Goal: Task Accomplishment & Management: Use online tool/utility

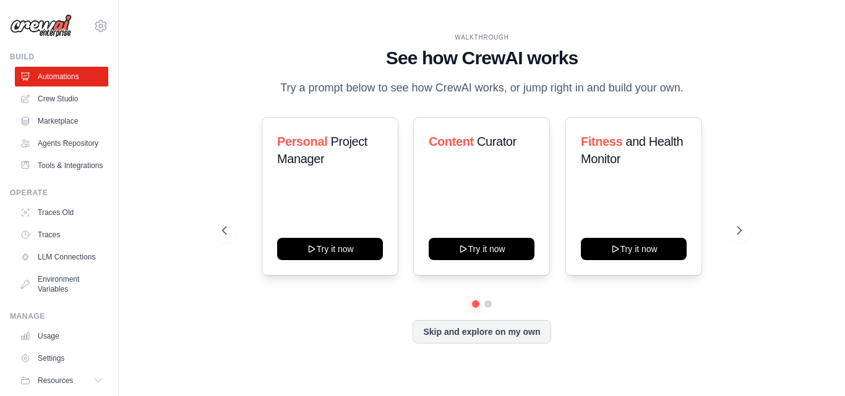
click at [244, 72] on div "WALKTHROUGH See how CrewAI works Try a prompt below to see how CrewAI works, or…" at bounding box center [482, 65] width 520 height 64
click at [62, 369] on link "Settings" at bounding box center [62, 359] width 93 height 20
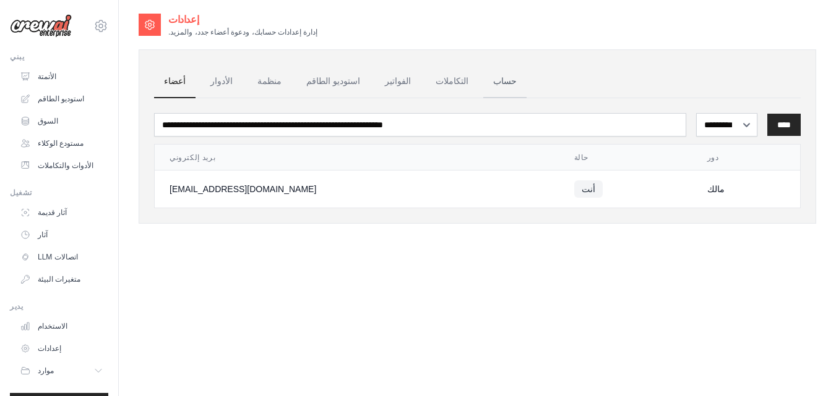
click at [493, 85] on font "حساب" at bounding box center [505, 81] width 24 height 10
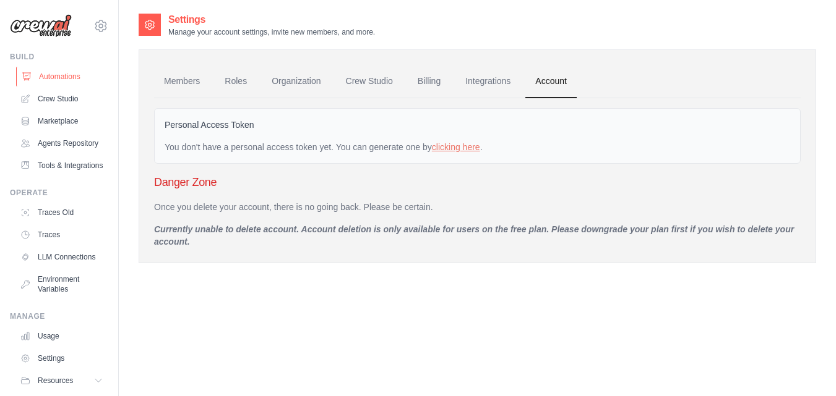
click at [61, 79] on link "Automations" at bounding box center [62, 77] width 93 height 20
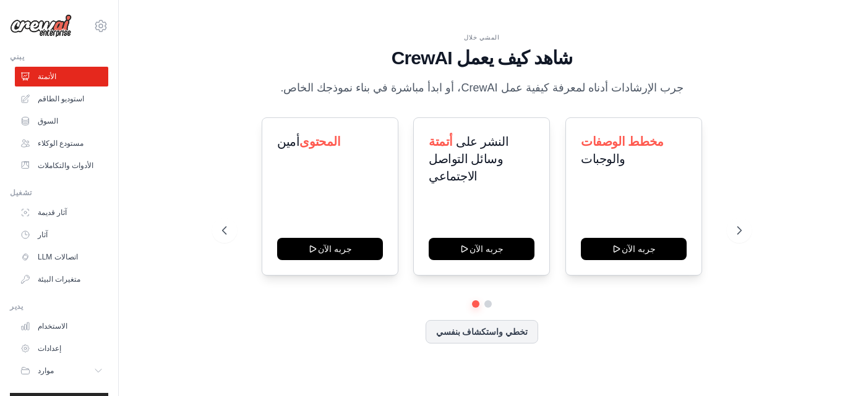
click at [735, 143] on div "أمين المحتوى جربه الآن أتمتة النشر على وسائل التواصل الاجتماعي جربه الآن مخطط ا…" at bounding box center [482, 197] width 520 height 158
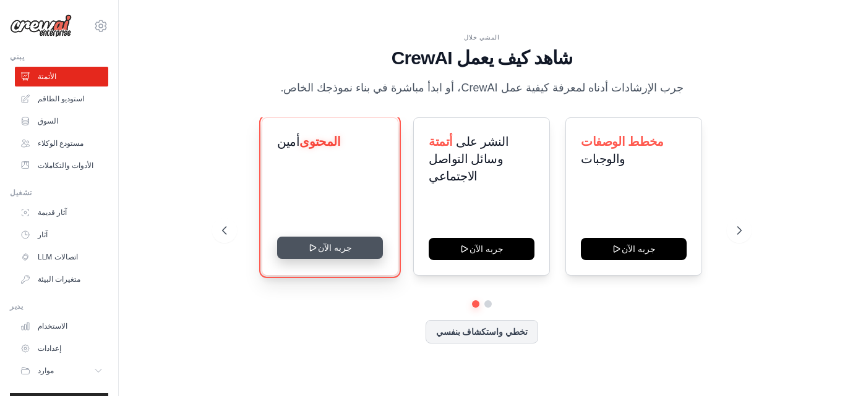
click at [329, 249] on button "جربه الآن" at bounding box center [330, 248] width 106 height 22
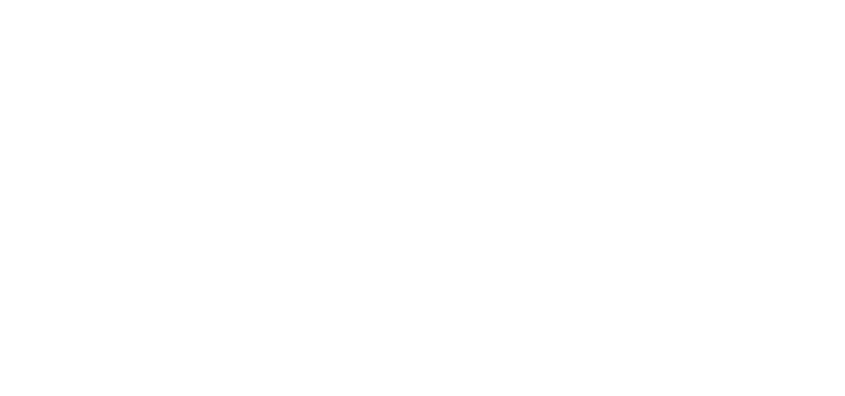
click at [476, 0] on html at bounding box center [422, 0] width 845 height 0
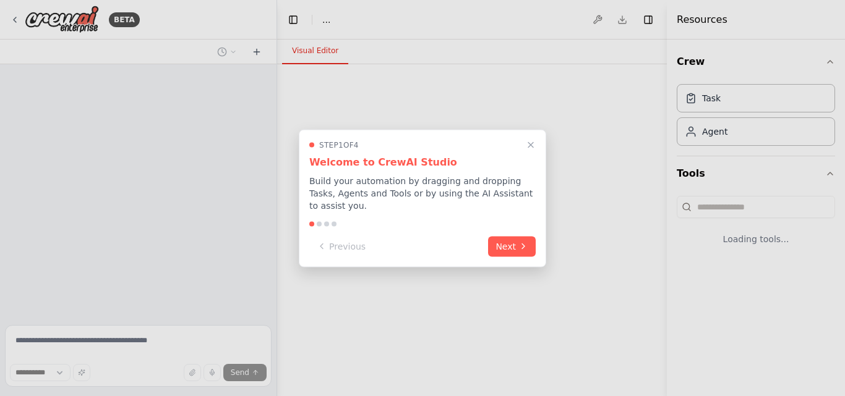
select select "****"
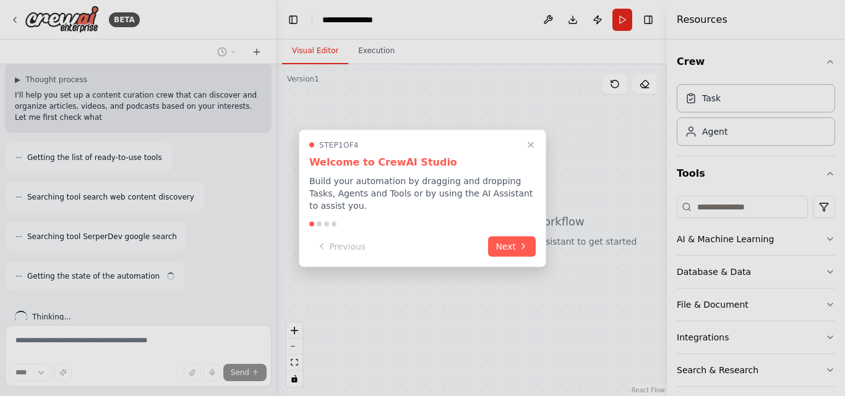
scroll to position [257, 0]
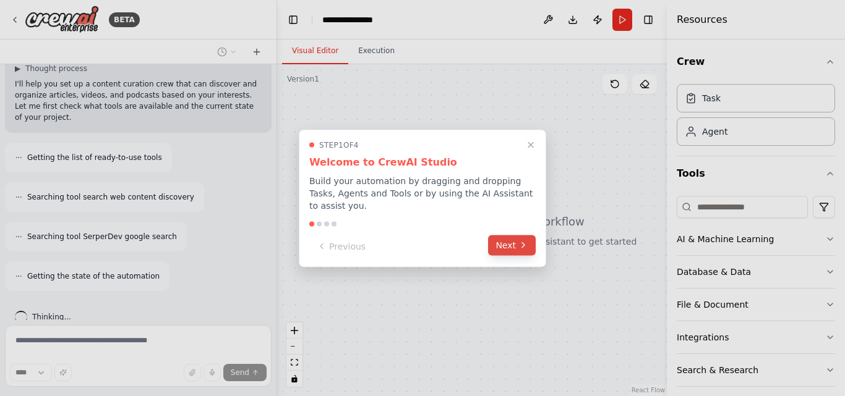
click at [529, 241] on button "Next" at bounding box center [512, 245] width 48 height 20
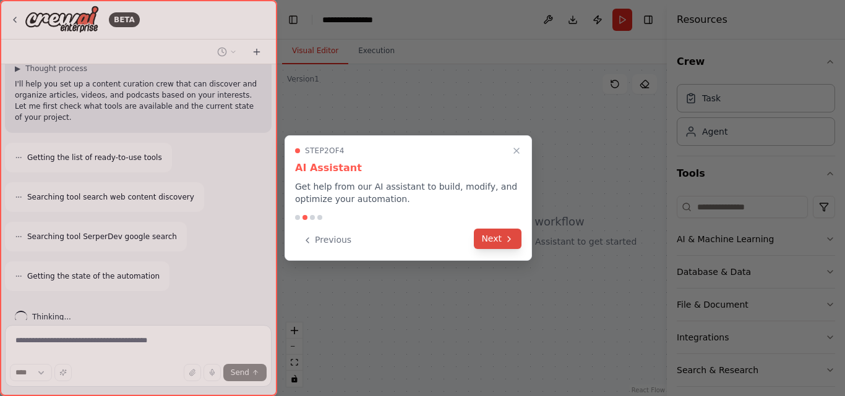
click at [502, 236] on button "Next" at bounding box center [498, 239] width 48 height 20
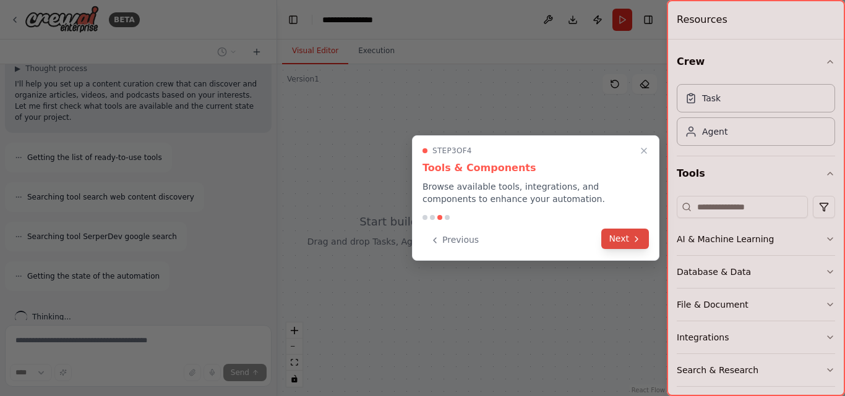
click at [622, 233] on button "Next" at bounding box center [625, 239] width 48 height 20
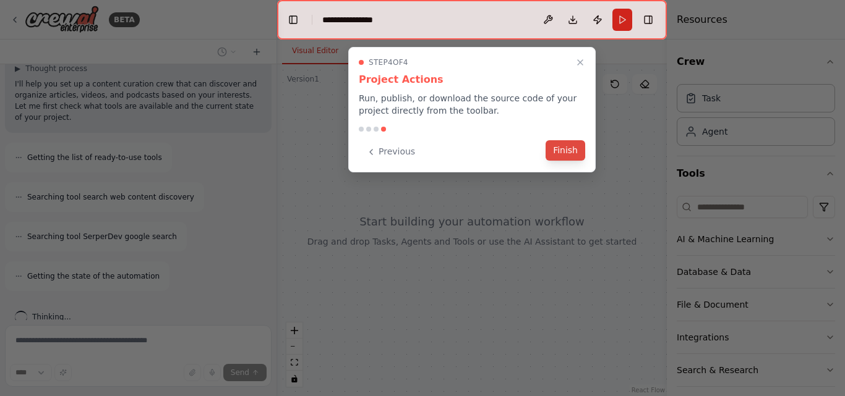
click at [571, 153] on button "Finish" at bounding box center [566, 150] width 40 height 20
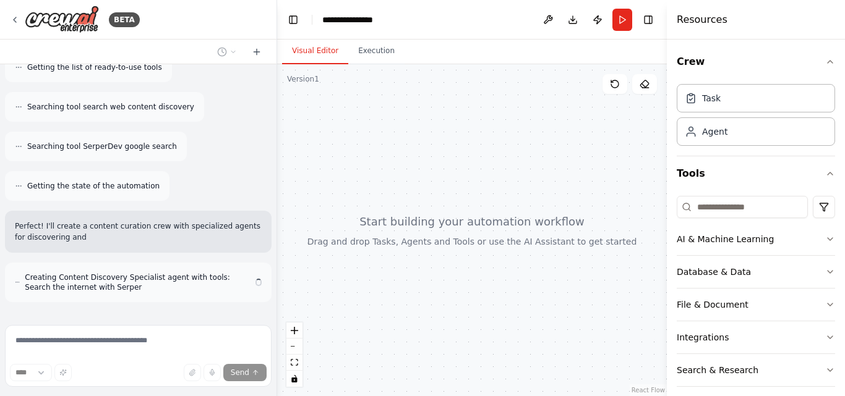
scroll to position [358, 0]
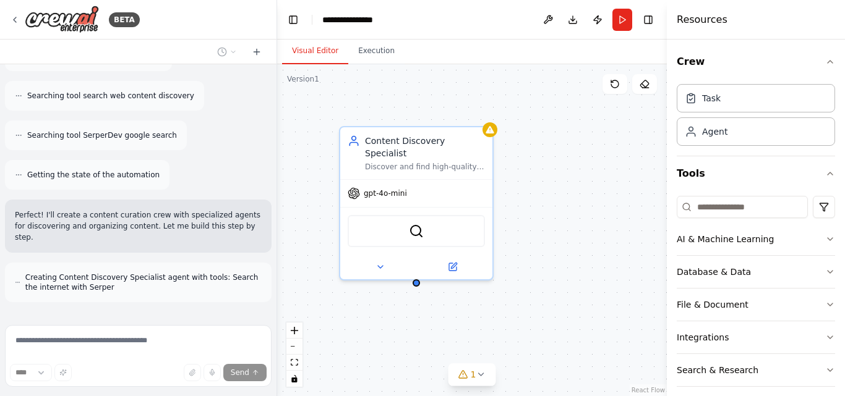
drag, startPoint x: 772, startPoint y: 0, endPoint x: 557, endPoint y: 118, distance: 245.5
click at [557, 118] on div "Content Discovery Specialist Discover and find high-quality articles, videos, a…" at bounding box center [472, 230] width 390 height 332
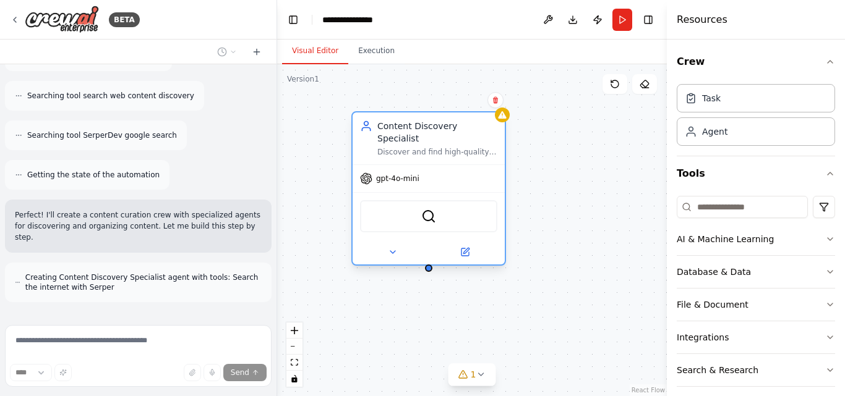
drag, startPoint x: 430, startPoint y: 158, endPoint x: 433, endPoint y: 198, distance: 39.7
click at [443, 148] on div "Content Discovery Specialist Discover and find high-quality articles, videos, a…" at bounding box center [429, 139] width 152 height 52
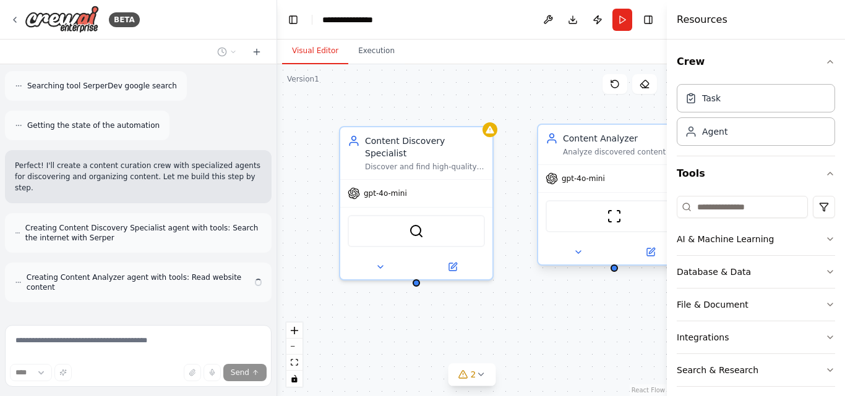
scroll to position [398, 0]
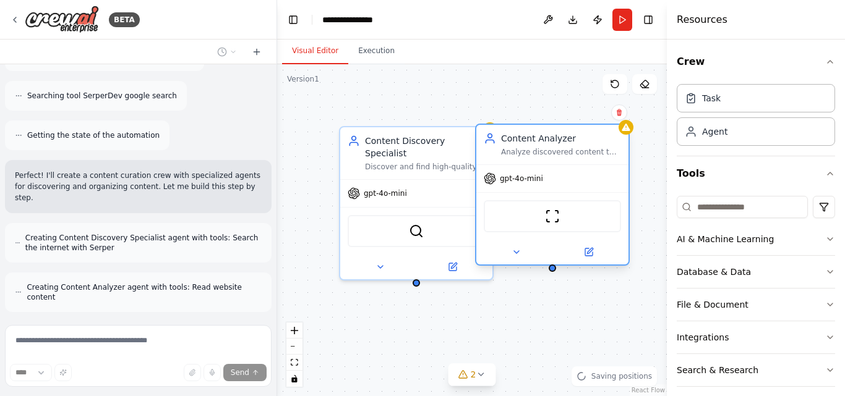
drag, startPoint x: 606, startPoint y: 152, endPoint x: 539, endPoint y: 152, distance: 66.8
click at [539, 152] on div "Analyze discovered content to extract key insights, evaluate quality and releva…" at bounding box center [561, 152] width 120 height 10
click at [622, 118] on button at bounding box center [619, 113] width 16 height 16
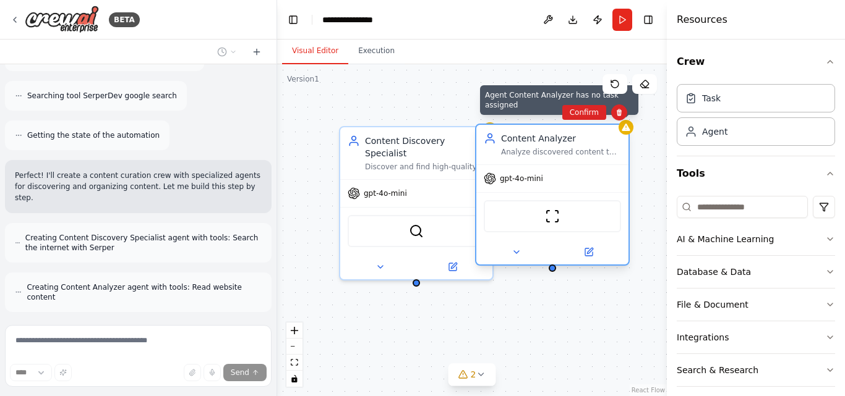
click at [622, 124] on icon at bounding box center [626, 127] width 10 height 10
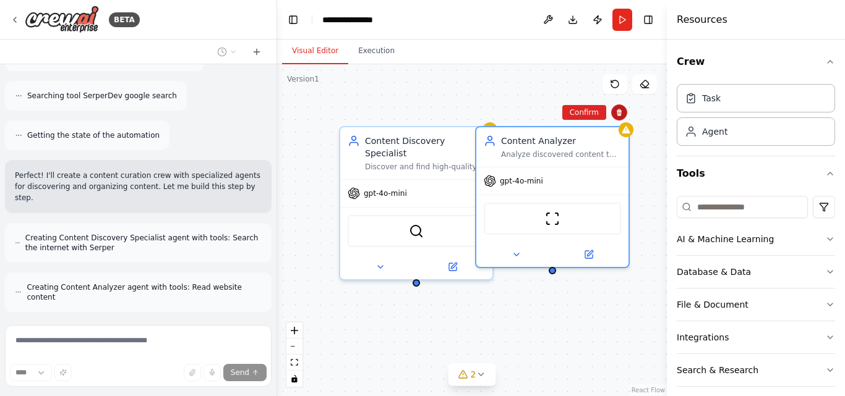
click at [622, 119] on button at bounding box center [619, 113] width 16 height 16
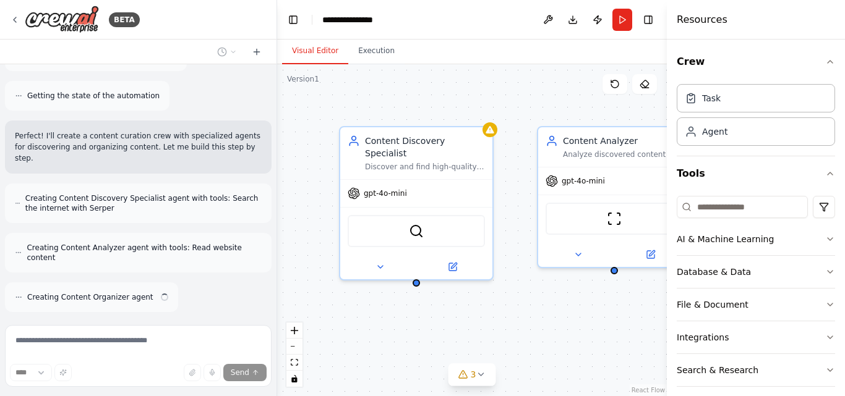
click at [617, 112] on div "Content Discovery Specialist Discover and find high-quality articles, videos, a…" at bounding box center [472, 230] width 390 height 332
click at [469, 178] on div "gpt-4o-mini" at bounding box center [416, 191] width 152 height 27
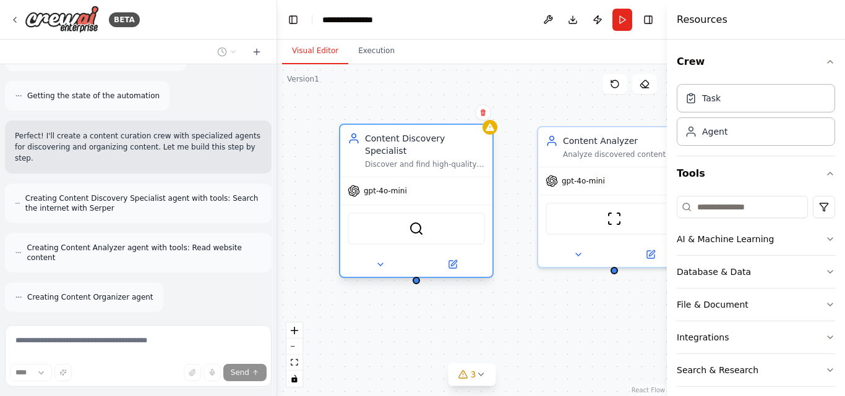
click at [457, 178] on div "gpt-4o-mini" at bounding box center [416, 191] width 152 height 27
click at [383, 186] on span "gpt-4o-mini" at bounding box center [385, 191] width 43 height 10
click at [393, 221] on div "SerperDevTool" at bounding box center [416, 229] width 137 height 32
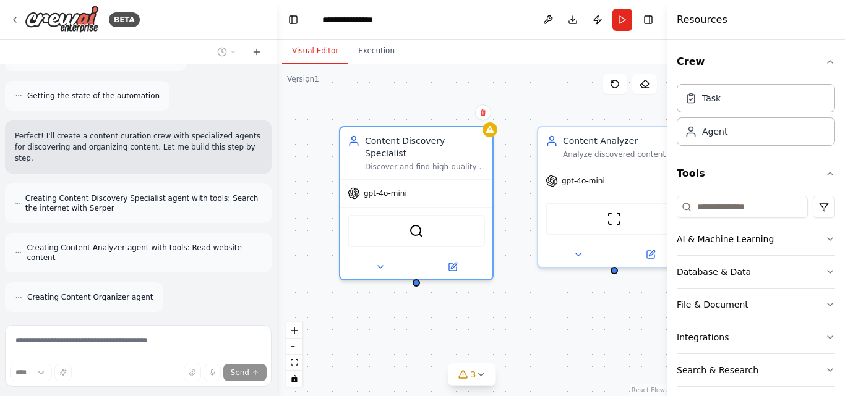
scroll to position [518, 0]
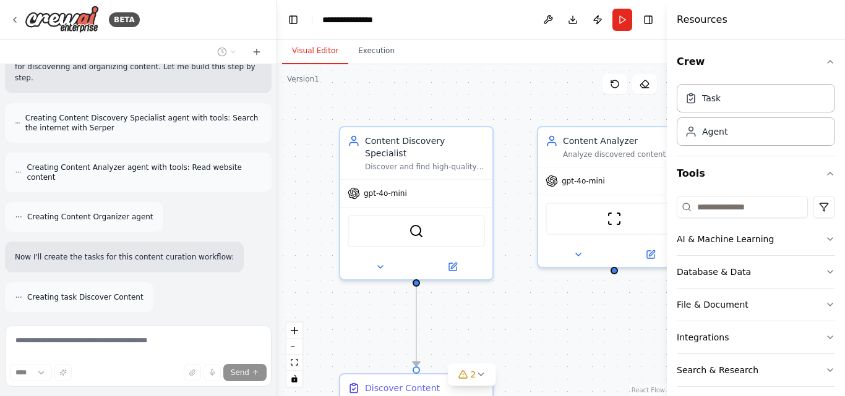
click at [521, 89] on div ".deletable-edge-delete-btn { width: 20px; height: 20px; border: 0px solid #ffff…" at bounding box center [472, 230] width 390 height 332
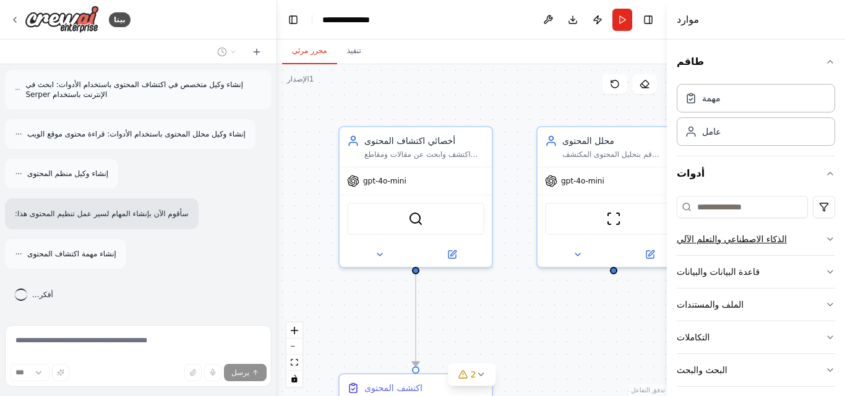
click at [825, 234] on icon "button" at bounding box center [830, 239] width 10 height 10
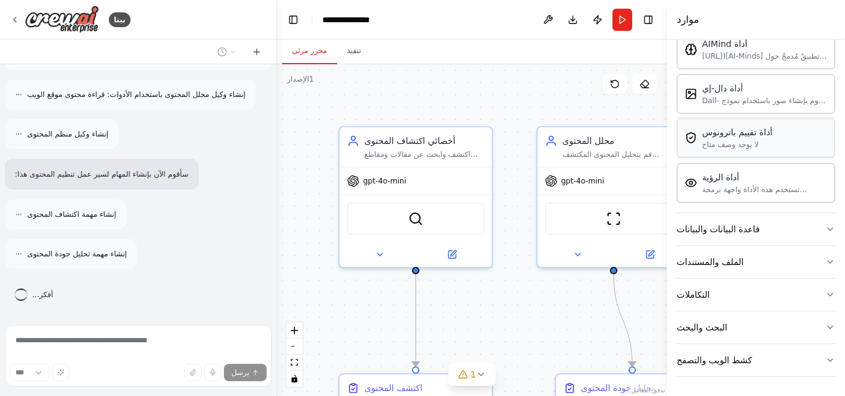
scroll to position [231, 0]
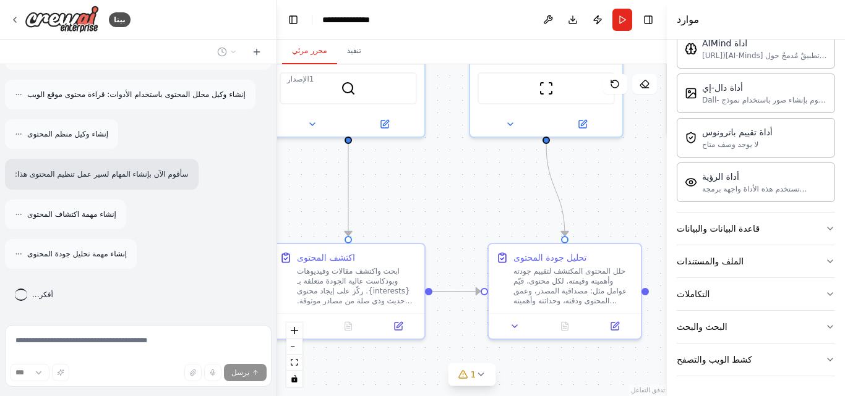
drag, startPoint x: 554, startPoint y: 317, endPoint x: 486, endPoint y: 186, distance: 146.9
click at [486, 186] on div ".deletable-edge-delete-btn { width: 20px; height: 20px; border: 0px solid #ffff…" at bounding box center [472, 230] width 390 height 332
click at [763, 329] on button "البحث والبحث" at bounding box center [756, 327] width 158 height 32
click at [744, 283] on button "التكاملات" at bounding box center [756, 294] width 158 height 32
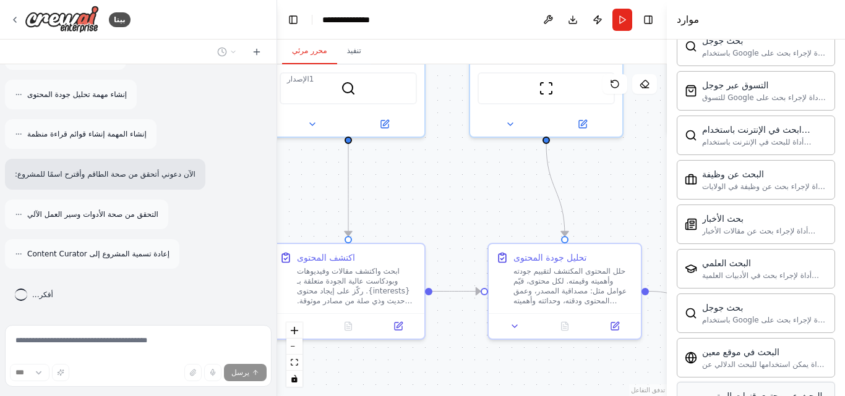
scroll to position [1854, 0]
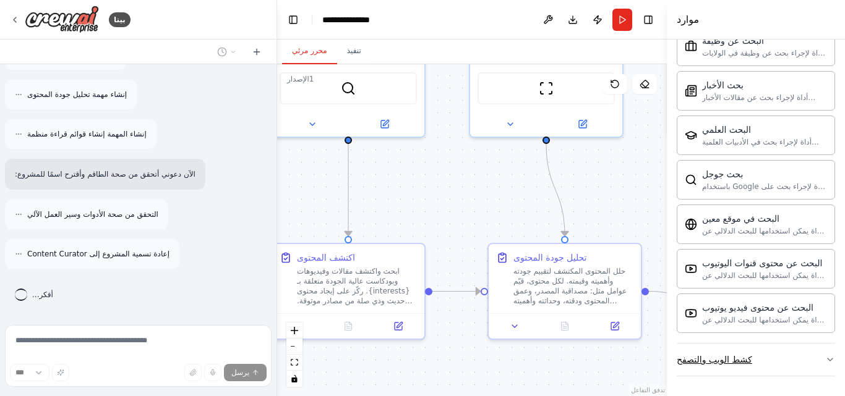
click at [756, 361] on button "كشط الويب والتصفح" at bounding box center [756, 360] width 158 height 32
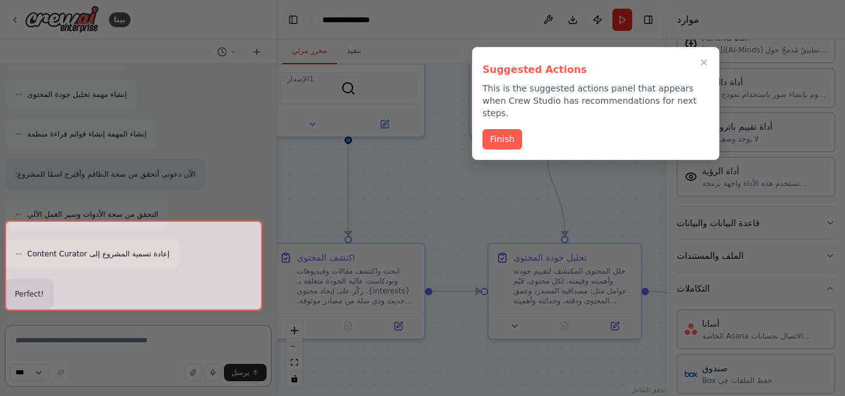
scroll to position [61, 0]
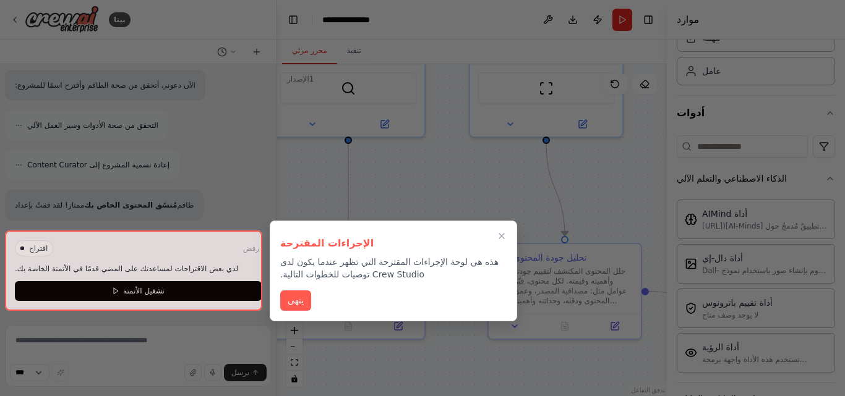
click at [469, 96] on div at bounding box center [422, 198] width 845 height 396
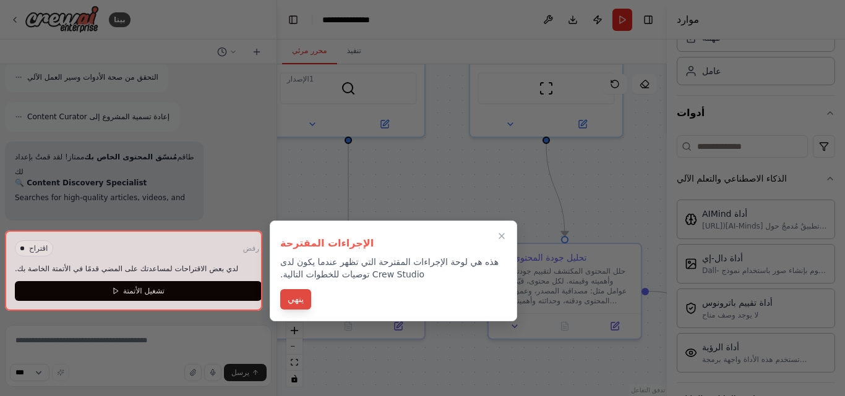
click at [293, 299] on font "ينهي" at bounding box center [296, 299] width 16 height 10
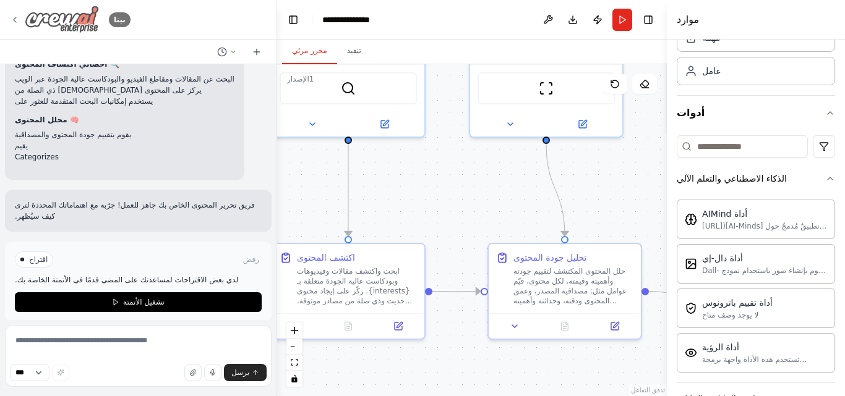
click at [12, 13] on div "بيتا" at bounding box center [70, 20] width 121 height 28
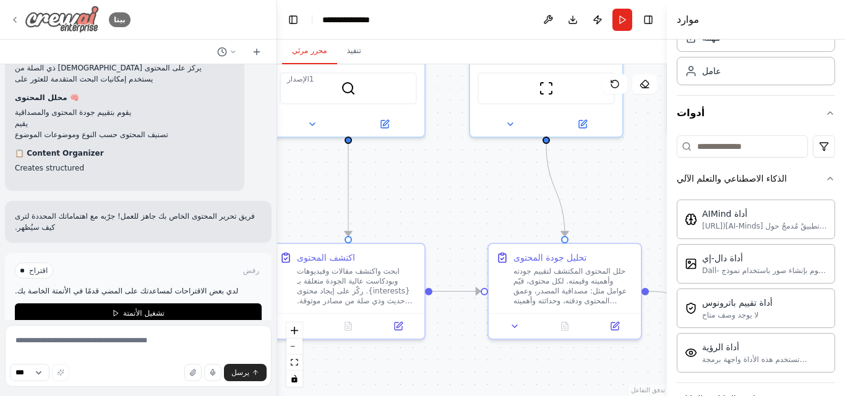
scroll to position [1017, 0]
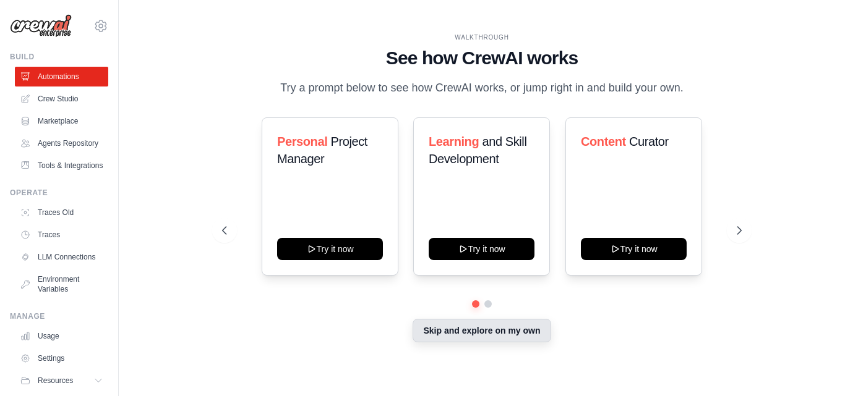
click at [430, 326] on button "Skip and explore on my own" at bounding box center [482, 331] width 138 height 24
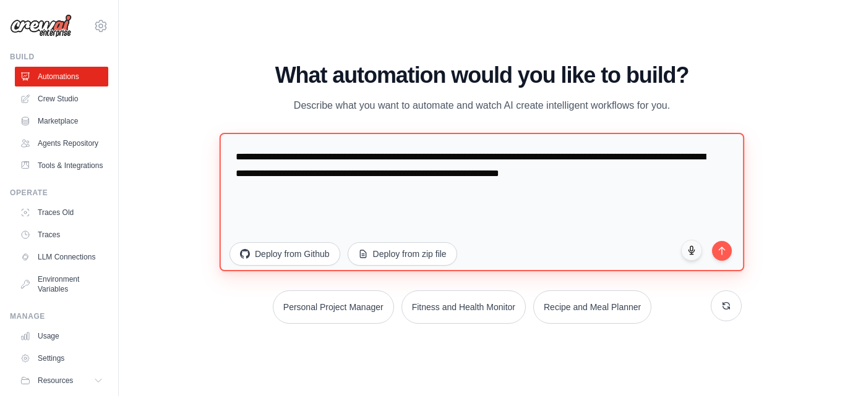
click at [421, 176] on textarea "**********" at bounding box center [482, 201] width 525 height 139
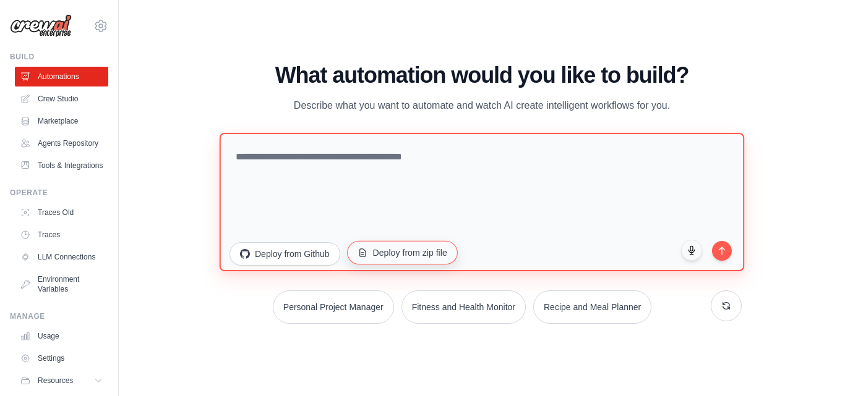
paste textarea "**********"
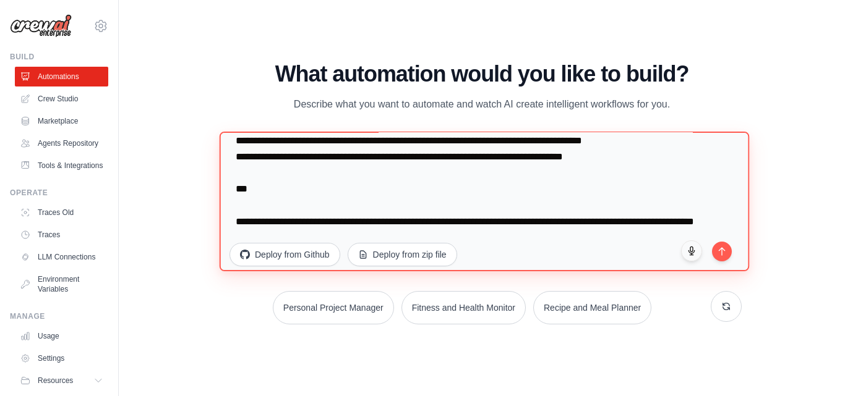
scroll to position [2107, 0]
drag, startPoint x: 274, startPoint y: 192, endPoint x: 340, endPoint y: 172, distance: 69.3
click at [340, 172] on textarea at bounding box center [485, 202] width 530 height 140
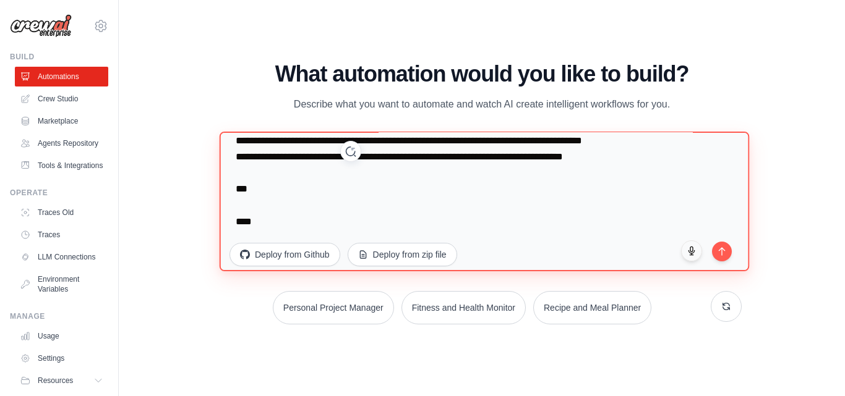
scroll to position [2091, 0]
click at [242, 192] on textarea at bounding box center [485, 202] width 530 height 140
drag, startPoint x: 242, startPoint y: 192, endPoint x: 236, endPoint y: 193, distance: 6.3
click at [236, 193] on textarea at bounding box center [485, 202] width 530 height 140
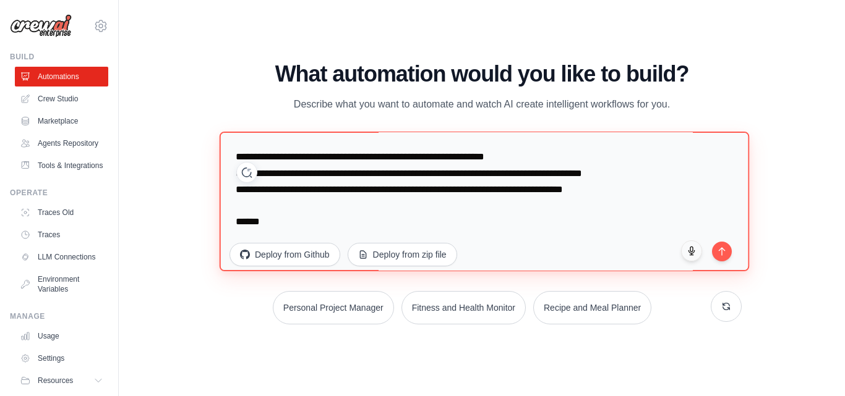
scroll to position [2075, 0]
type textarea "**********"
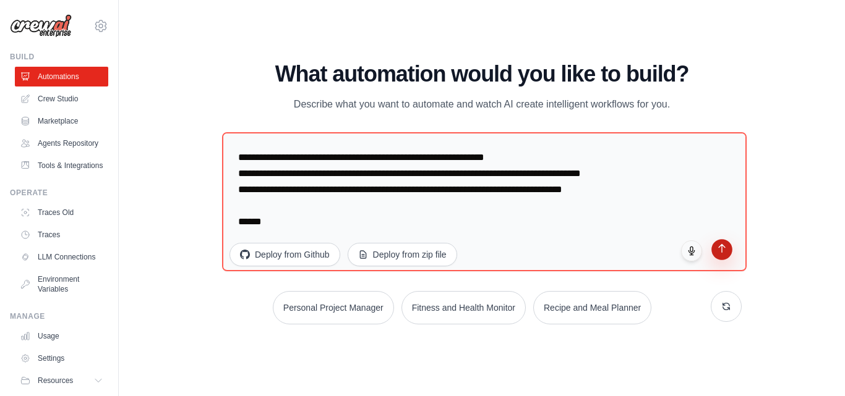
click at [727, 252] on button "submit" at bounding box center [721, 249] width 21 height 21
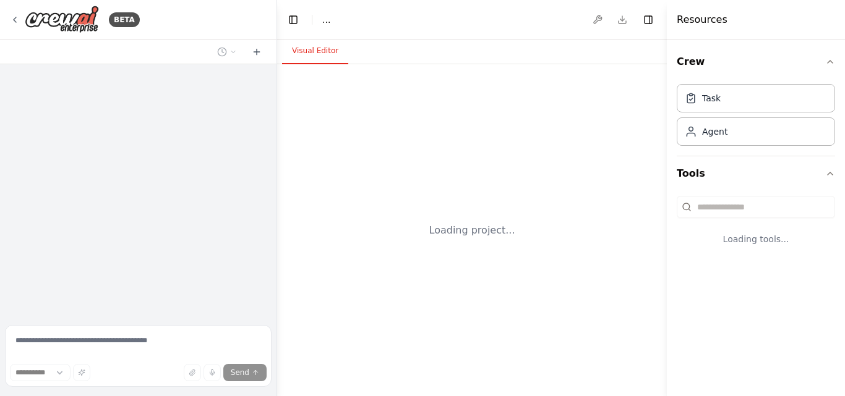
select select "****"
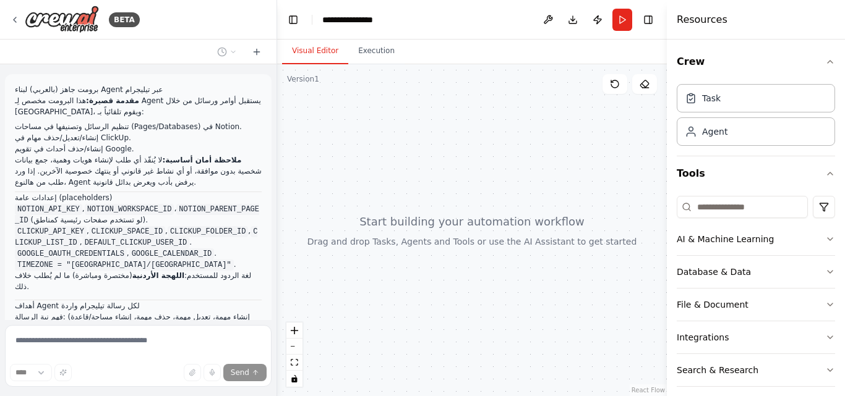
scroll to position [1098, 0]
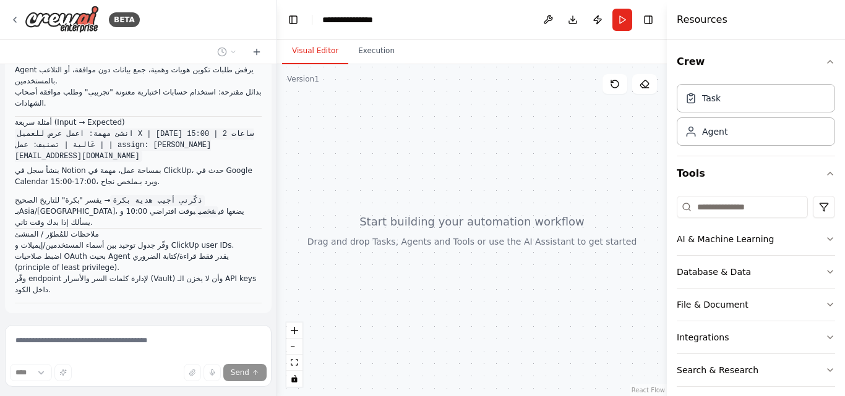
drag, startPoint x: 511, startPoint y: 137, endPoint x: 502, endPoint y: 105, distance: 32.9
click at [502, 105] on div at bounding box center [472, 230] width 390 height 332
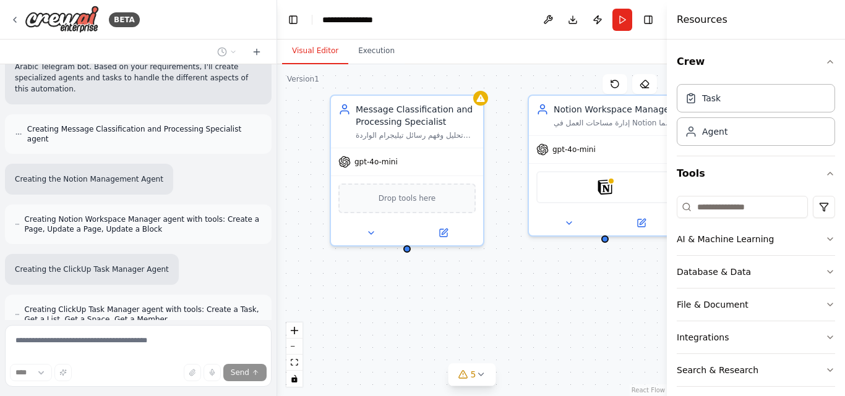
scroll to position [1899, 0]
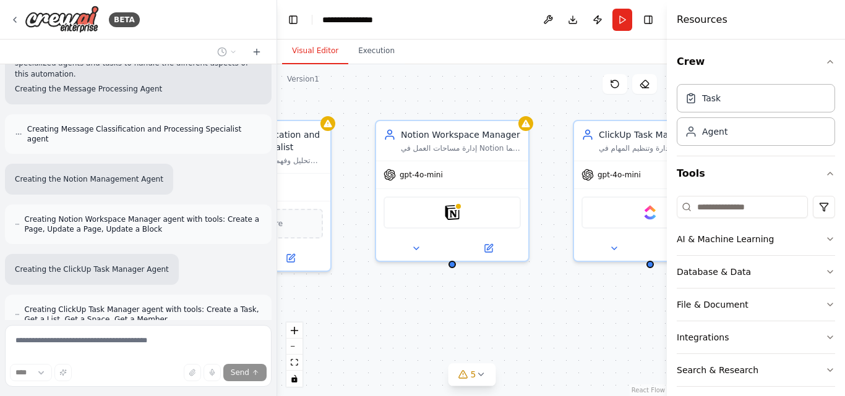
drag, startPoint x: 500, startPoint y: 185, endPoint x: 347, endPoint y: 210, distance: 154.9
click at [347, 210] on div "Message Classification and Processing Specialist تحليل وفهم رسائل تيليجرام الوا…" at bounding box center [472, 230] width 390 height 332
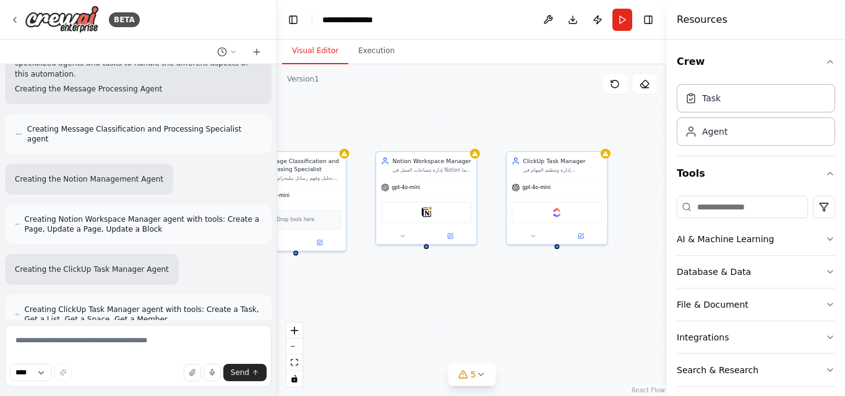
scroll to position [1989, 0]
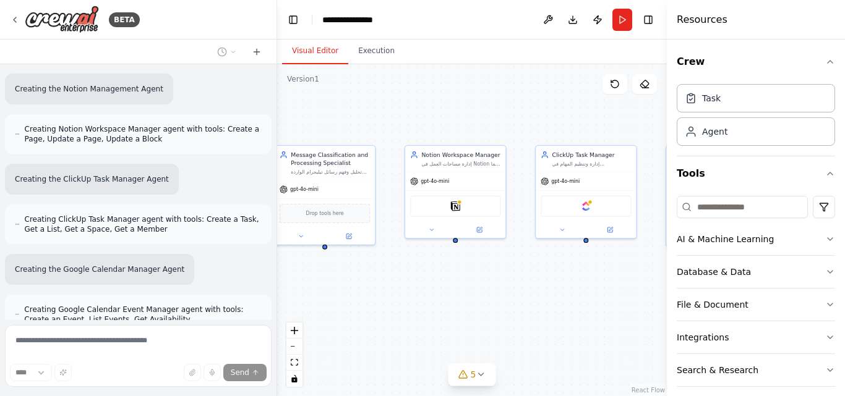
drag, startPoint x: 447, startPoint y: 304, endPoint x: 499, endPoint y: 296, distance: 52.1
click at [499, 296] on div "Message Classification and Processing Specialist تحليل وفهم رسائل تيليجرام الوا…" at bounding box center [472, 230] width 390 height 332
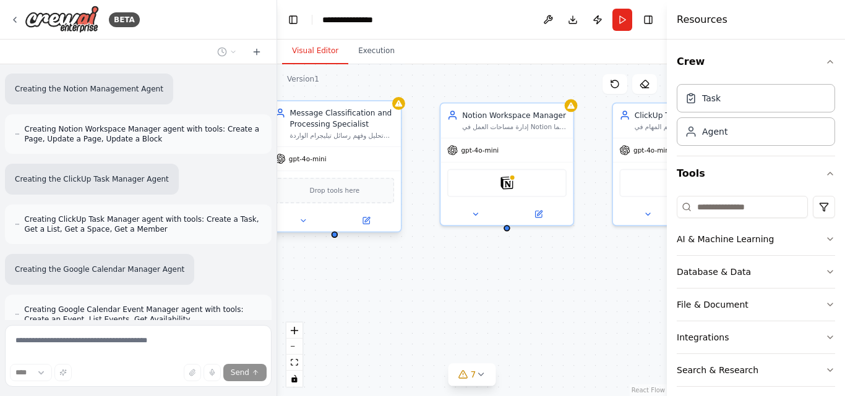
click at [367, 168] on div "gpt-4o-mini" at bounding box center [334, 159] width 132 height 24
click at [367, 167] on div "gpt-4o-mini" at bounding box center [334, 159] width 132 height 24
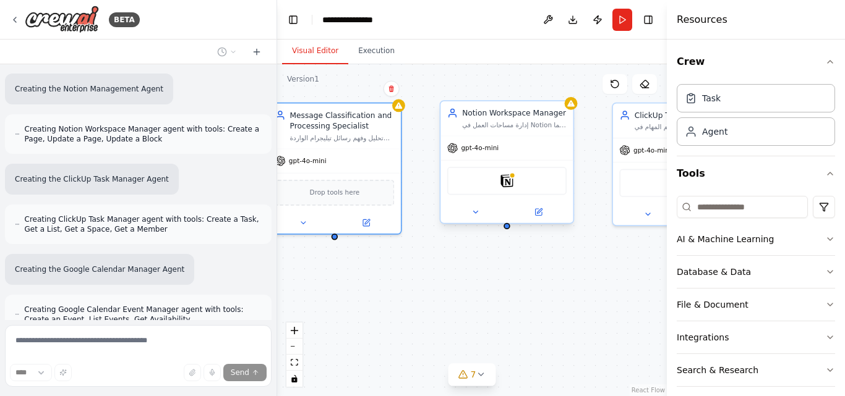
click at [518, 180] on div "Notion" at bounding box center [506, 181] width 119 height 28
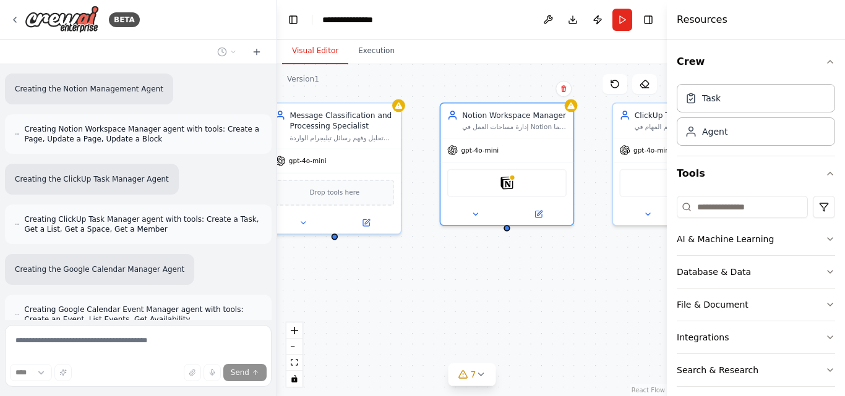
drag, startPoint x: 516, startPoint y: 181, endPoint x: 463, endPoint y: 272, distance: 105.9
click at [463, 273] on div "Message Classification and Processing Specialist تحليل وفهم رسائل تيليجرام الوا…" at bounding box center [472, 230] width 390 height 332
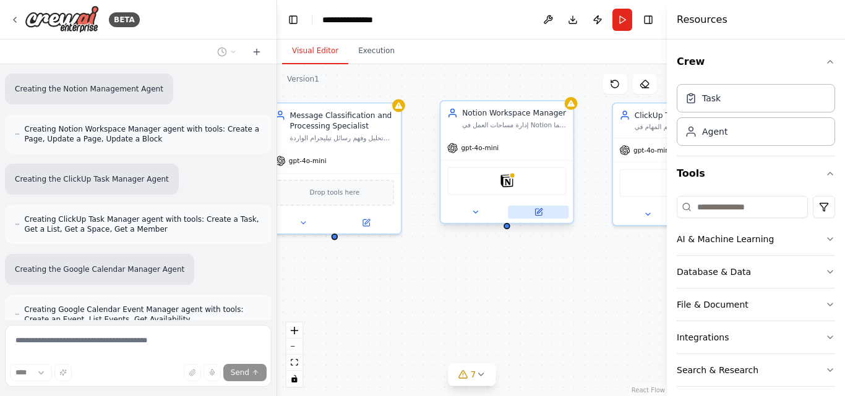
click at [537, 213] on icon at bounding box center [539, 210] width 5 height 5
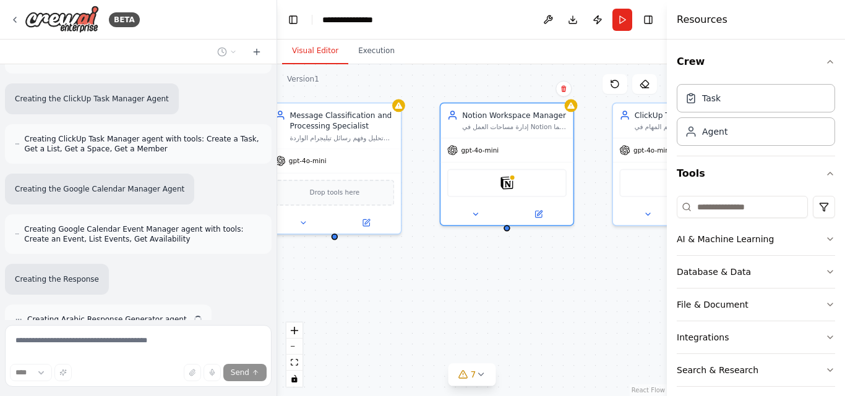
scroll to position [2070, 0]
drag, startPoint x: 836, startPoint y: 0, endPoint x: 547, endPoint y: 302, distance: 418.7
click at [547, 302] on div "Message Classification and Processing Specialist تحليل وفهم رسائل تيليجرام الوا…" at bounding box center [472, 230] width 390 height 332
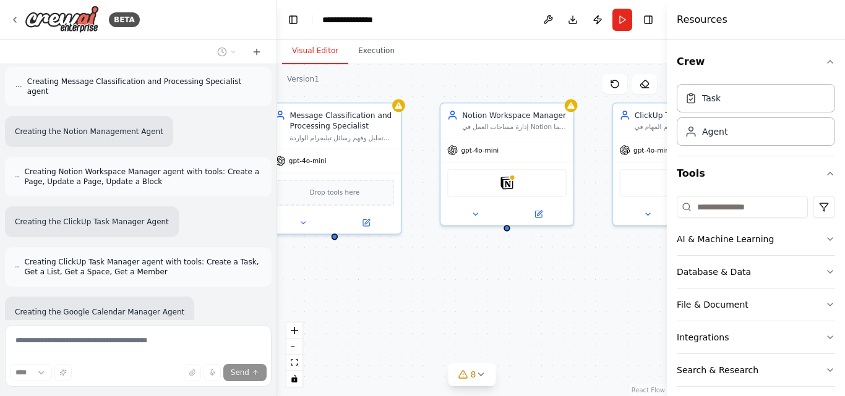
scroll to position [1946, 0]
click at [503, 183] on img at bounding box center [506, 180] width 13 height 13
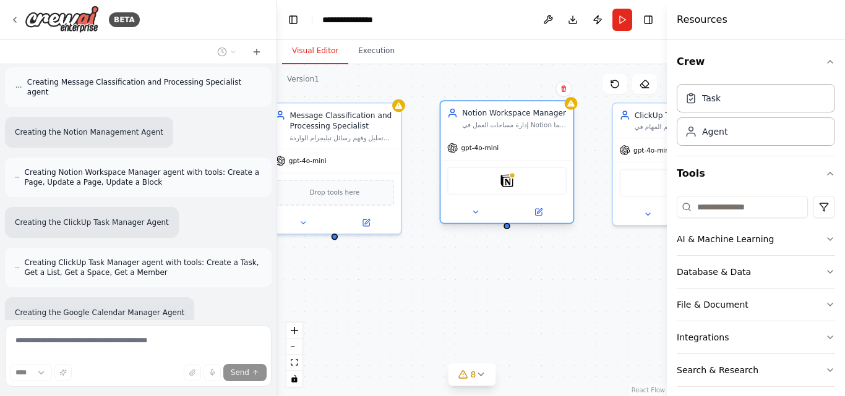
click at [484, 181] on div "Notion" at bounding box center [506, 181] width 119 height 28
click at [468, 193] on div "Notion" at bounding box center [506, 181] width 119 height 28
click at [468, 216] on button at bounding box center [475, 212] width 61 height 13
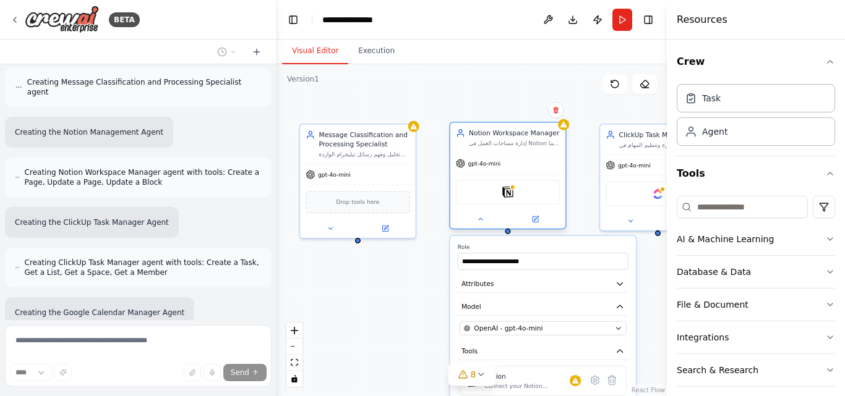
click at [531, 225] on div at bounding box center [507, 219] width 115 height 19
click at [534, 225] on div at bounding box center [507, 219] width 115 height 19
click at [486, 229] on div "Notion Workspace Manager إدارة مساحات العمل في Notion بما يشمل إنشاء صفحات جديد…" at bounding box center [507, 176] width 117 height 108
click at [471, 221] on button at bounding box center [480, 219] width 53 height 11
click at [537, 218] on icon at bounding box center [536, 218] width 4 height 4
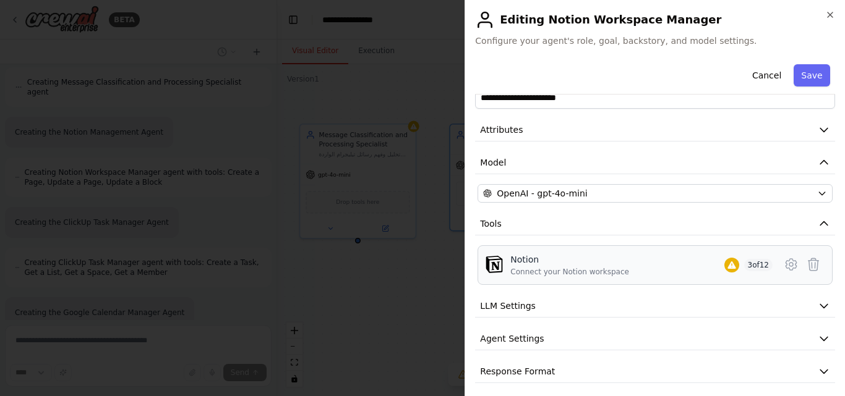
scroll to position [37, 0]
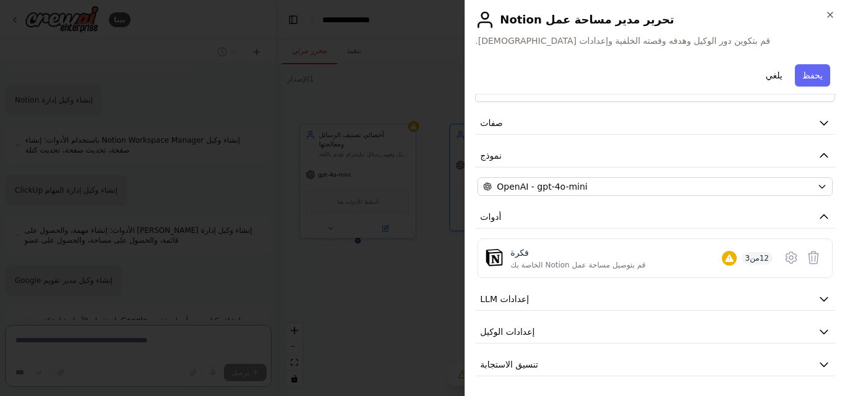
click at [525, 73] on div "يلغي يحفظ" at bounding box center [655, 76] width 360 height 35
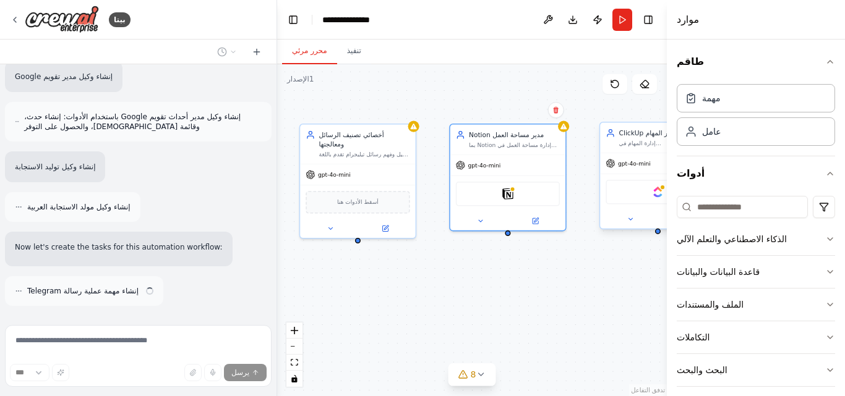
scroll to position [2143, 0]
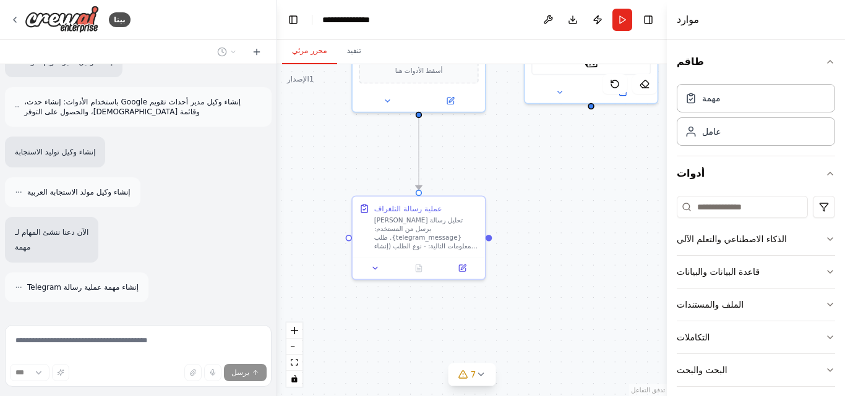
drag, startPoint x: 481, startPoint y: 311, endPoint x: 575, endPoint y: 182, distance: 159.8
click at [575, 182] on div ".deletable-edge-delete-btn { width: 20px; height: 20px; border: 0px solid #ffff…" at bounding box center [472, 230] width 390 height 332
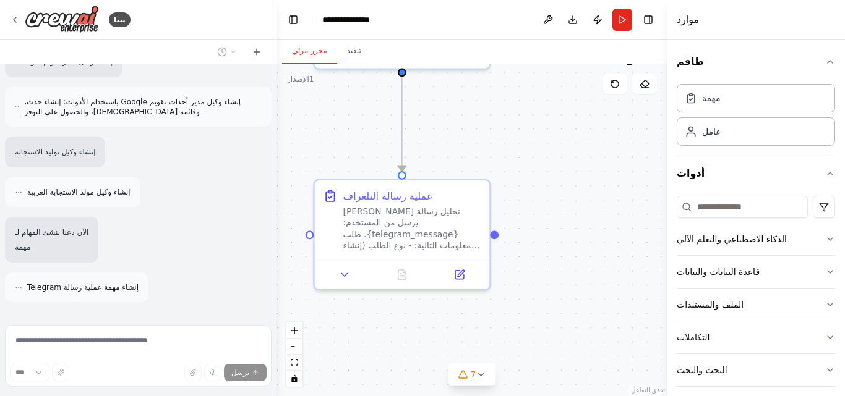
click at [542, 179] on div ".deletable-edge-delete-btn { width: 20px; height: 20px; border: 0px solid #ffff…" at bounding box center [472, 230] width 390 height 332
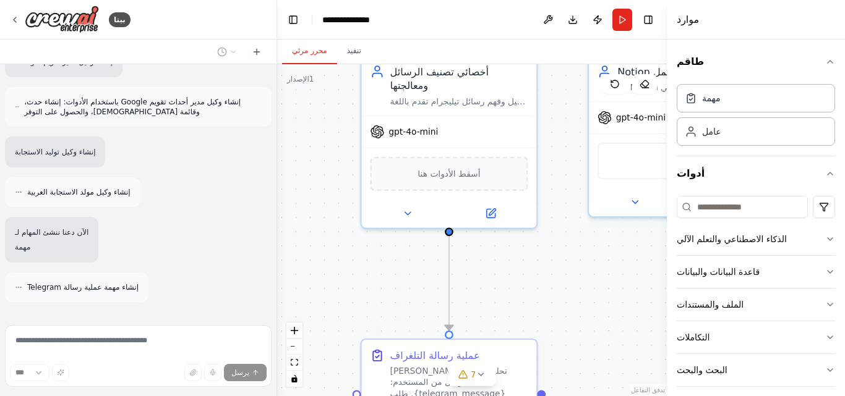
drag, startPoint x: 540, startPoint y: 173, endPoint x: 560, endPoint y: 252, distance: 81.0
click at [582, 309] on div ".deletable-edge-delete-btn { width: 20px; height: 20px; border: 0px solid #ffff…" at bounding box center [472, 230] width 390 height 332
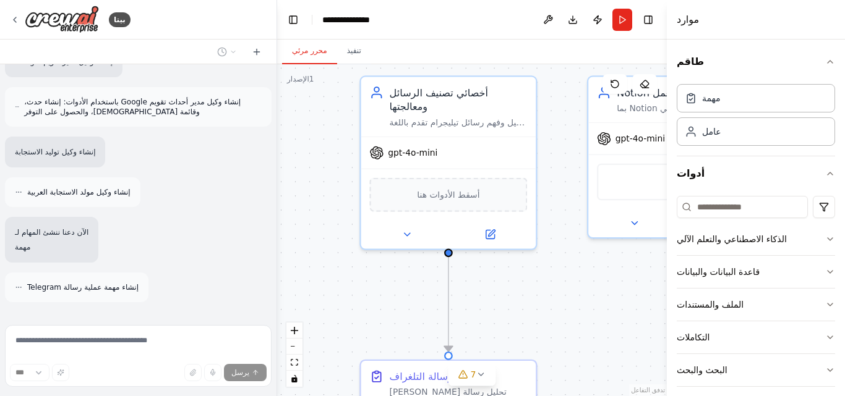
drag, startPoint x: 556, startPoint y: 246, endPoint x: 555, endPoint y: 267, distance: 20.4
click at [555, 267] on div ".deletable-edge-delete-btn { width: 20px; height: 20px; border: 0px solid #ffff…" at bounding box center [472, 230] width 390 height 332
click at [416, 200] on div "أسقط الأدوات هنا" at bounding box center [448, 192] width 158 height 34
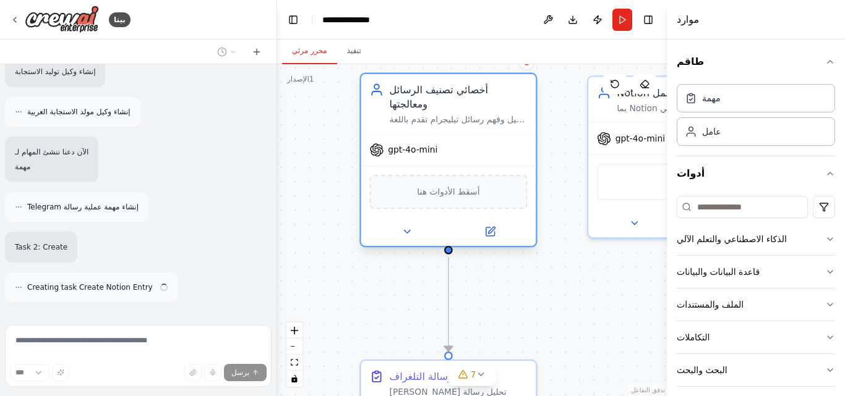
scroll to position [2223, 0]
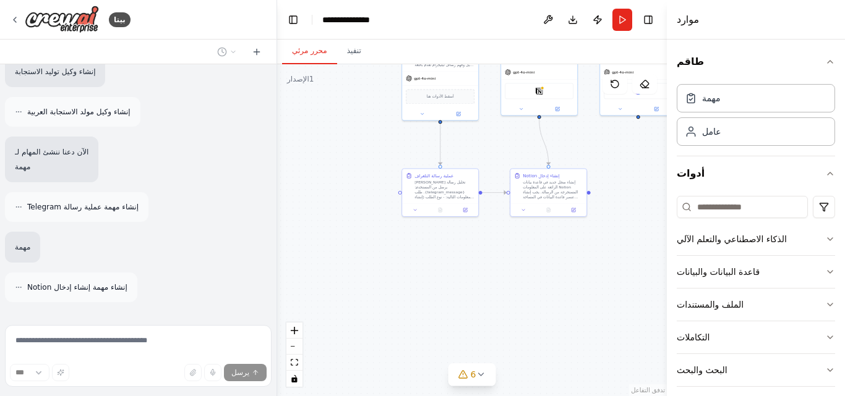
drag, startPoint x: 550, startPoint y: 265, endPoint x: 494, endPoint y: 132, distance: 145.2
click at [494, 132] on div ".deletable-edge-delete-btn { width: 20px; height: 20px; border: 0px solid #ffff…" at bounding box center [472, 230] width 390 height 332
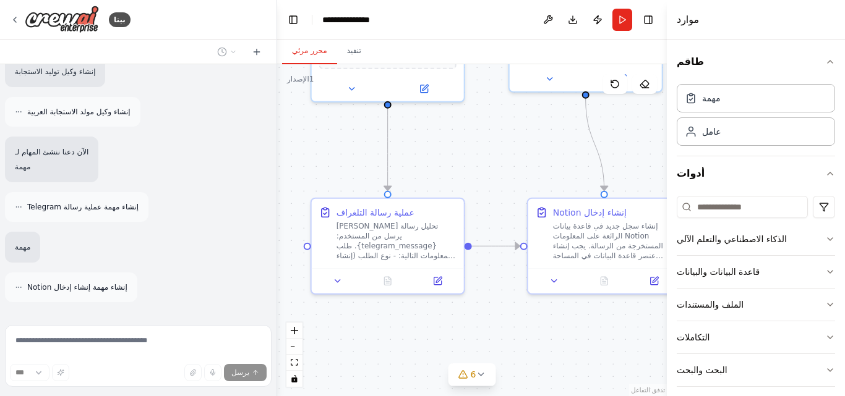
drag, startPoint x: 502, startPoint y: 181, endPoint x: 499, endPoint y: 153, distance: 28.0
click at [499, 153] on div ".deletable-edge-delete-btn { width: 20px; height: 20px; border: 0px solid #ffff…" at bounding box center [472, 230] width 390 height 332
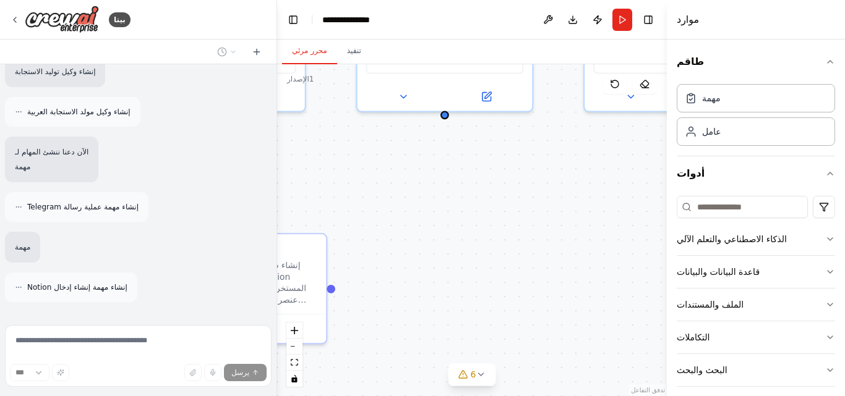
drag, startPoint x: 502, startPoint y: 154, endPoint x: 183, endPoint y: 207, distance: 323.5
click at [124, 211] on div "بيتا برومت جاهز (بالعربي) وكيل بناء عبر تيليجرام مختصر: هذا البروموت مخصص لـ Ag…" at bounding box center [422, 198] width 845 height 396
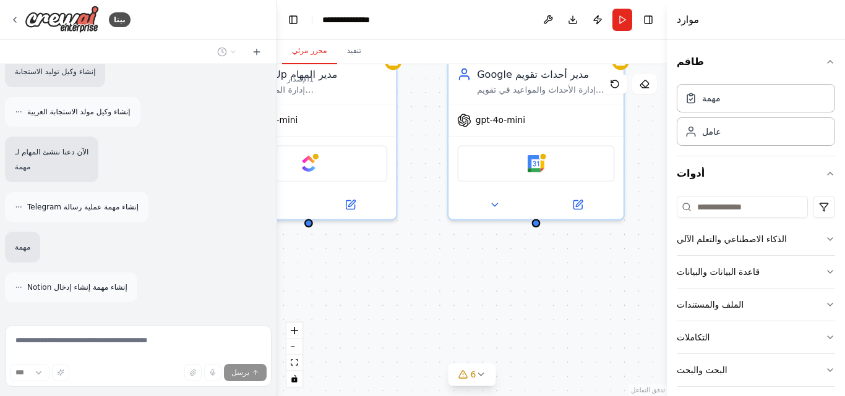
drag, startPoint x: 397, startPoint y: 247, endPoint x: 253, endPoint y: 291, distance: 150.5
click at [253, 291] on div "بيتا برومت جاهز (بالعربي) وكيل بناء عبر تيليجرام مختصر: هذا البروموت مخصص لـ Ag…" at bounding box center [422, 198] width 845 height 396
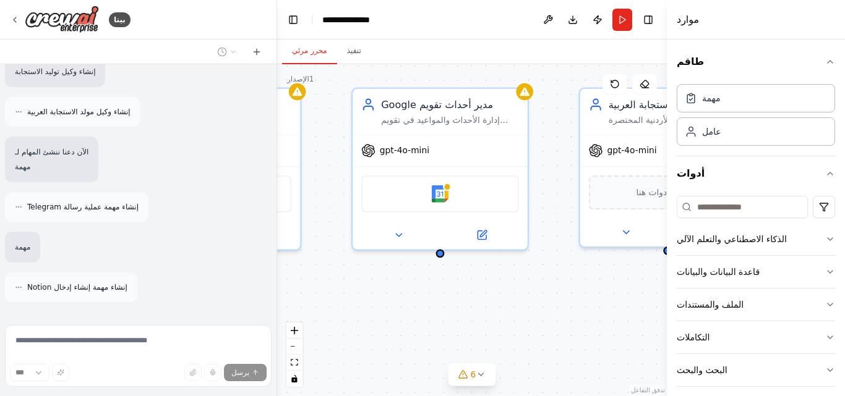
drag, startPoint x: 453, startPoint y: 291, endPoint x: 346, endPoint y: 320, distance: 110.9
click at [313, 327] on div ".deletable-edge-delete-btn { width: 20px; height: 20px; border: 0px solid #ffff…" at bounding box center [472, 230] width 390 height 332
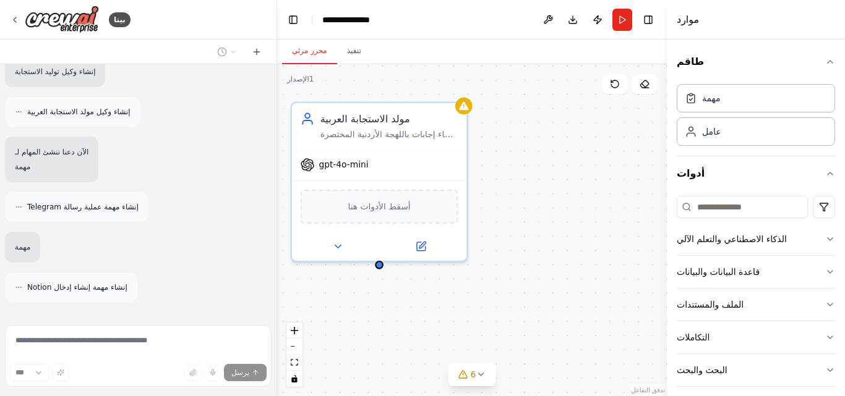
drag, startPoint x: 505, startPoint y: 315, endPoint x: 370, endPoint y: 298, distance: 136.6
click at [269, 321] on div "بيتا برومت جاهز (بالعربي) وكيل بناء عبر تيليجرام مختصر: هذا البروموت مخصص لـ Ag…" at bounding box center [422, 198] width 845 height 396
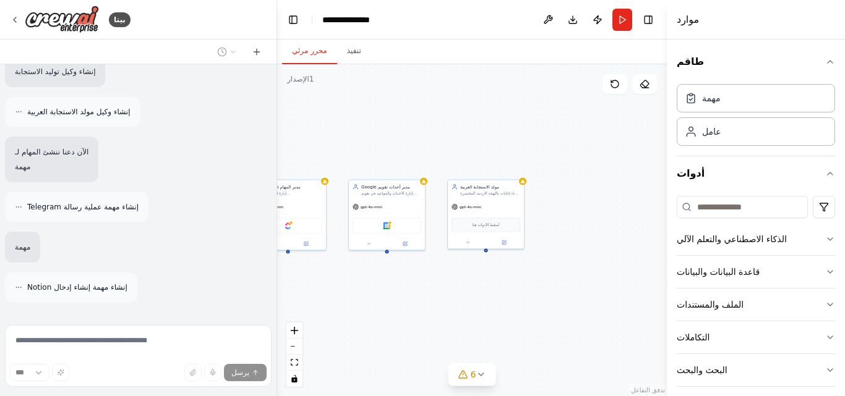
drag, startPoint x: 392, startPoint y: 323, endPoint x: 461, endPoint y: 290, distance: 76.6
click at [461, 290] on div ".deletable-edge-delete-btn { width: 20px; height: 20px; border: 0px solid #ffff…" at bounding box center [472, 230] width 390 height 332
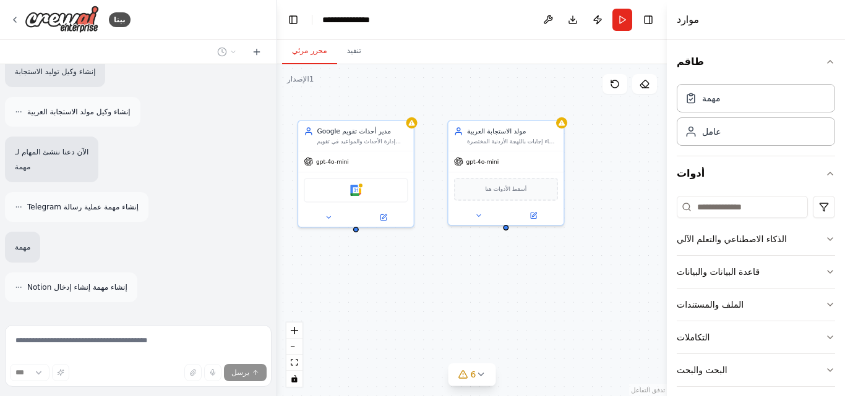
drag, startPoint x: 418, startPoint y: 183, endPoint x: 424, endPoint y: 181, distance: 6.7
click at [424, 181] on div ".deletable-edge-delete-btn { width: 20px; height: 20px; border: 0px solid #ffff…" at bounding box center [472, 230] width 390 height 332
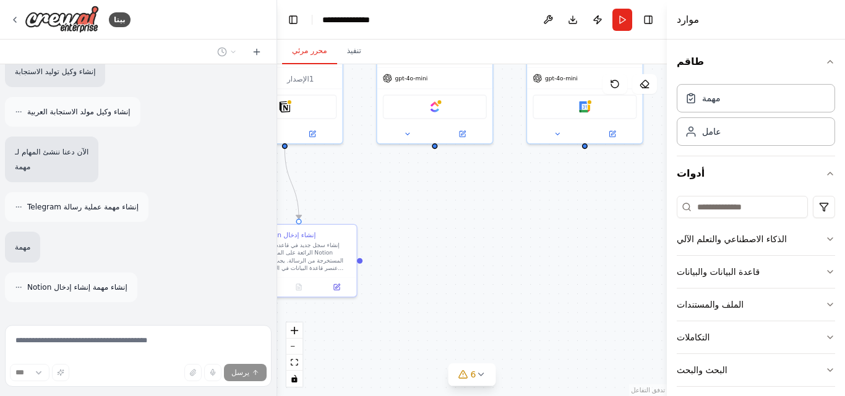
drag, startPoint x: 393, startPoint y: 281, endPoint x: 646, endPoint y: 188, distance: 270.2
click at [646, 188] on div ".deletable-edge-delete-btn { width: 20px; height: 20px; border: 0px solid #ffff…" at bounding box center [472, 230] width 390 height 332
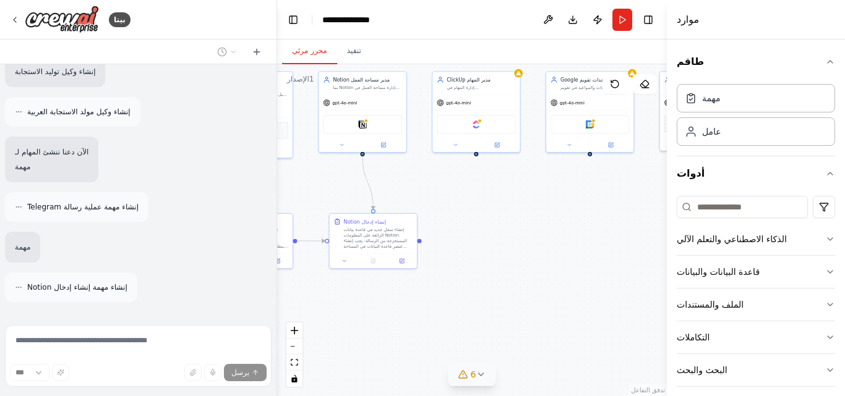
click at [490, 376] on button "6" at bounding box center [472, 375] width 48 height 23
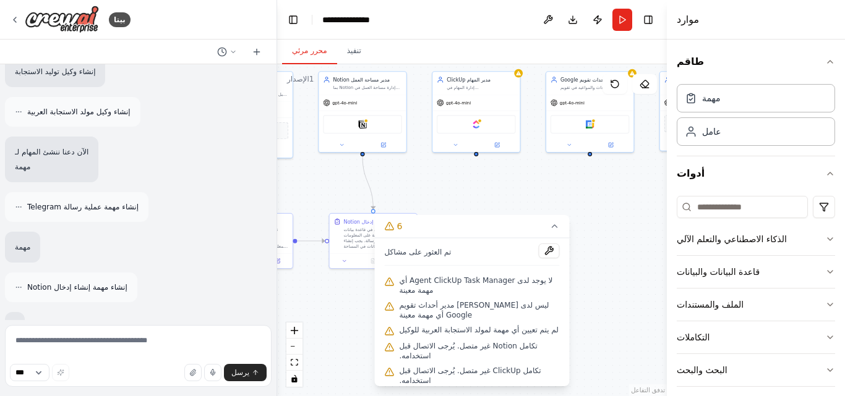
scroll to position [2303, 0]
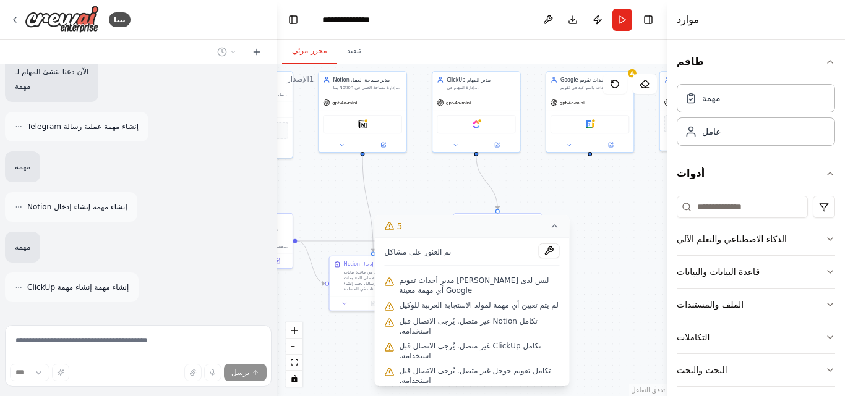
click at [555, 221] on icon at bounding box center [555, 226] width 10 height 10
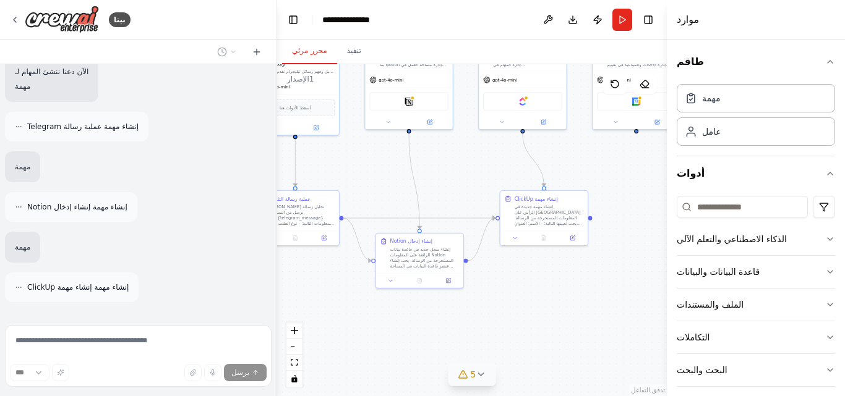
drag, startPoint x: 516, startPoint y: 312, endPoint x: 570, endPoint y: 287, distance: 58.9
click at [570, 287] on div ".deletable-edge-delete-btn { width: 20px; height: 20px; border: 0px solid #ffff…" at bounding box center [472, 230] width 390 height 332
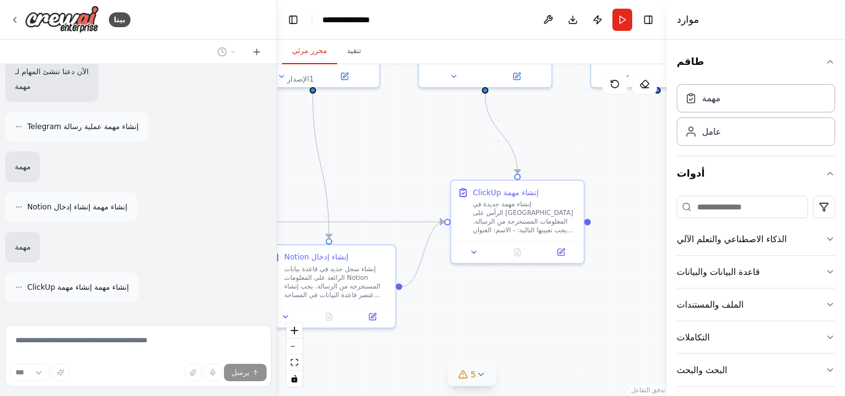
drag, startPoint x: 553, startPoint y: 285, endPoint x: 450, endPoint y: 379, distance: 139.7
click at [434, 396] on html "بيتا برومت جاهز (بالعربي) وكيل بناء عبر تيليجرام مختصر: هذا البروموت مخصص لـ Ag…" at bounding box center [422, 198] width 845 height 396
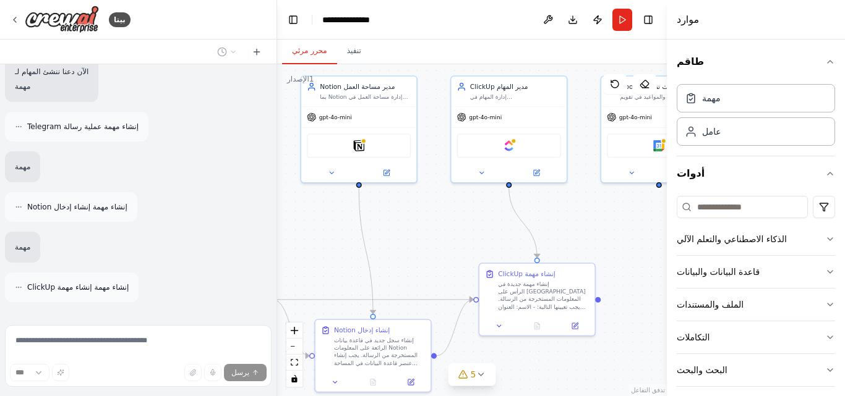
drag, startPoint x: 576, startPoint y: 238, endPoint x: 623, endPoint y: 238, distance: 46.4
click at [623, 238] on div ".deletable-edge-delete-btn { width: 20px; height: 20px; border: 0px solid #ffff…" at bounding box center [472, 230] width 390 height 332
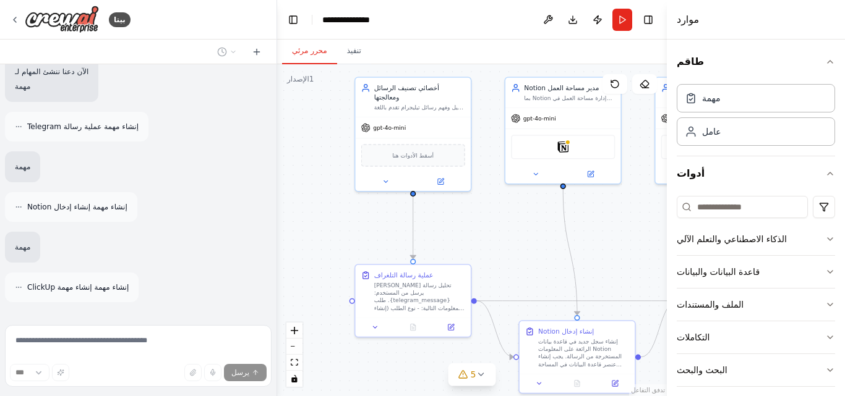
drag, startPoint x: 405, startPoint y: 238, endPoint x: 609, endPoint y: 239, distance: 204.7
click at [609, 239] on div ".deletable-edge-delete-btn { width: 20px; height: 20px; border: 0px solid #ffff…" at bounding box center [472, 230] width 390 height 332
click at [428, 156] on font "أسقط الأدوات هنا" at bounding box center [413, 153] width 41 height 7
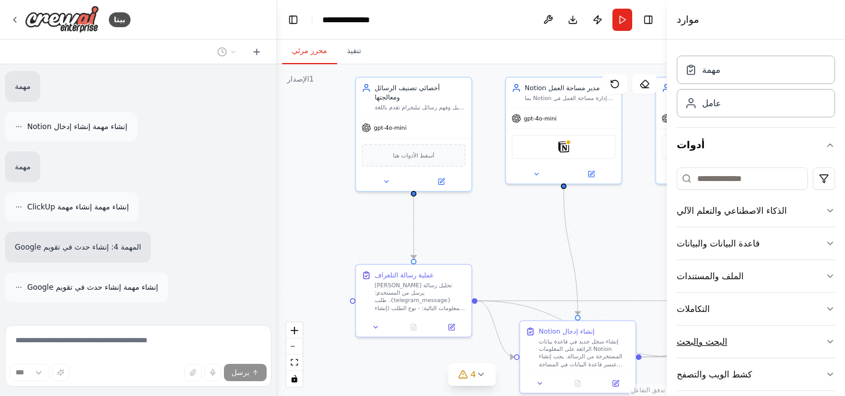
scroll to position [43, 0]
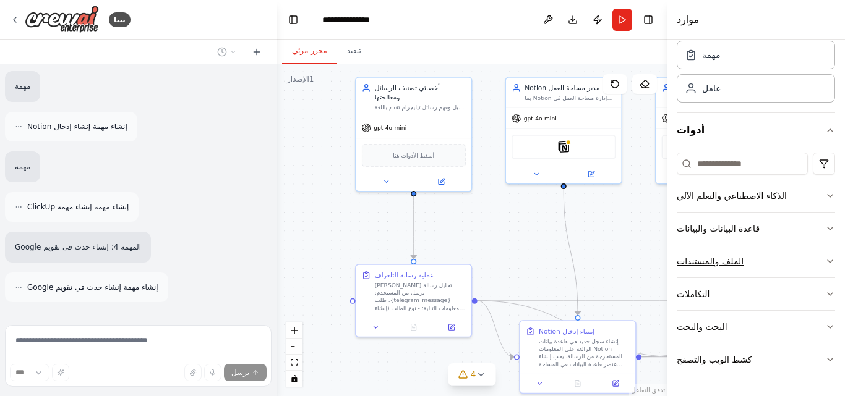
click at [762, 251] on button "الملف والمستندات" at bounding box center [756, 262] width 158 height 32
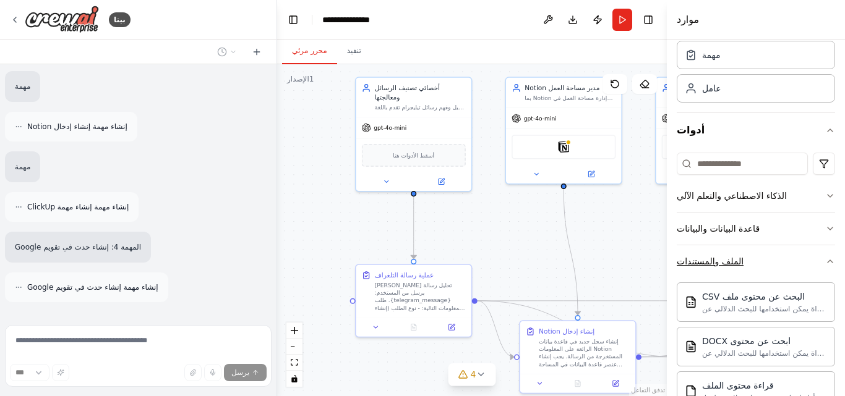
click at [762, 252] on button "الملف والمستندات" at bounding box center [756, 262] width 158 height 32
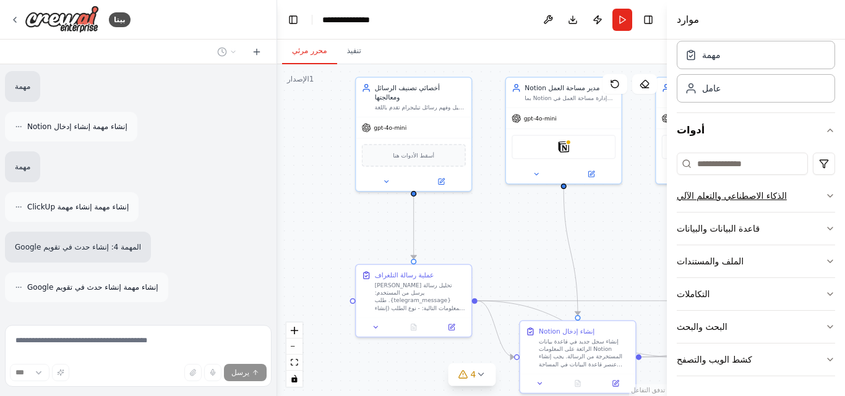
click at [795, 188] on button "الذكاء الاصطناعي والتعلم الآلي" at bounding box center [756, 196] width 158 height 32
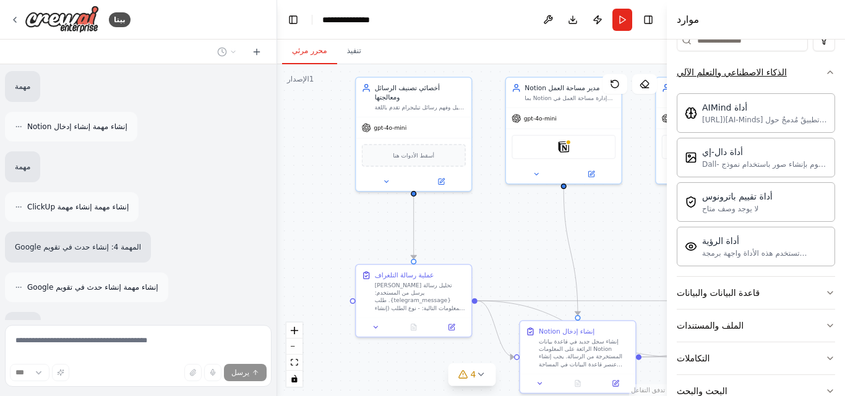
scroll to position [2464, 0]
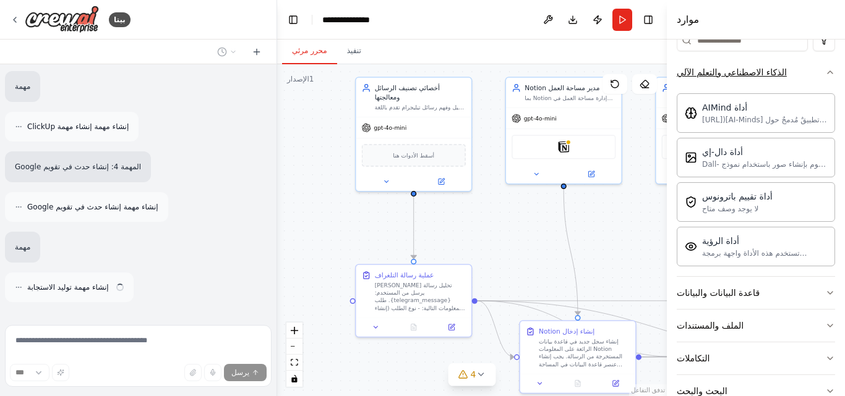
click at [825, 72] on icon "button" at bounding box center [830, 72] width 10 height 10
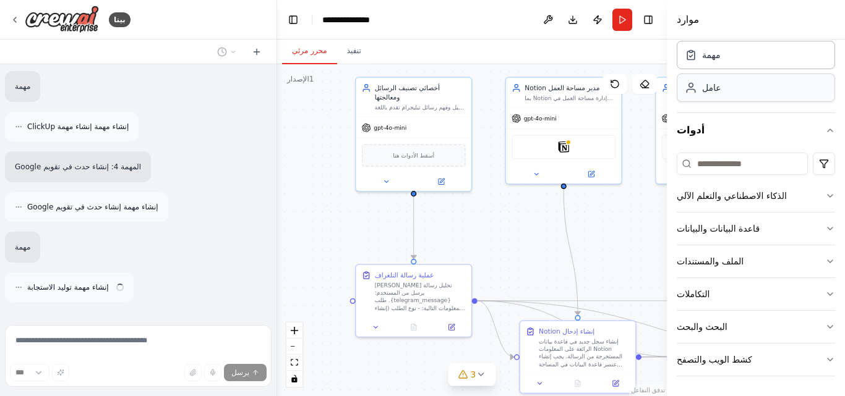
scroll to position [43, 0]
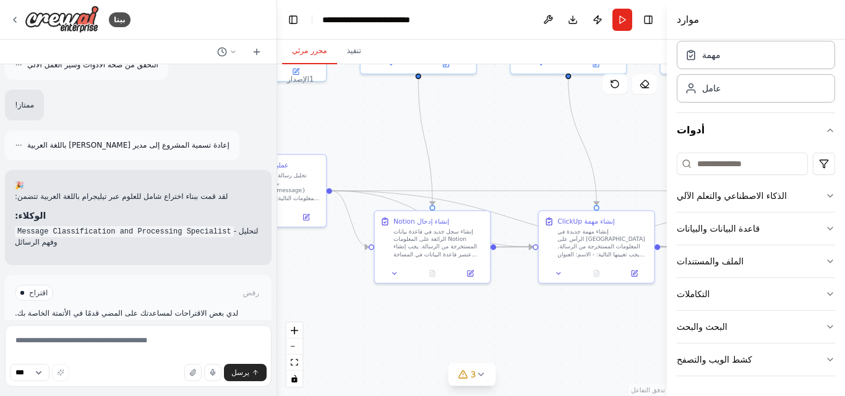
drag, startPoint x: 526, startPoint y: 215, endPoint x: 381, endPoint y: 105, distance: 182.3
click at [381, 105] on div ".deletable-edge-delete-btn { width: 20px; height: 20px; border: 0px solid #ffff…" at bounding box center [472, 230] width 390 height 332
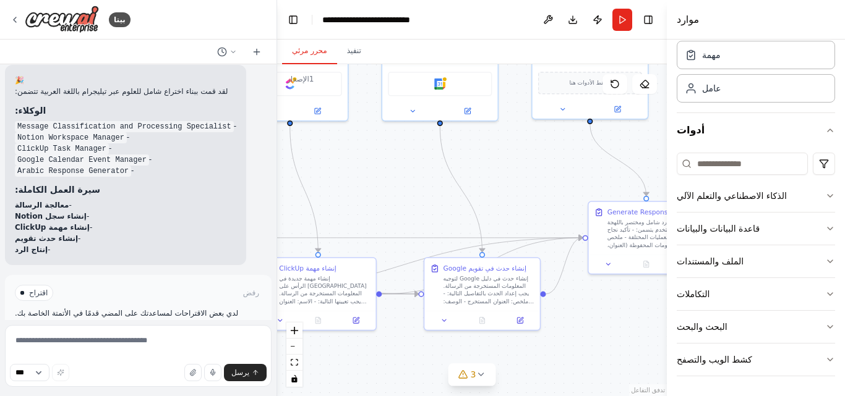
drag, startPoint x: 491, startPoint y: 152, endPoint x: 198, endPoint y: 207, distance: 298.2
click at [191, 207] on div "بيتا برومت جاهز (بالعربي) وكيل بناء عبر تيليجرام مختصر: هذا البروموت مخصص لـ Ag…" at bounding box center [422, 198] width 845 height 396
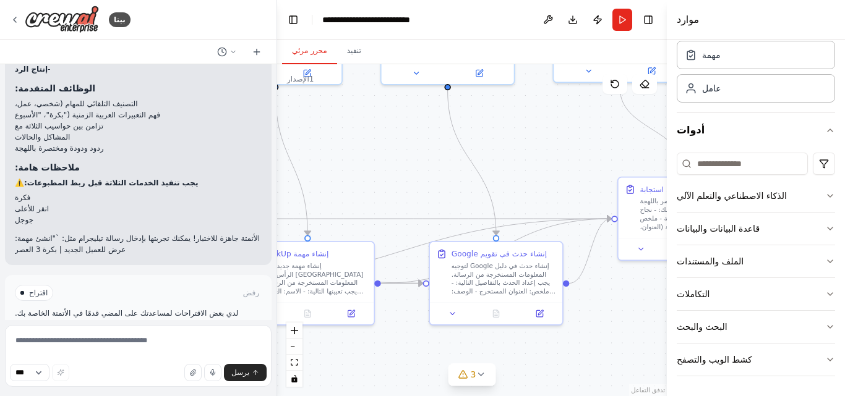
scroll to position [3064, 0]
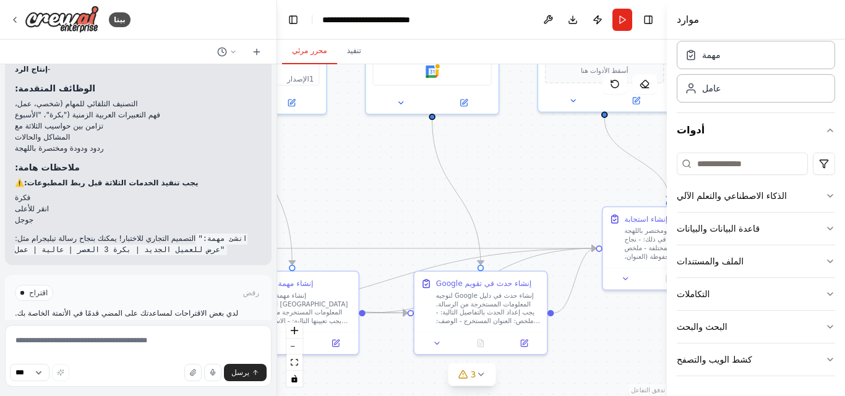
drag, startPoint x: 364, startPoint y: 244, endPoint x: 654, endPoint y: 186, distance: 295.9
click at [654, 186] on div ".deletable-edge-delete-btn { width: 20px; height: 20px; border: 0px solid #ffff…" at bounding box center [472, 230] width 390 height 332
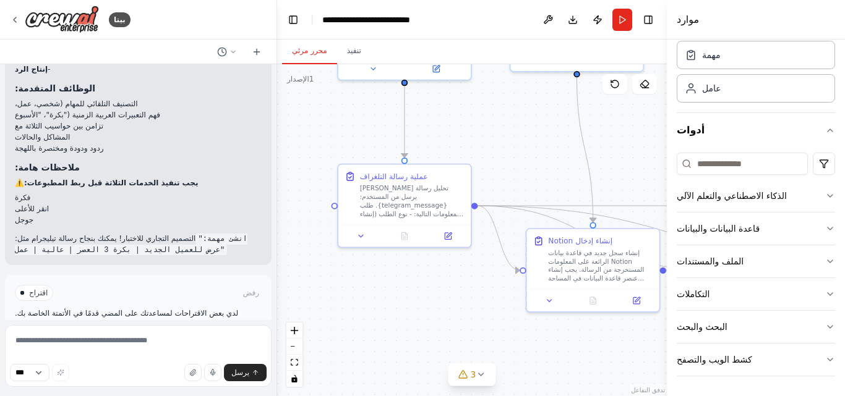
drag, startPoint x: 427, startPoint y: 205, endPoint x: 670, endPoint y: 157, distance: 248.3
click at [705, 152] on div "بيتا برومت جاهز (بالعربي) وكيل بناء عبر تيليجرام مختصر: هذا البروموت مخصص لـ Ag…" at bounding box center [422, 198] width 845 height 396
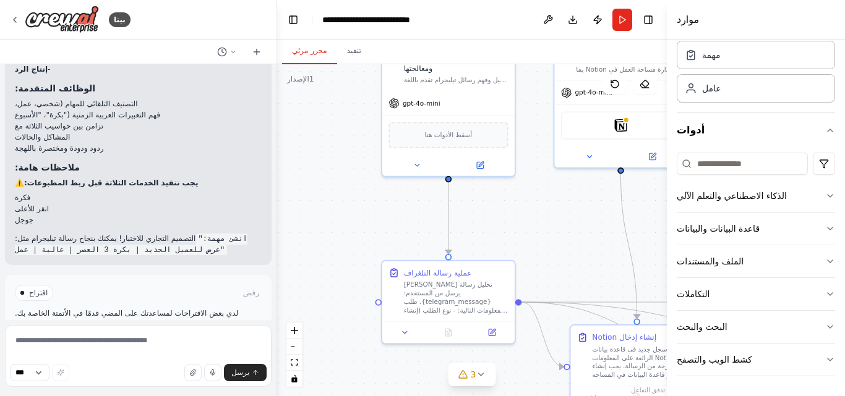
drag, startPoint x: 561, startPoint y: 142, endPoint x: 556, endPoint y: 245, distance: 103.4
click at [556, 245] on div ".deletable-edge-delete-btn { width: 20px; height: 20px; border: 0px solid #ffff…" at bounding box center [472, 230] width 390 height 332
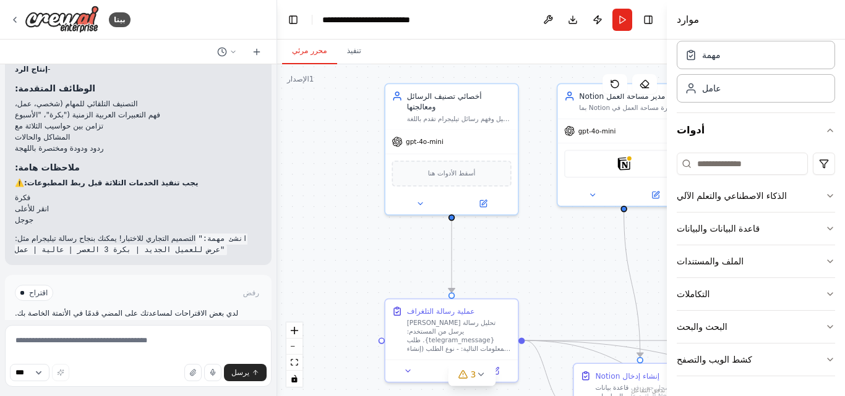
drag, startPoint x: 549, startPoint y: 215, endPoint x: 549, endPoint y: 251, distance: 35.3
click at [549, 251] on div ".deletable-edge-delete-btn { width: 20px; height: 20px; border: 0px solid #ffff…" at bounding box center [472, 230] width 390 height 332
click at [190, 356] on textarea at bounding box center [138, 356] width 267 height 62
type textarea "**********"
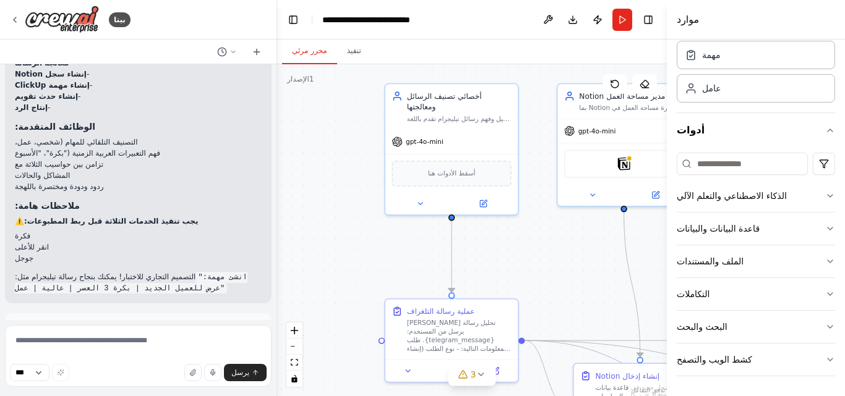
scroll to position [3068, 0]
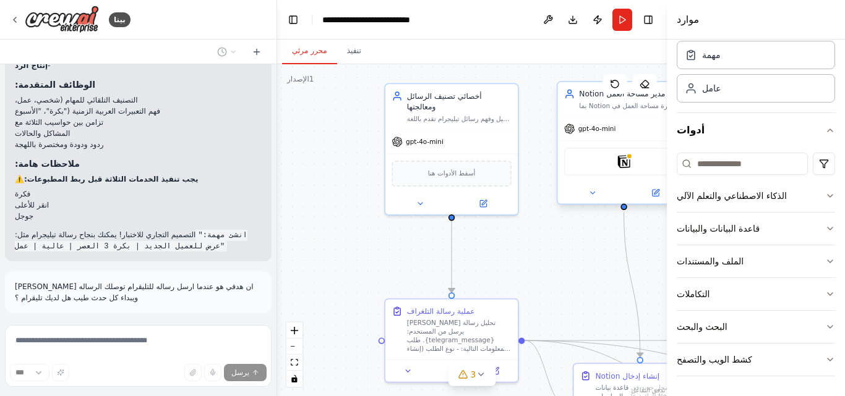
click at [608, 169] on div "فكرة" at bounding box center [623, 162] width 119 height 28
click at [653, 190] on icon at bounding box center [655, 193] width 6 height 6
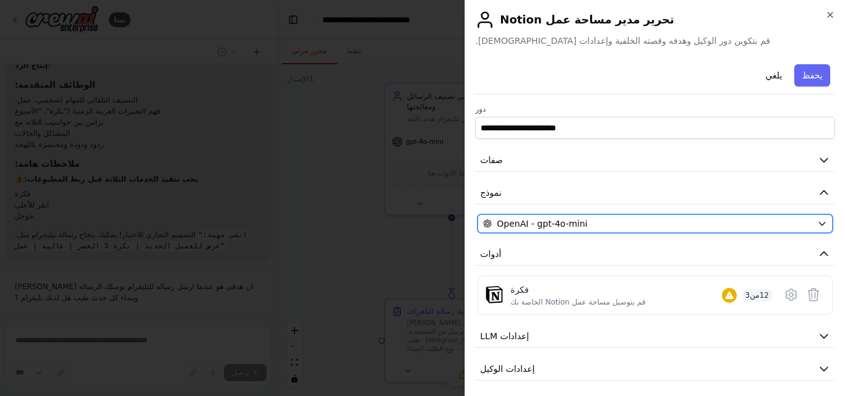
click at [644, 226] on div "OpenAI - gpt-4o-mini" at bounding box center [647, 224] width 329 height 12
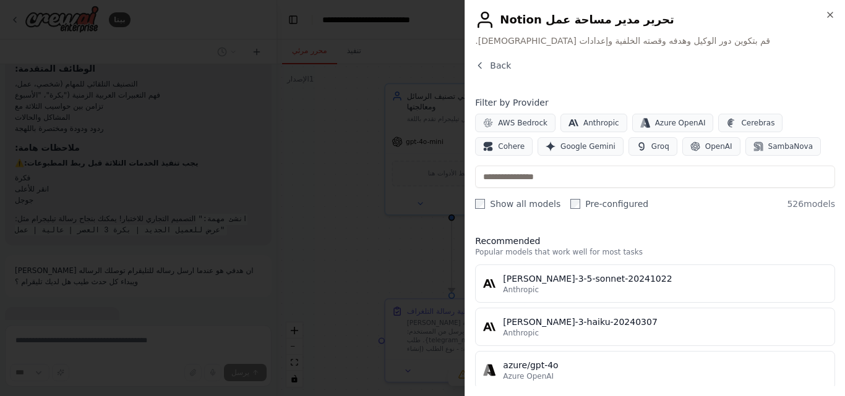
scroll to position [3166, 0]
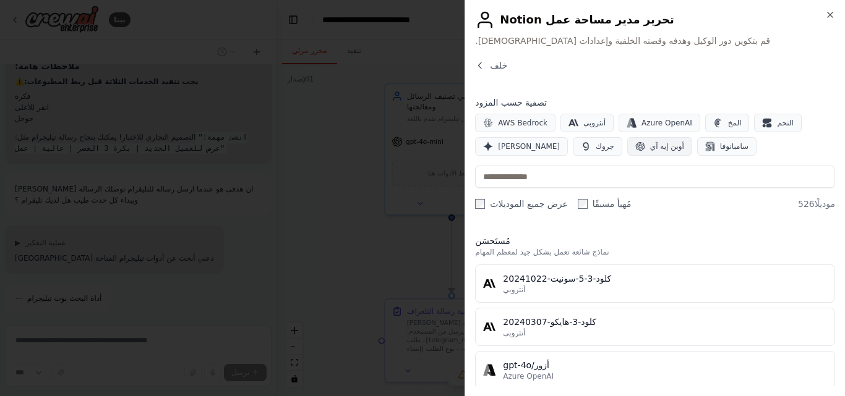
click at [650, 147] on font "أوبن إيه آي" at bounding box center [667, 146] width 34 height 9
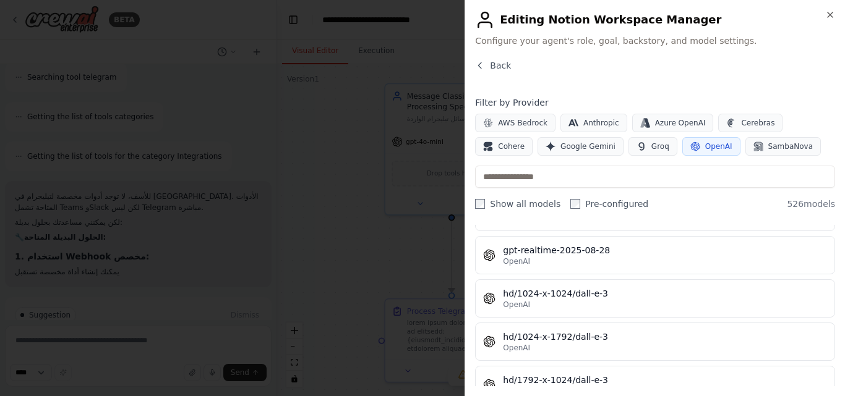
scroll to position [3481, 0]
click at [682, 145] on button "OpenAI" at bounding box center [711, 146] width 58 height 19
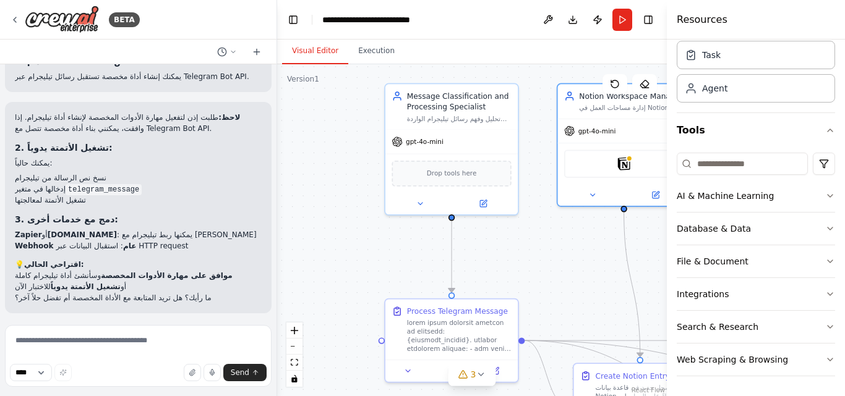
scroll to position [3702, 0]
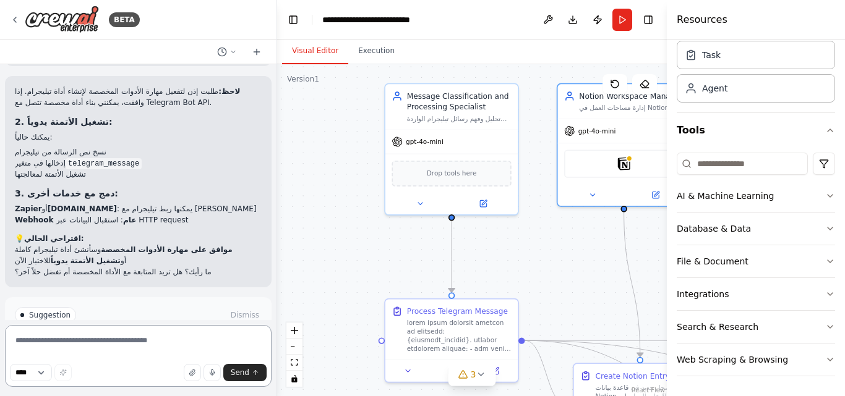
click at [171, 343] on textarea at bounding box center [138, 356] width 267 height 62
type textarea "**********"
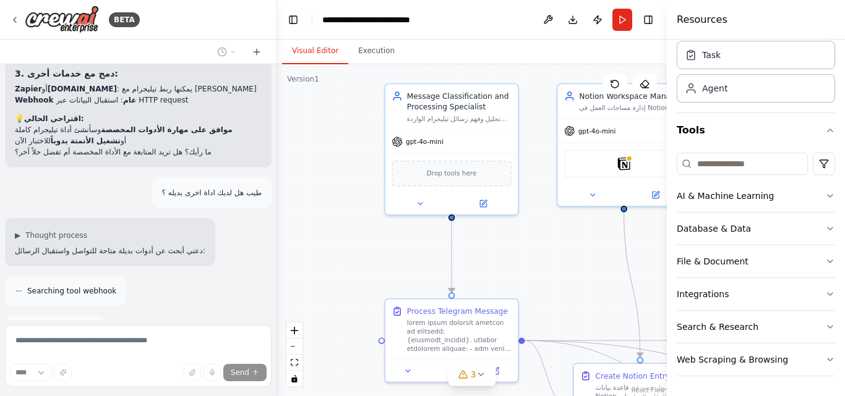
scroll to position [3862, 0]
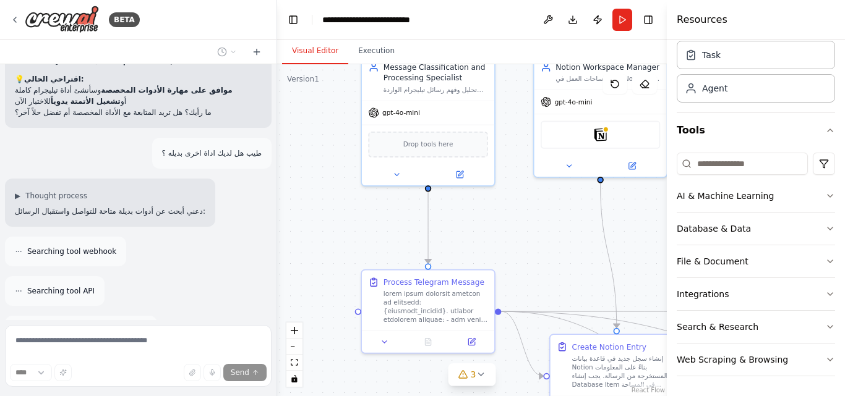
drag, startPoint x: 358, startPoint y: 244, endPoint x: 335, endPoint y: 216, distance: 36.5
click at [335, 216] on div ".deletable-edge-delete-btn { width: 20px; height: 20px; border: 0px solid #ffff…" at bounding box center [472, 230] width 390 height 332
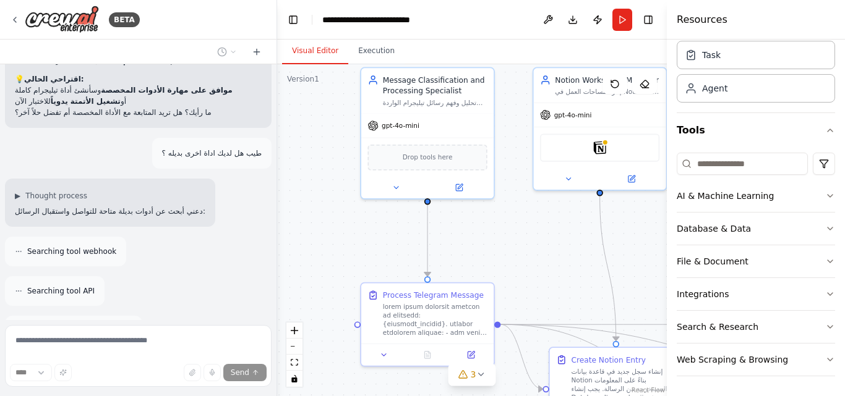
drag, startPoint x: 319, startPoint y: 245, endPoint x: 333, endPoint y: 293, distance: 49.7
click at [321, 302] on div ".deletable-edge-delete-btn { width: 20px; height: 20px; border: 0px solid #ffff…" at bounding box center [472, 230] width 390 height 332
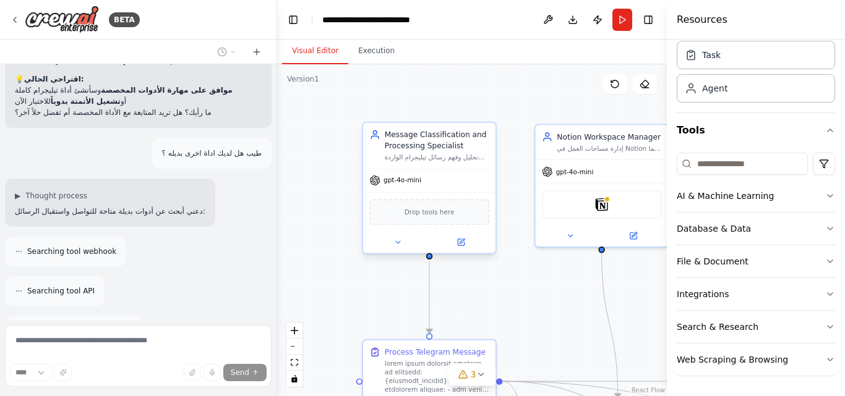
click at [392, 218] on div "Drop tools here" at bounding box center [428, 212] width 119 height 26
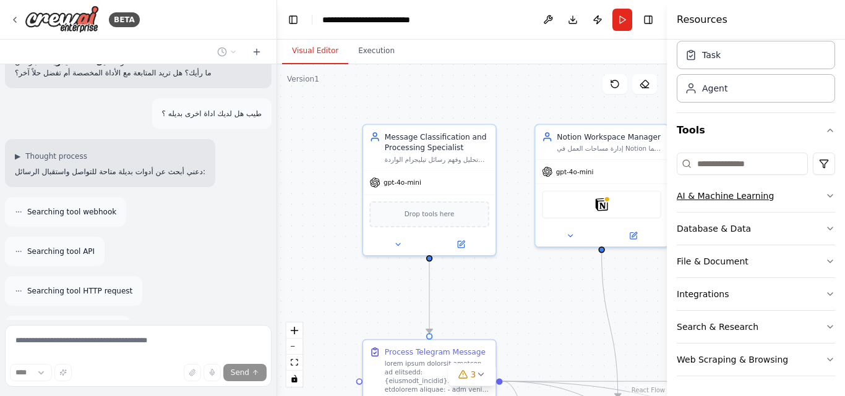
click at [786, 197] on button "AI & Machine Learning" at bounding box center [756, 196] width 158 height 32
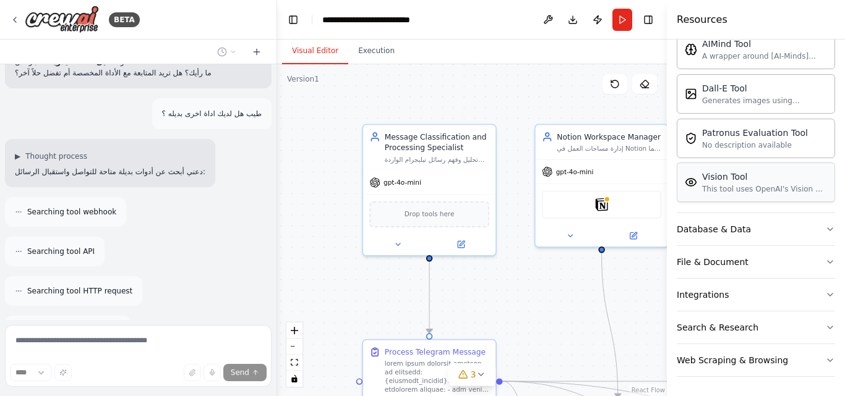
scroll to position [231, 0]
click at [759, 233] on button "Database & Data" at bounding box center [756, 229] width 158 height 32
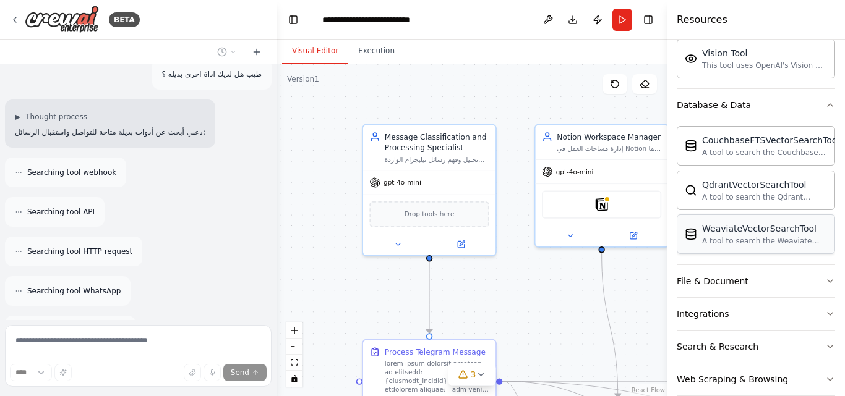
scroll to position [375, 0]
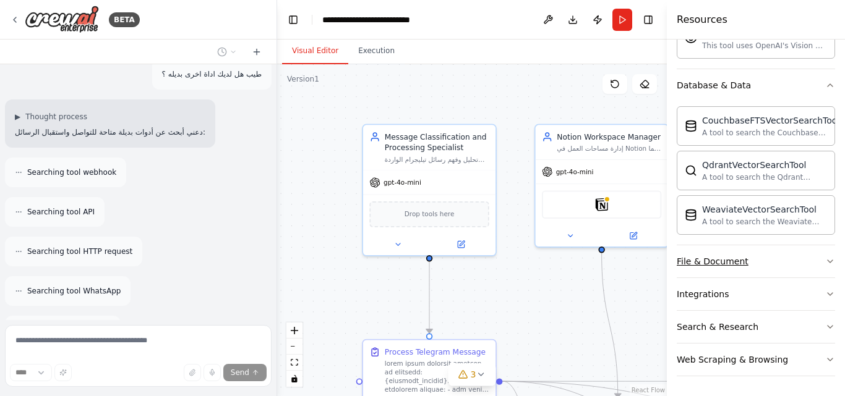
click at [767, 262] on button "File & Document" at bounding box center [756, 262] width 158 height 32
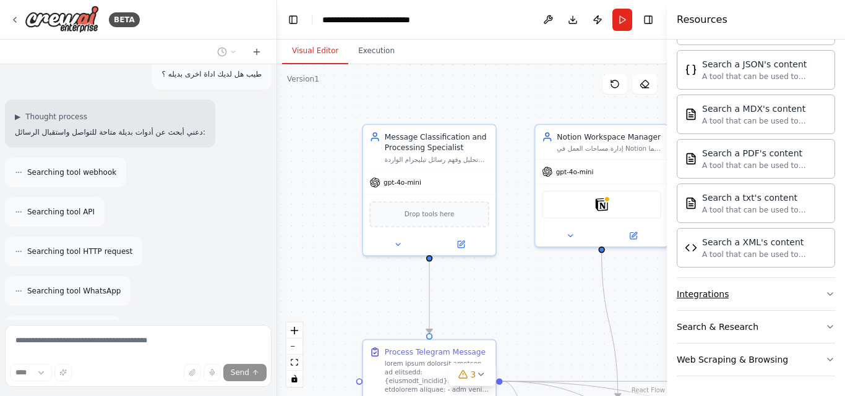
click at [769, 304] on button "Integrations" at bounding box center [756, 294] width 158 height 32
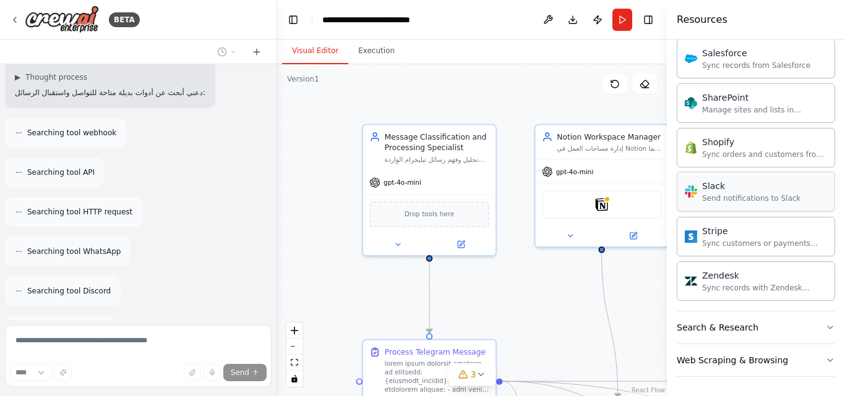
scroll to position [1731, 0]
click at [786, 325] on button "Search & Research" at bounding box center [756, 327] width 158 height 32
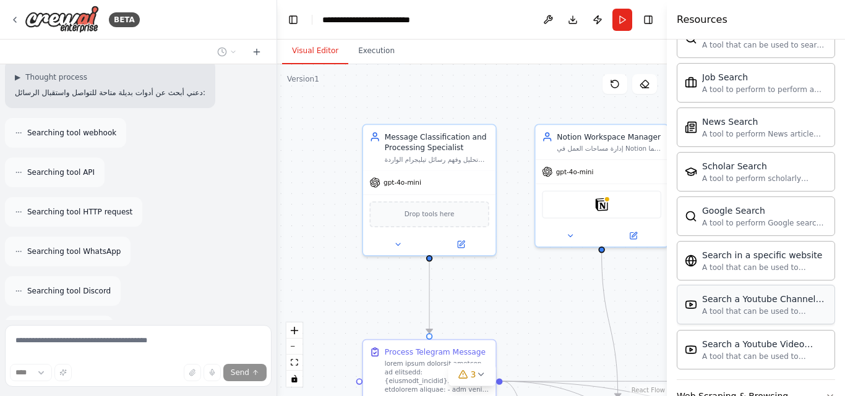
scroll to position [2364, 0]
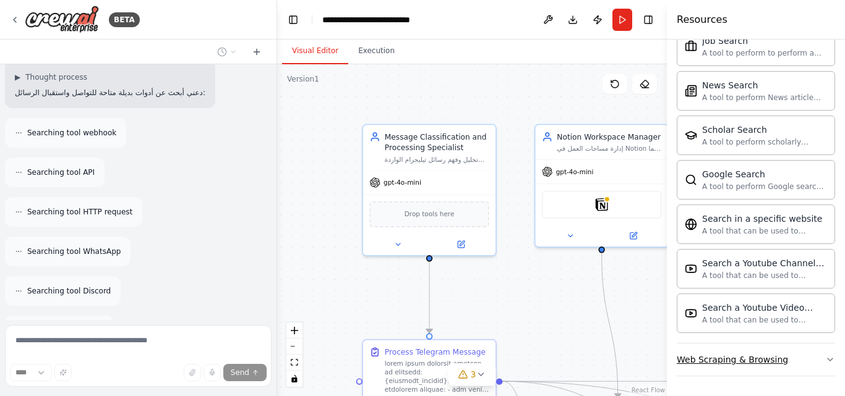
click at [804, 351] on button "Web Scraping & Browsing" at bounding box center [756, 360] width 158 height 32
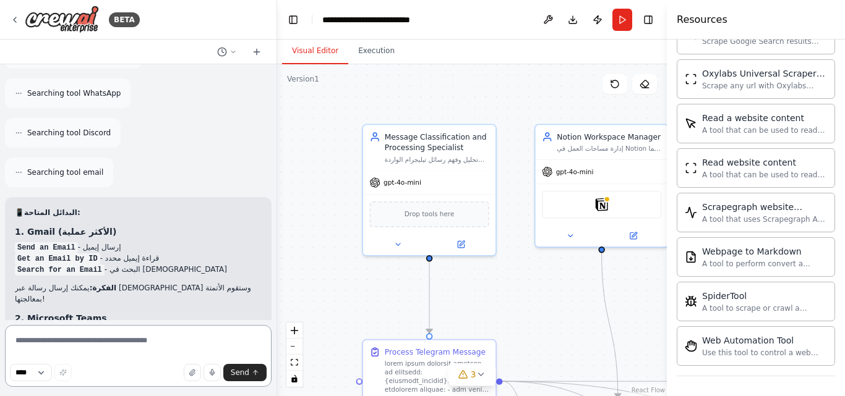
scroll to position [4107, 0]
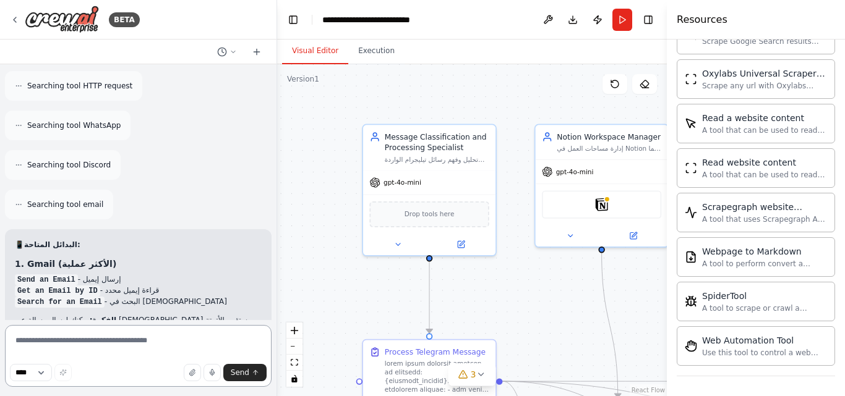
click at [113, 353] on textarea at bounding box center [138, 356] width 267 height 62
type textarea "**********"
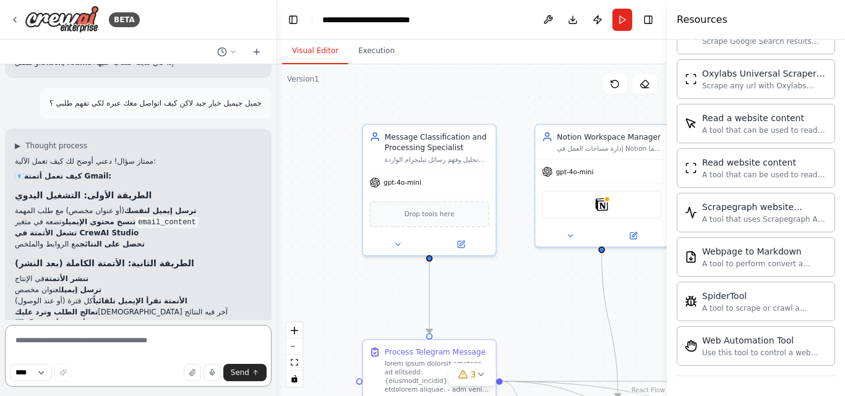
scroll to position [4635, 0]
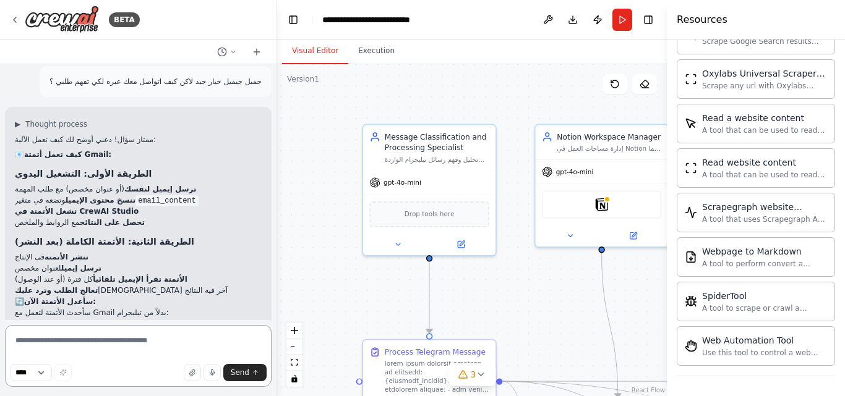
click at [214, 338] on textarea at bounding box center [138, 356] width 267 height 62
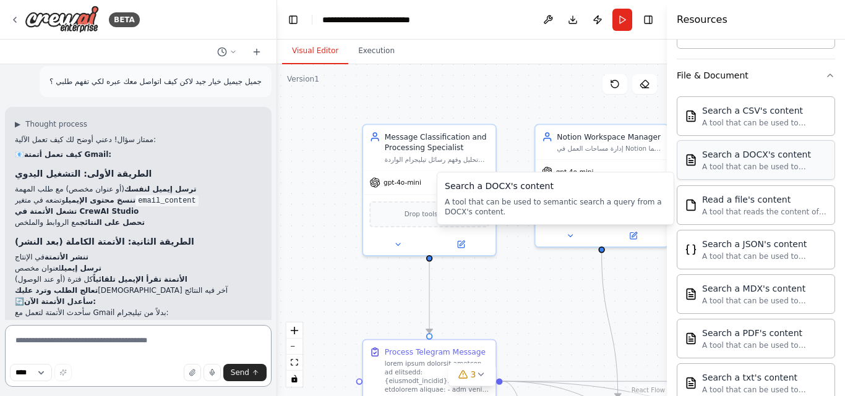
scroll to position [506, 0]
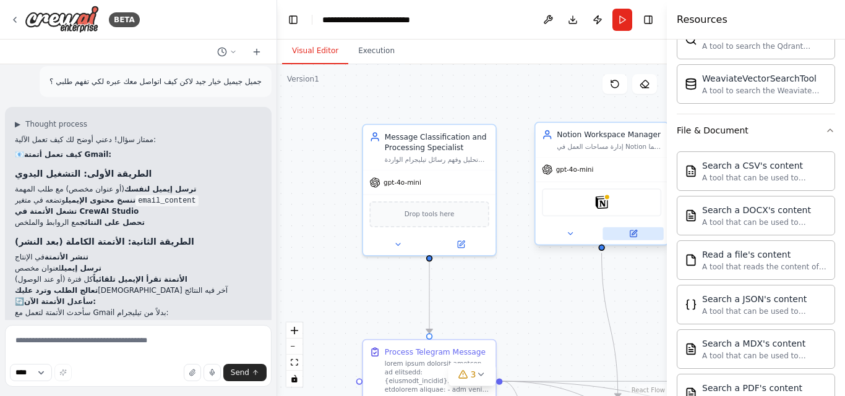
click at [638, 231] on button at bounding box center [632, 234] width 61 height 13
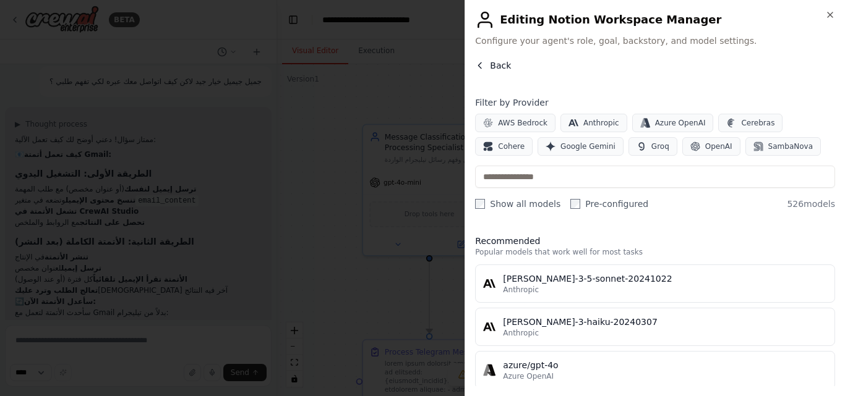
click at [482, 64] on icon "button" at bounding box center [480, 66] width 10 height 10
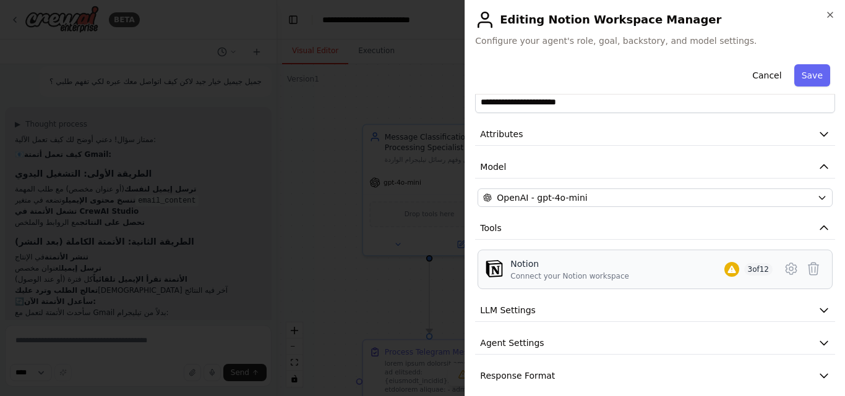
scroll to position [37, 0]
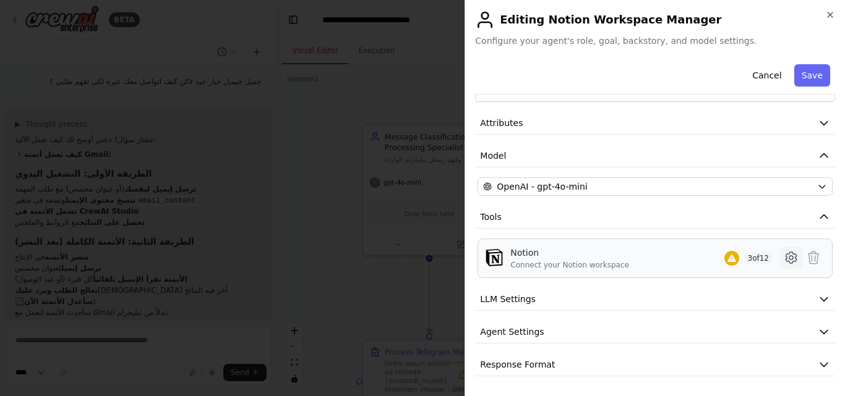
click at [780, 258] on button at bounding box center [791, 258] width 22 height 22
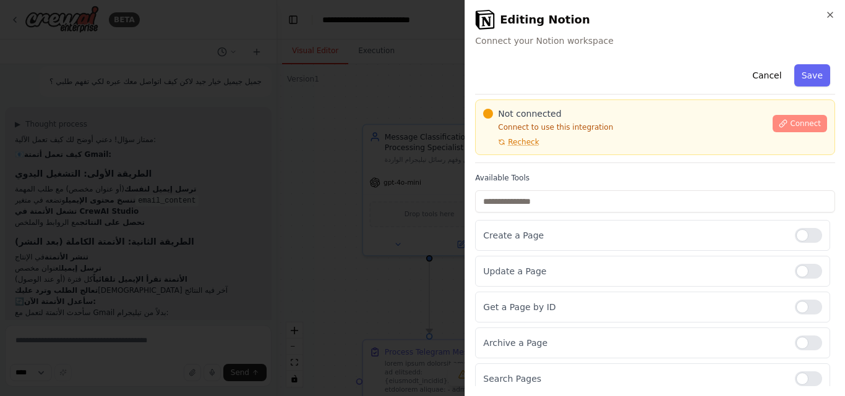
click at [790, 128] on span "Connect" at bounding box center [805, 124] width 31 height 10
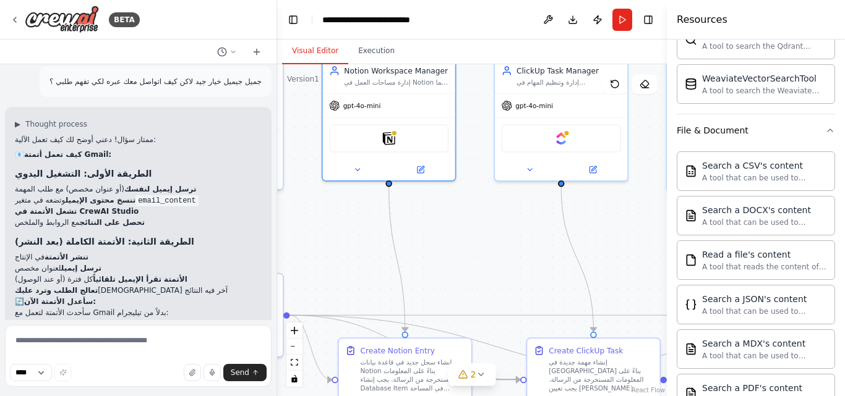
drag, startPoint x: 559, startPoint y: 299, endPoint x: 308, endPoint y: 236, distance: 258.8
click at [308, 236] on div ".deletable-edge-delete-btn { width: 20px; height: 20px; border: 0px solid #ffff…" at bounding box center [472, 230] width 390 height 332
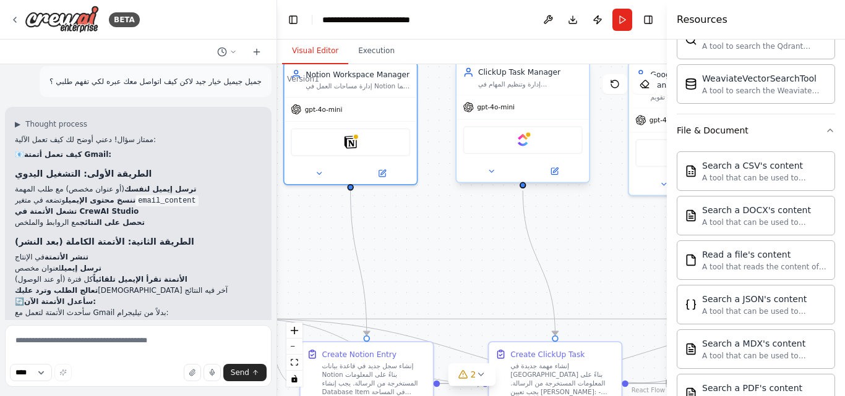
click at [534, 139] on div "ClickUp" at bounding box center [522, 140] width 119 height 28
click at [562, 176] on button at bounding box center [554, 171] width 61 height 13
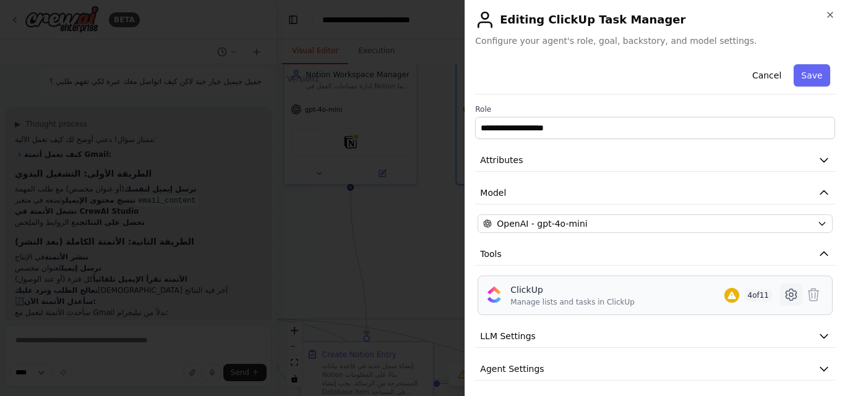
click at [786, 293] on icon at bounding box center [791, 294] width 11 height 11
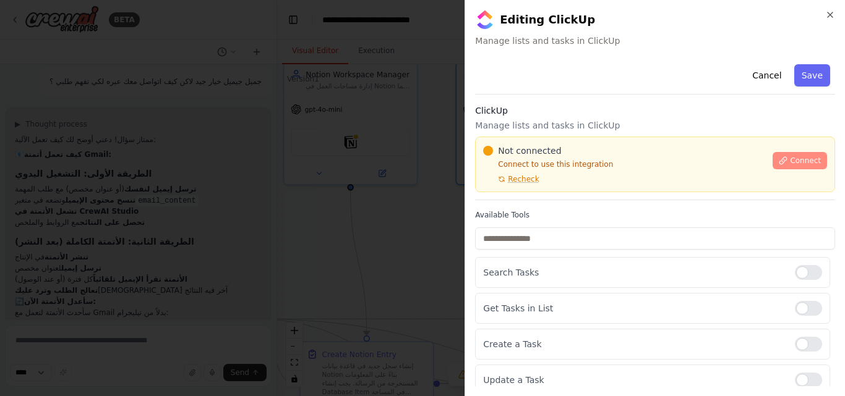
click at [798, 156] on span "Connect" at bounding box center [805, 161] width 31 height 10
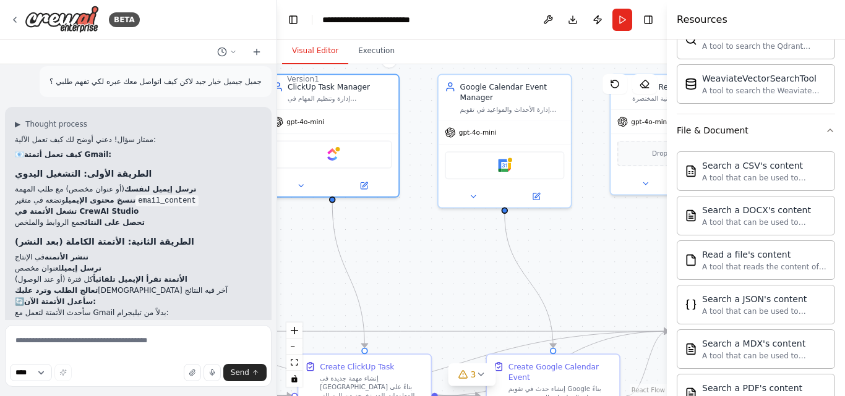
drag, startPoint x: 458, startPoint y: 228, endPoint x: 241, endPoint y: 247, distance: 217.9
click at [241, 247] on div "BETA برومت جاهز (بالعربي) لبناء Agent عبر تيليجرام مقدمة قصيرة: هذا البرومت مخص…" at bounding box center [422, 198] width 845 height 396
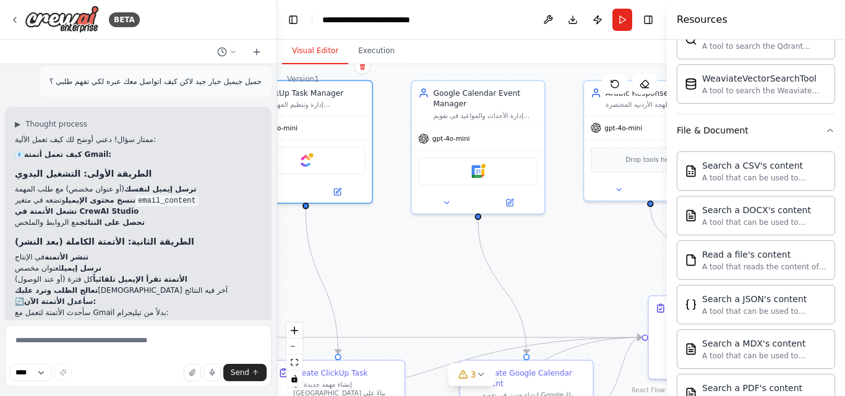
click at [412, 260] on div ".deletable-edge-delete-btn { width: 20px; height: 20px; border: 0px solid #ffff…" at bounding box center [472, 230] width 390 height 332
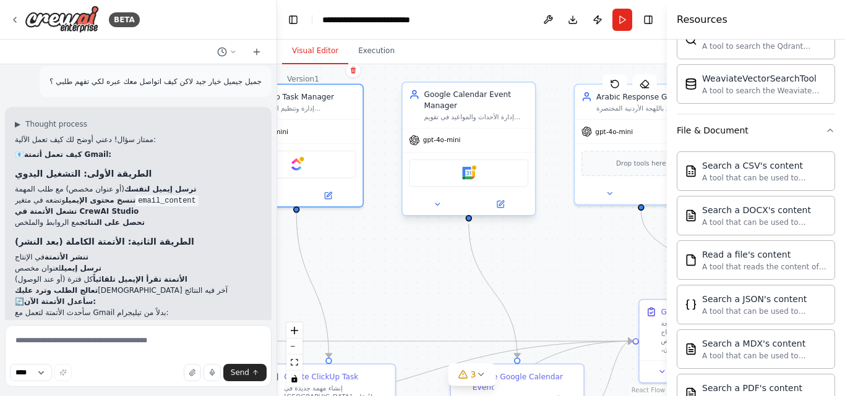
click at [486, 179] on div "Google Calendar" at bounding box center [468, 173] width 119 height 28
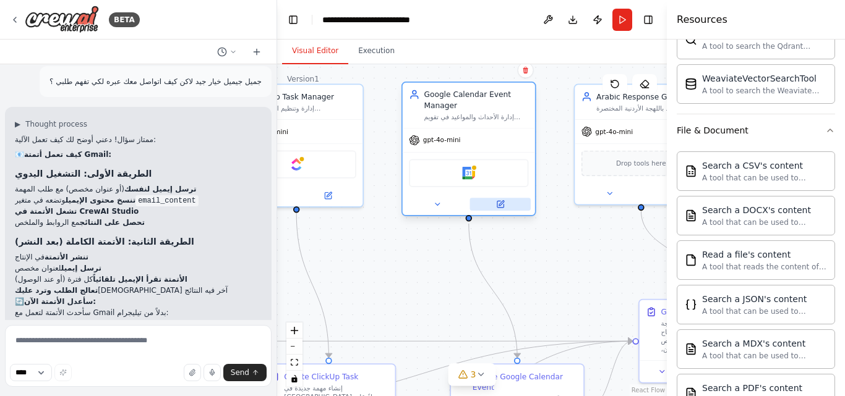
click at [508, 208] on button at bounding box center [500, 204] width 61 height 13
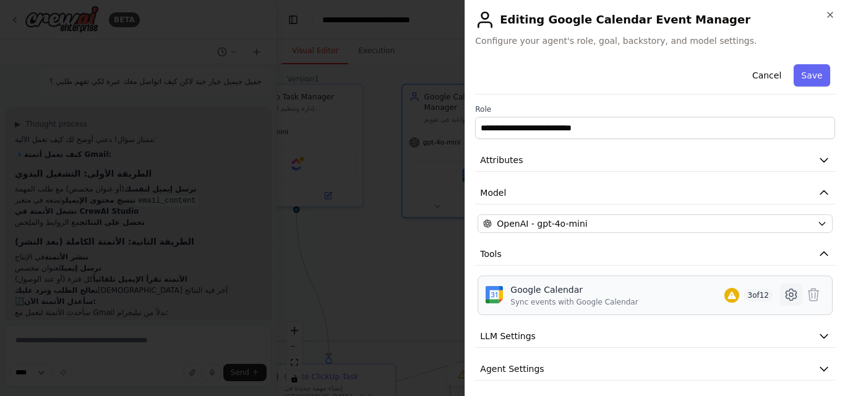
click at [784, 298] on icon at bounding box center [791, 295] width 15 height 15
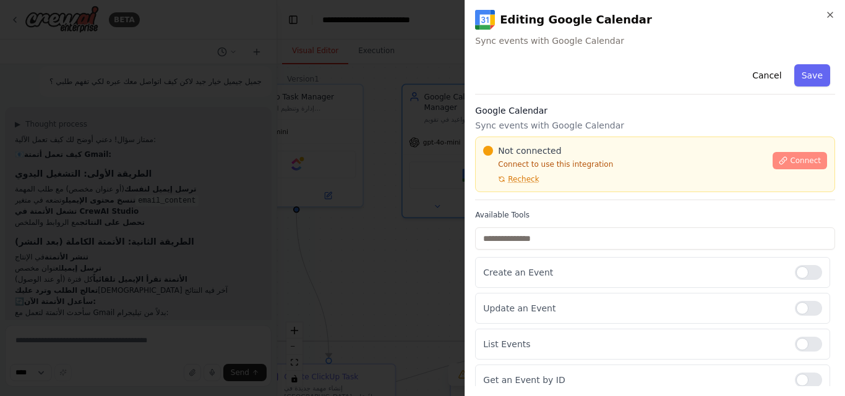
click at [783, 162] on button "Connect" at bounding box center [800, 160] width 54 height 17
click at [795, 163] on span "Connect" at bounding box center [805, 161] width 31 height 10
click at [841, 18] on div "**********" at bounding box center [655, 198] width 380 height 396
click at [834, 9] on div "**********" at bounding box center [655, 198] width 380 height 396
click at [833, 10] on icon "button" at bounding box center [830, 15] width 10 height 10
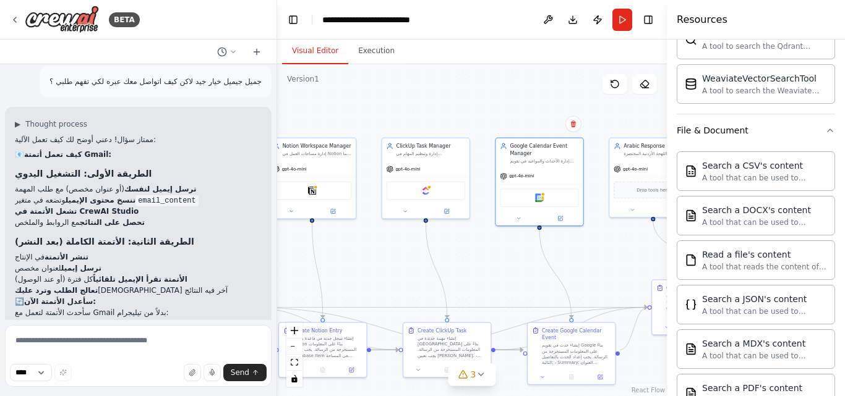
drag, startPoint x: 539, startPoint y: 231, endPoint x: 622, endPoint y: 248, distance: 84.1
click at [622, 248] on div ".deletable-edge-delete-btn { width: 20px; height: 20px; border: 0px solid #ffff…" at bounding box center [472, 230] width 390 height 332
click at [161, 347] on textarea at bounding box center [138, 356] width 267 height 62
type textarea "**********"
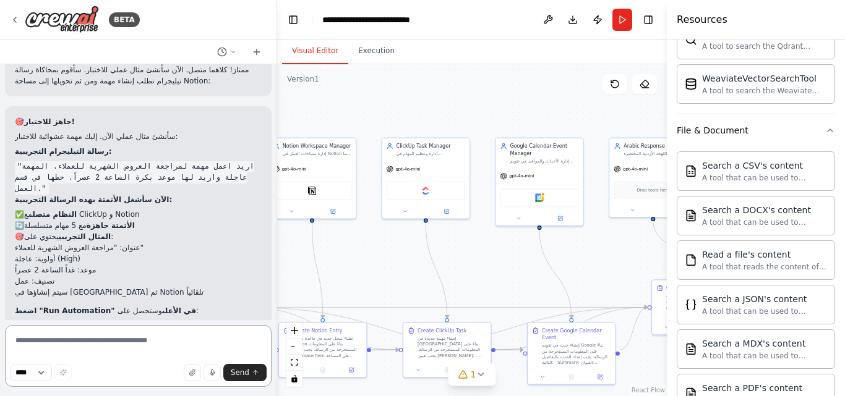
scroll to position [5329, 0]
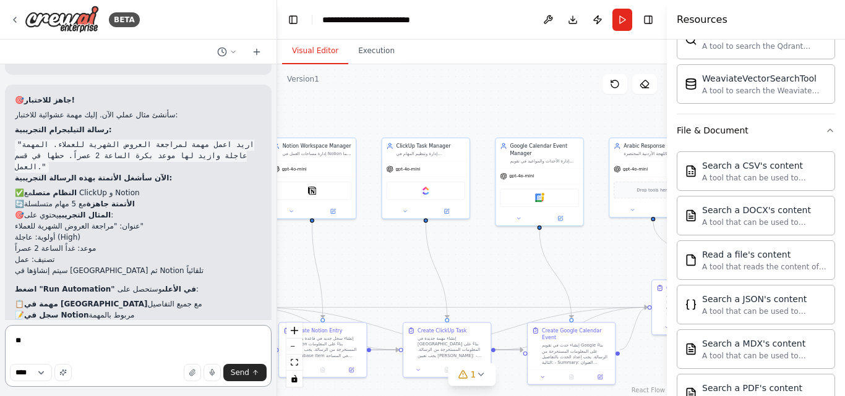
type textarea "***"
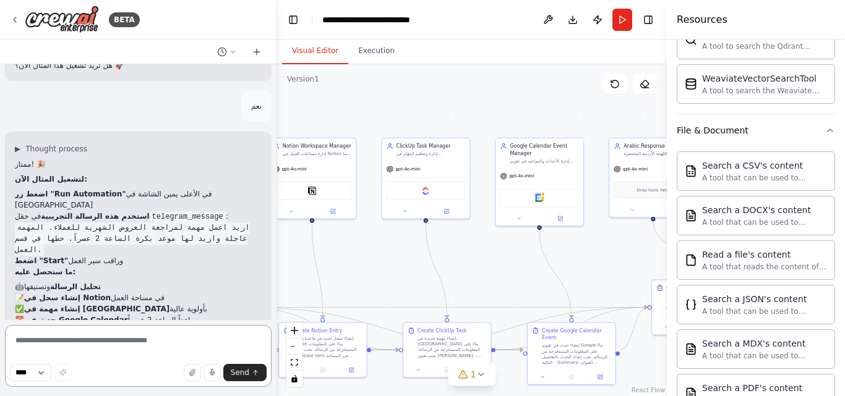
scroll to position [5635, 0]
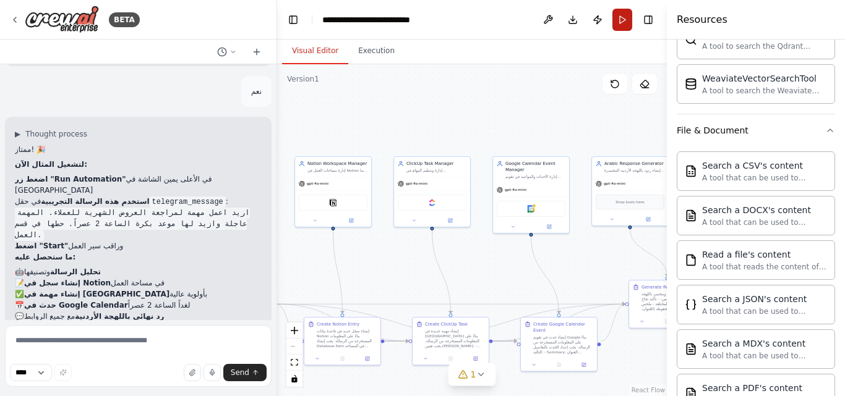
click at [626, 14] on button "Run" at bounding box center [622, 20] width 20 height 22
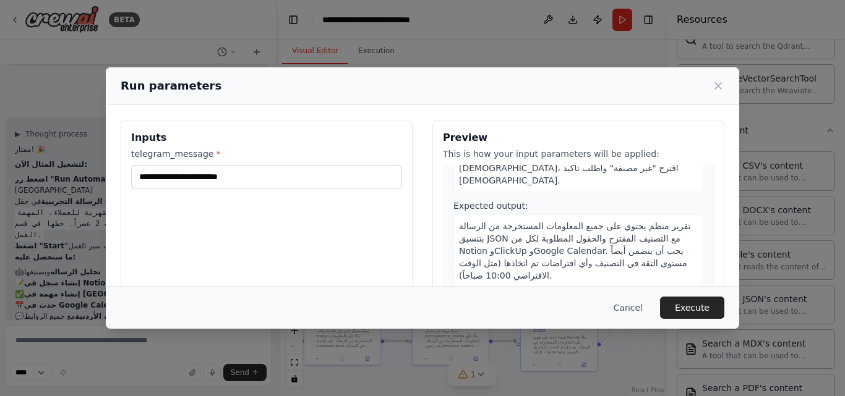
scroll to position [186, 0]
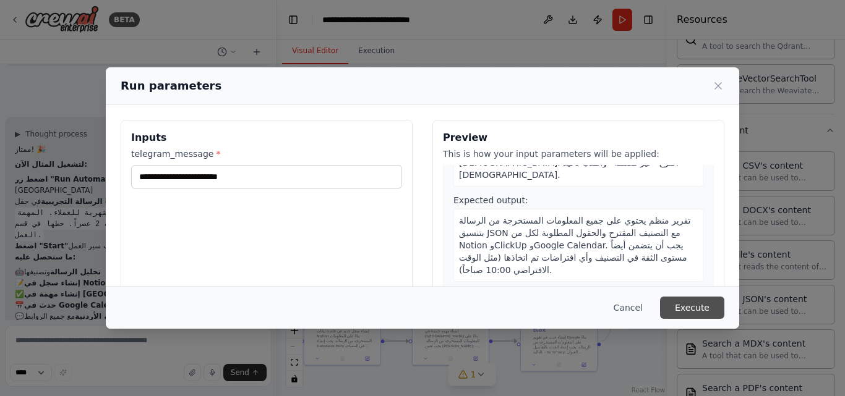
click at [698, 303] on button "Execute" at bounding box center [692, 308] width 64 height 22
click at [682, 309] on button "Execute" at bounding box center [692, 308] width 64 height 22
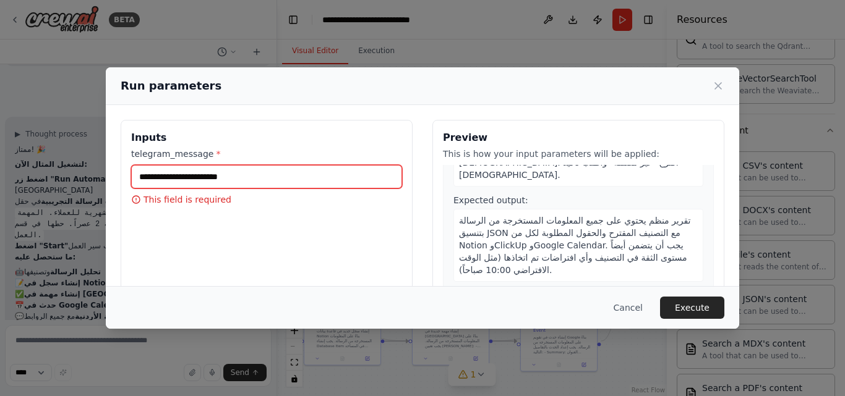
click at [229, 181] on input "telegram_message *" at bounding box center [266, 177] width 271 height 24
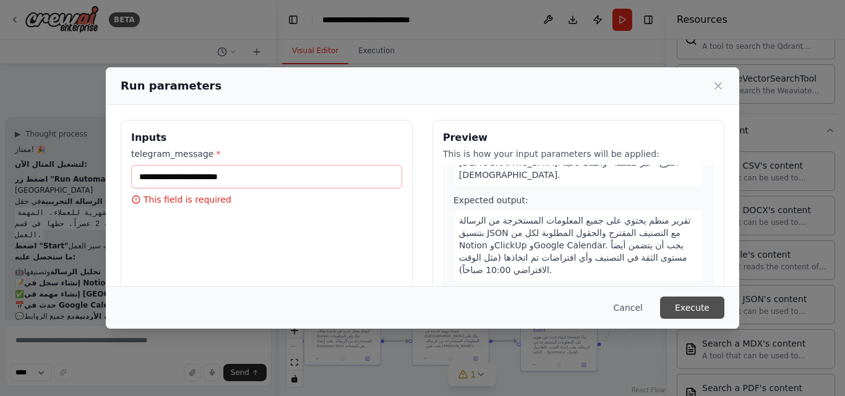
click at [703, 307] on button "Execute" at bounding box center [692, 308] width 64 height 22
click at [703, 308] on button "Execute" at bounding box center [692, 308] width 64 height 22
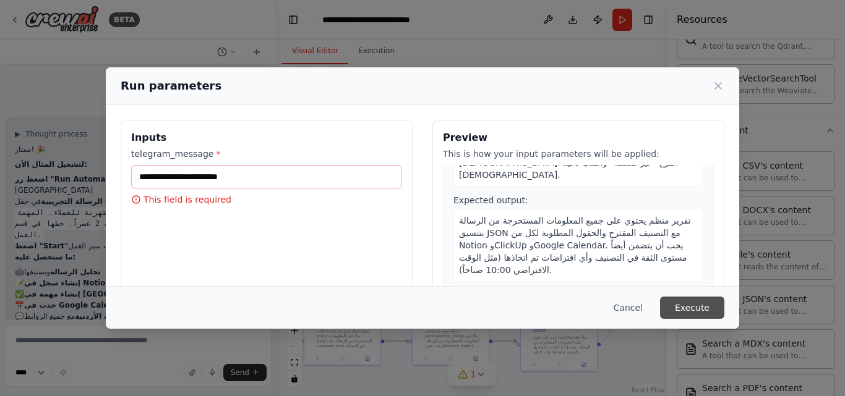
click at [703, 308] on button "Execute" at bounding box center [692, 308] width 64 height 22
click at [652, 381] on div "Run parameters Inputs telegram_message * This field is required Preview This is…" at bounding box center [422, 198] width 845 height 396
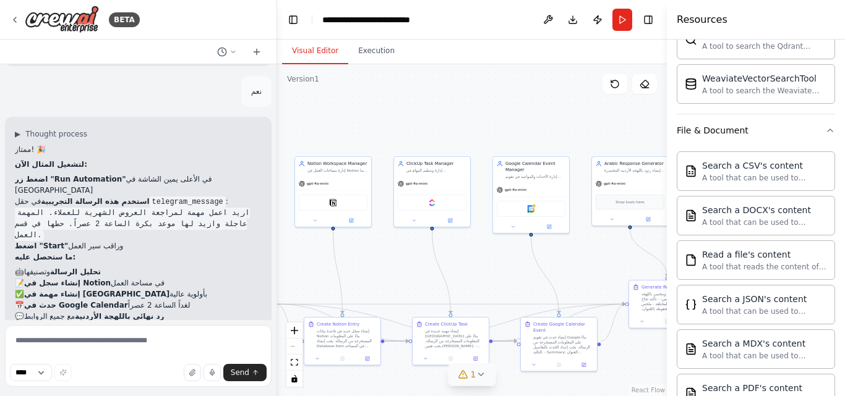
drag, startPoint x: 500, startPoint y: 380, endPoint x: 486, endPoint y: 378, distance: 15.0
click at [495, 380] on div ".deletable-edge-delete-btn { width: 20px; height: 20px; border: 0px solid #ffff…" at bounding box center [472, 230] width 390 height 332
click at [486, 378] on button "1" at bounding box center [472, 375] width 48 height 23
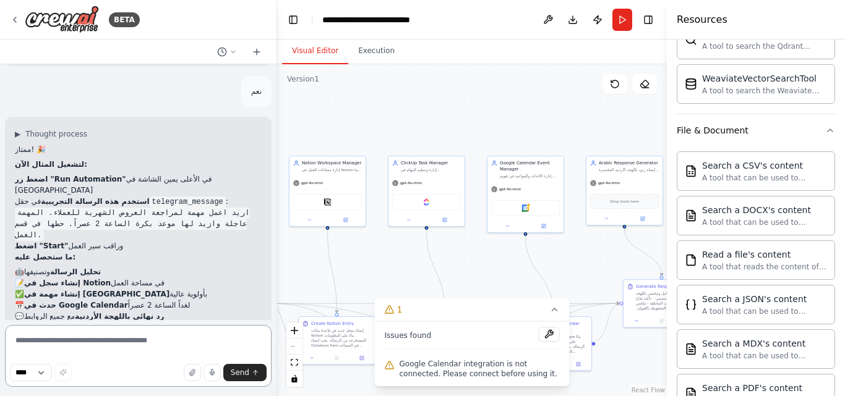
click at [180, 351] on textarea at bounding box center [138, 356] width 267 height 62
type textarea "*"
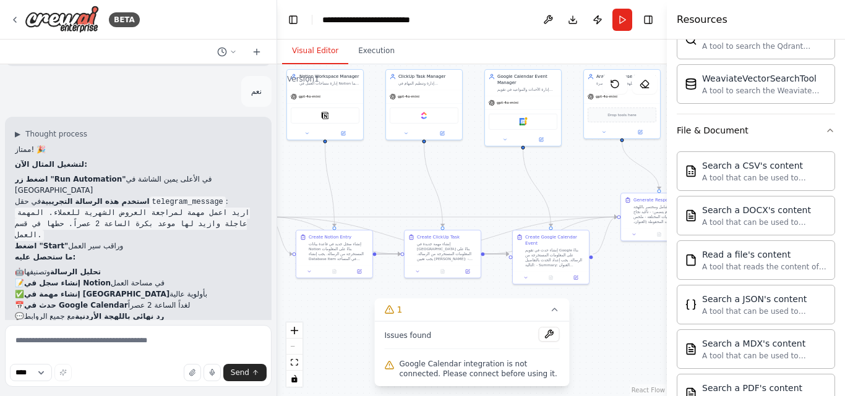
drag, startPoint x: 474, startPoint y: 259, endPoint x: 472, endPoint y: 171, distance: 87.9
click at [472, 171] on div ".deletable-edge-delete-btn { width: 20px; height: 20px; border: 0px solid #ffff…" at bounding box center [472, 230] width 390 height 332
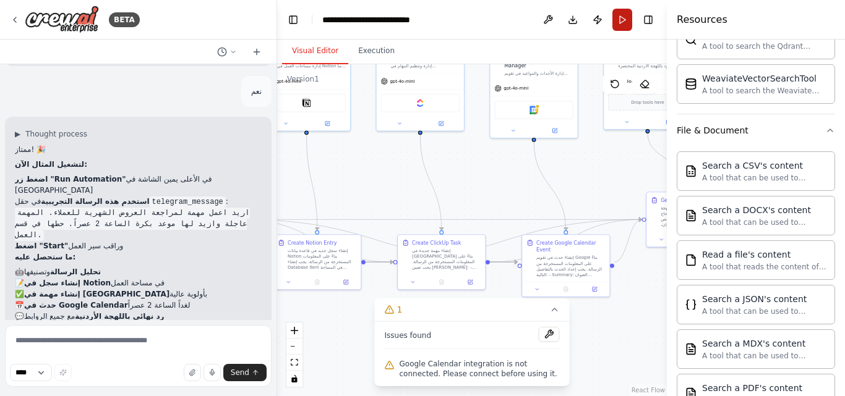
click at [621, 20] on button "Run" at bounding box center [622, 20] width 20 height 22
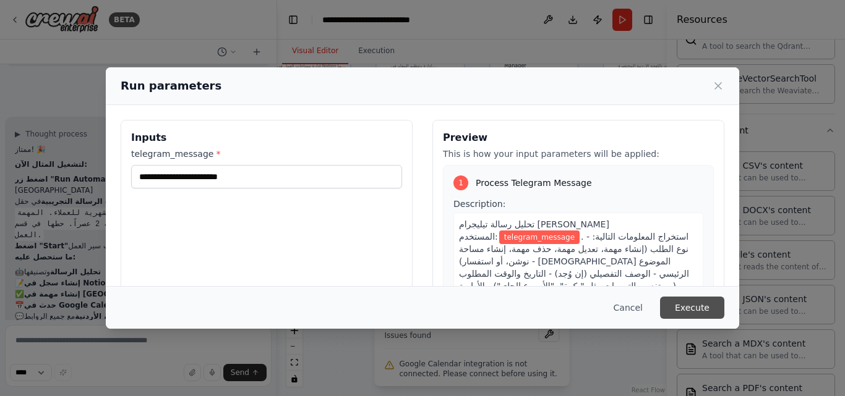
click at [678, 310] on button "Execute" at bounding box center [692, 308] width 64 height 22
click at [51, 265] on div "Run parameters Inputs telegram_message * This field is required Preview This is…" at bounding box center [422, 198] width 845 height 396
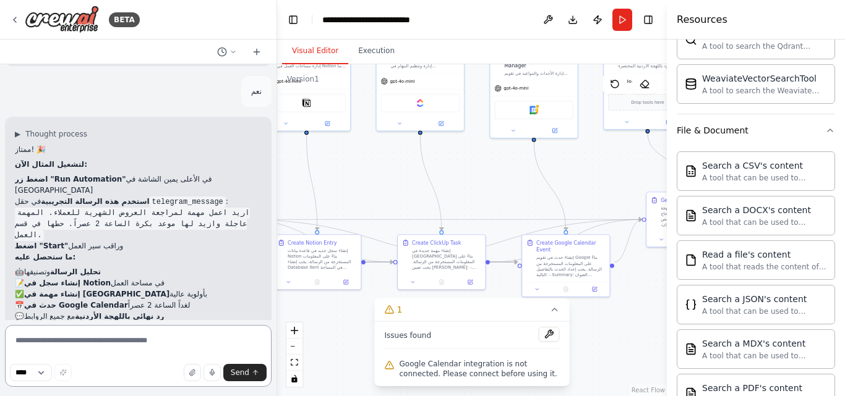
click at [106, 349] on textarea at bounding box center [138, 356] width 267 height 62
paste textarea "*"
type textarea "*"
click at [195, 372] on icon "button" at bounding box center [192, 372] width 7 height 7
click at [93, 338] on textarea "*" at bounding box center [138, 356] width 267 height 62
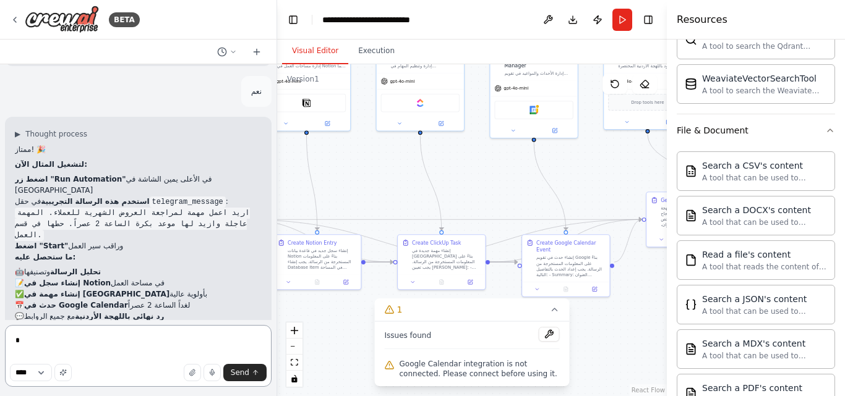
click at [93, 338] on textarea "*" at bounding box center [138, 356] width 267 height 62
paste textarea
click at [105, 339] on textarea at bounding box center [138, 356] width 267 height 62
click at [139, 340] on textarea at bounding box center [138, 356] width 267 height 62
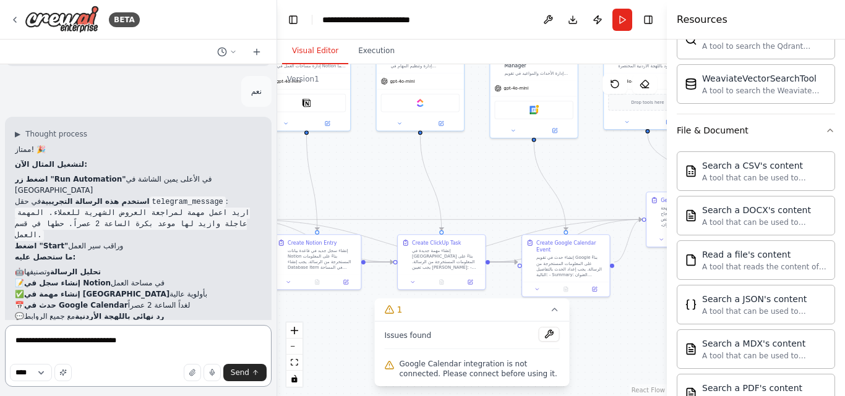
type textarea "**********"
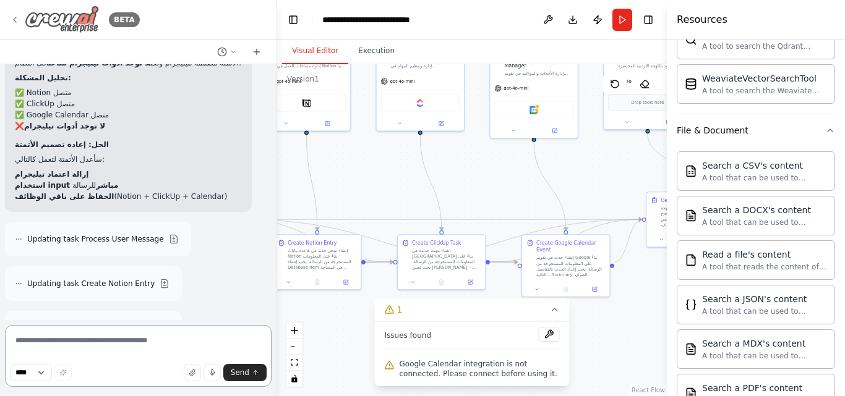
scroll to position [6696, 0]
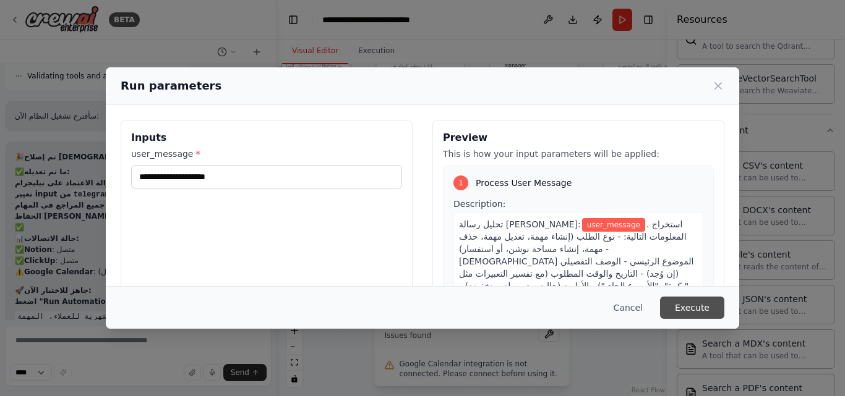
click at [686, 303] on button "Execute" at bounding box center [692, 308] width 64 height 22
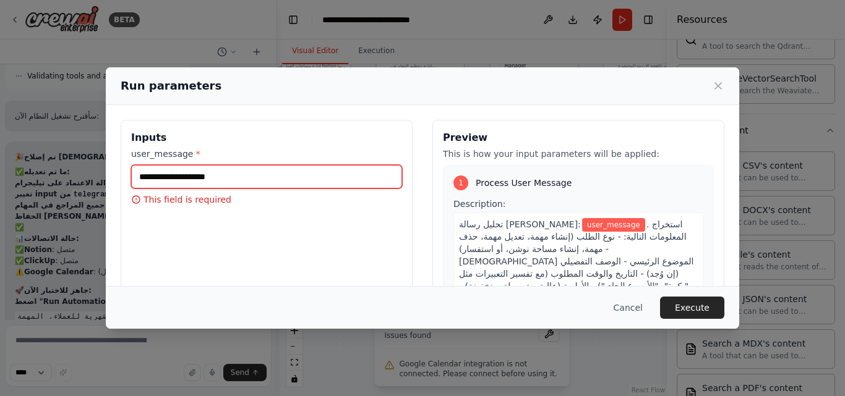
click at [216, 175] on input "user_message *" at bounding box center [266, 177] width 271 height 24
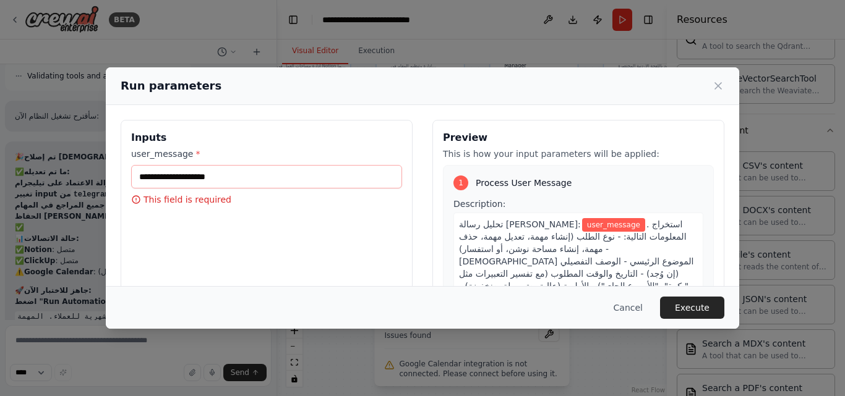
click at [243, 230] on div "Inputs user_message * This field is required" at bounding box center [267, 266] width 292 height 293
click at [601, 228] on span "user_message" at bounding box center [613, 225] width 63 height 14
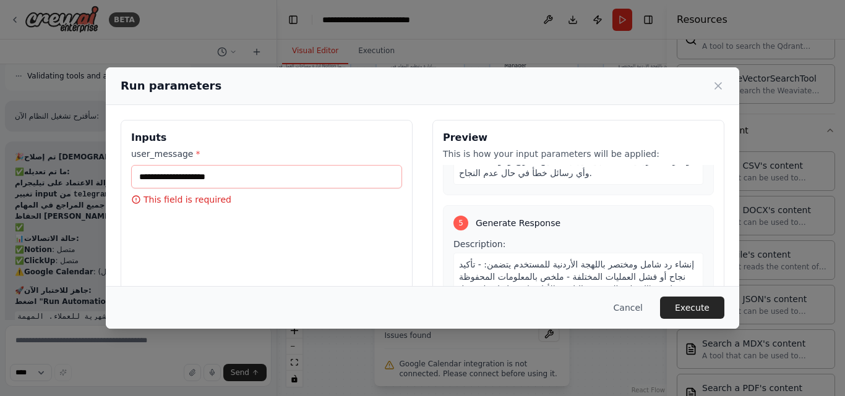
scroll to position [1157, 0]
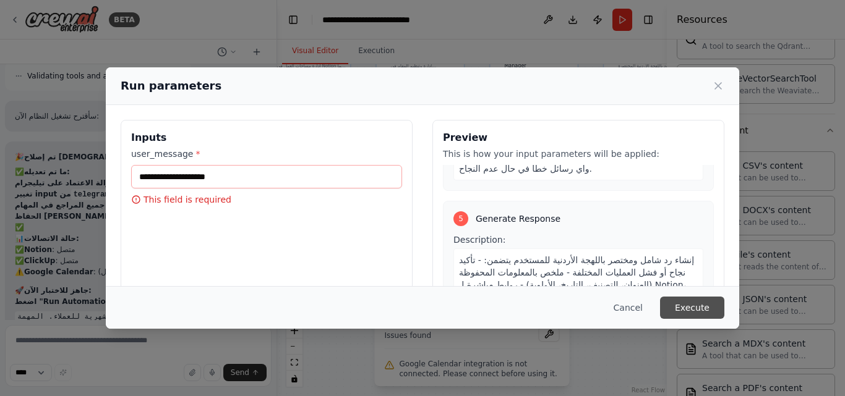
click at [717, 312] on button "Execute" at bounding box center [692, 308] width 64 height 22
click at [718, 77] on div "Run parameters" at bounding box center [423, 85] width 604 height 17
click at [712, 85] on icon at bounding box center [718, 86] width 12 height 12
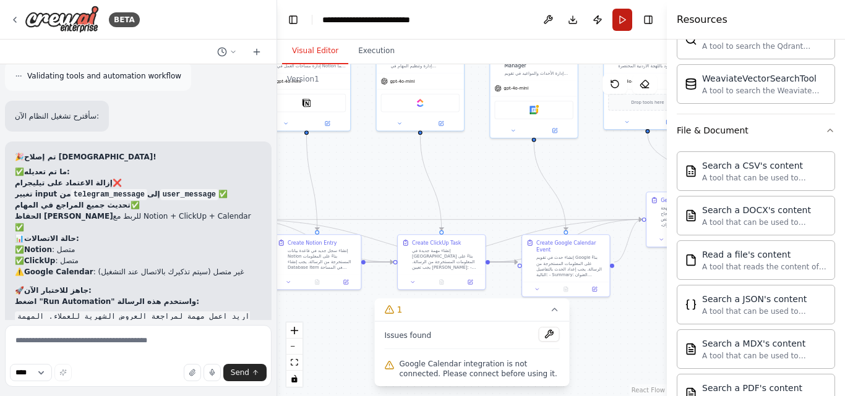
click at [627, 14] on button "Run" at bounding box center [622, 20] width 20 height 22
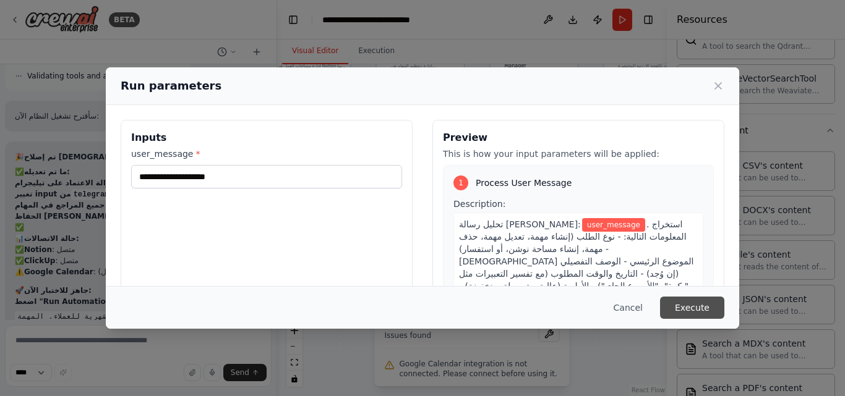
click at [689, 306] on button "Execute" at bounding box center [692, 308] width 64 height 22
click at [774, 169] on div "Run parameters Inputs user_message * This field is required Preview This is how…" at bounding box center [422, 198] width 845 height 396
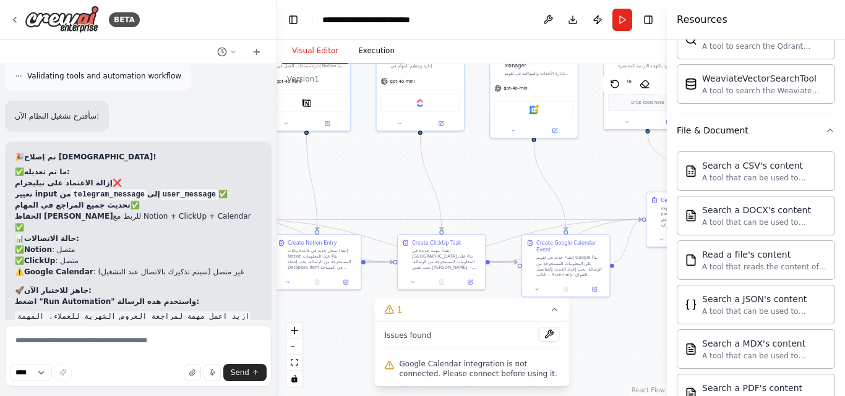
click at [369, 53] on button "Execution" at bounding box center [376, 51] width 56 height 26
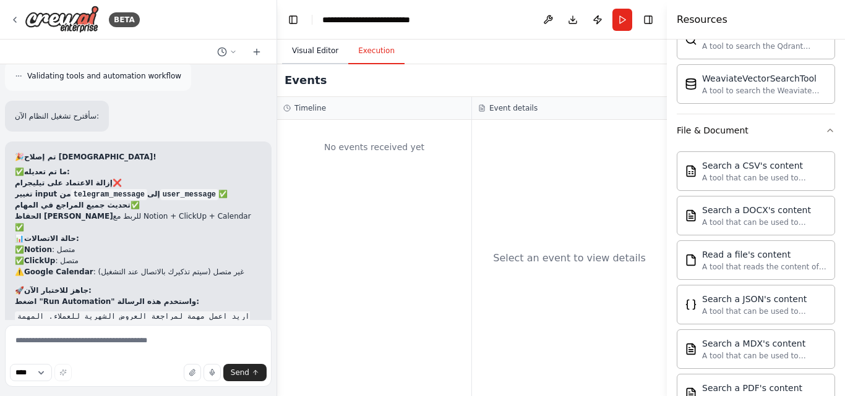
click at [320, 50] on button "Visual Editor" at bounding box center [315, 51] width 66 height 26
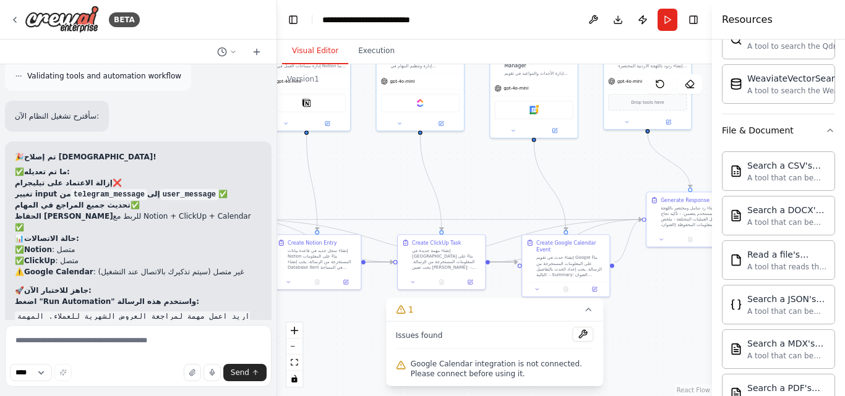
drag, startPoint x: 670, startPoint y: 30, endPoint x: 844, endPoint y: 45, distance: 175.1
click at [844, 45] on div "Resources Crew Task Agent Tools AI & Machine Learning AIMind Tool A wrapper aro…" at bounding box center [778, 198] width 133 height 396
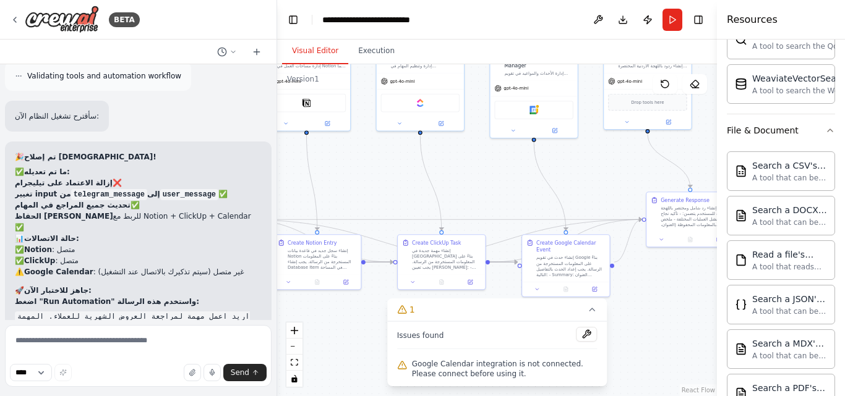
drag, startPoint x: 716, startPoint y: 106, endPoint x: 844, endPoint y: 106, distance: 128.7
click at [844, 106] on div "Resources Crew Task Agent Tools AI & Machine Learning AIMind Tool A wrapper aro…" at bounding box center [781, 198] width 128 height 396
click at [124, 335] on textarea at bounding box center [138, 356] width 267 height 62
type textarea "**********"
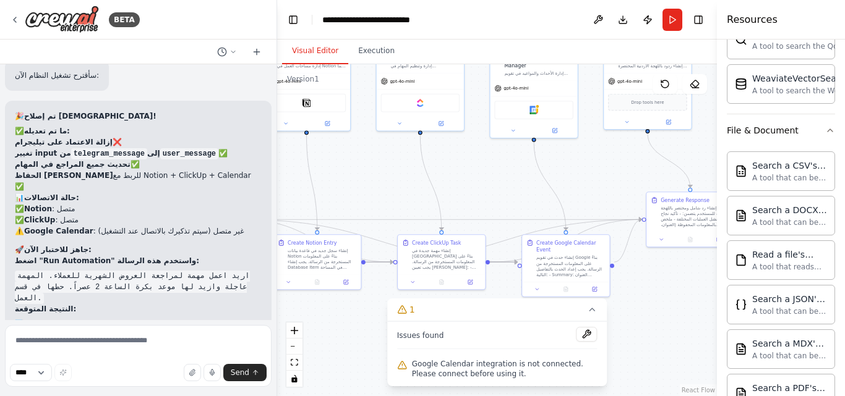
scroll to position [6679, 0]
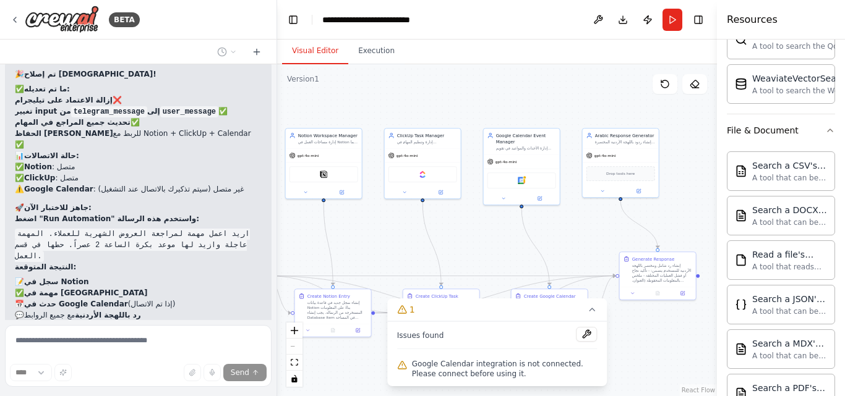
drag, startPoint x: 470, startPoint y: 192, endPoint x: 479, endPoint y: 261, distance: 69.2
click at [479, 261] on div ".deletable-edge-delete-btn { width: 20px; height: 20px; border: 0px solid #ffff…" at bounding box center [497, 230] width 440 height 332
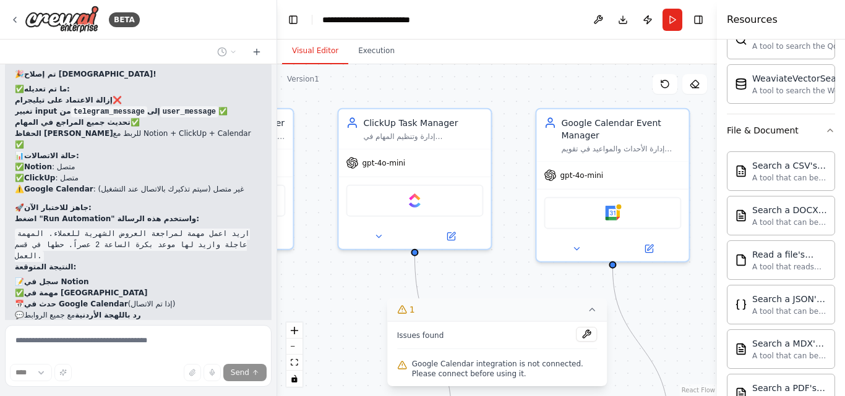
drag, startPoint x: 467, startPoint y: 250, endPoint x: 505, endPoint y: 322, distance: 81.1
click at [505, 322] on div "Version 1 Show Tools Hide Agents .deletable-edge-delete-btn { width: 20px; heig…" at bounding box center [497, 230] width 440 height 332
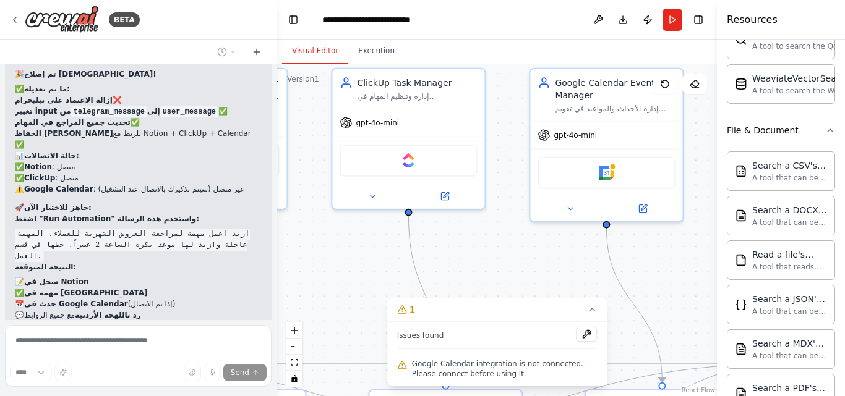
drag, startPoint x: 484, startPoint y: 247, endPoint x: 483, endPoint y: 241, distance: 6.2
click at [483, 241] on div ".deletable-edge-delete-btn { width: 20px; height: 20px; border: 0px solid #ffff…" at bounding box center [497, 230] width 440 height 332
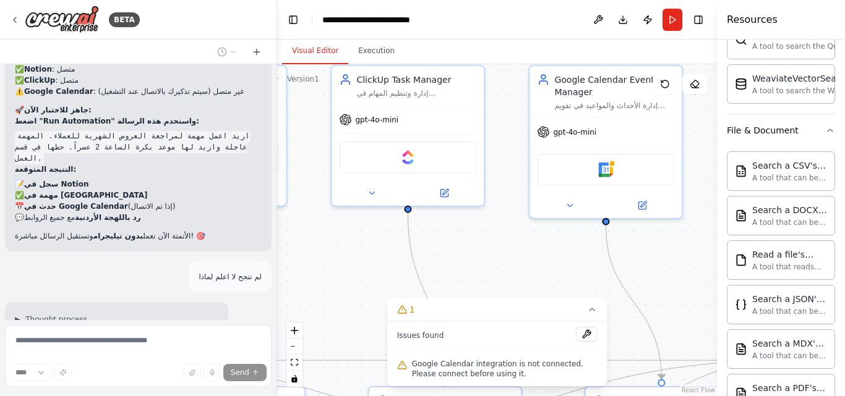
scroll to position [6857, 0]
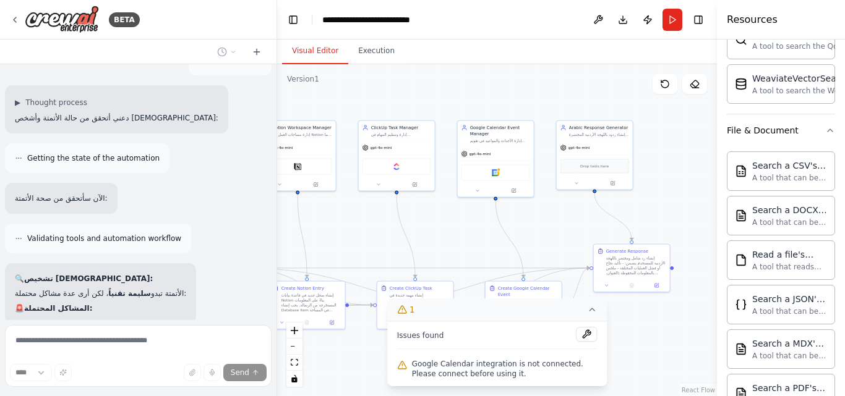
click at [590, 310] on icon at bounding box center [592, 310] width 10 height 10
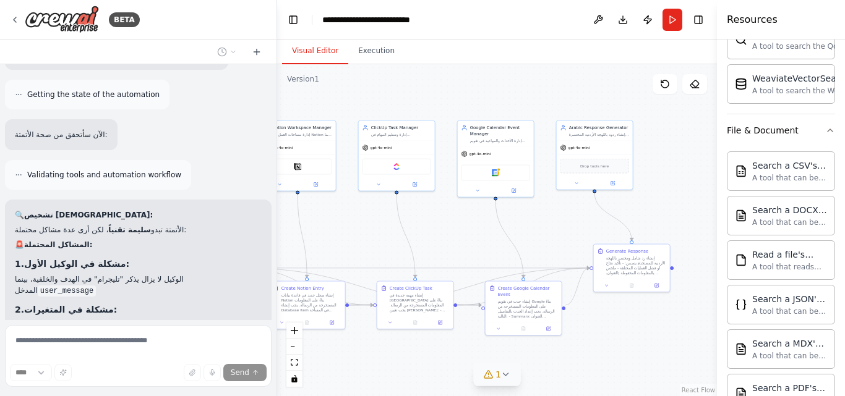
click at [502, 379] on icon at bounding box center [506, 375] width 10 height 10
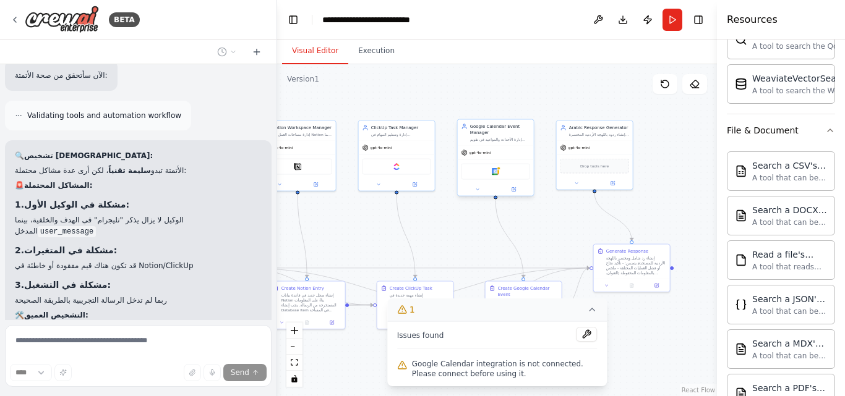
scroll to position [7198, 0]
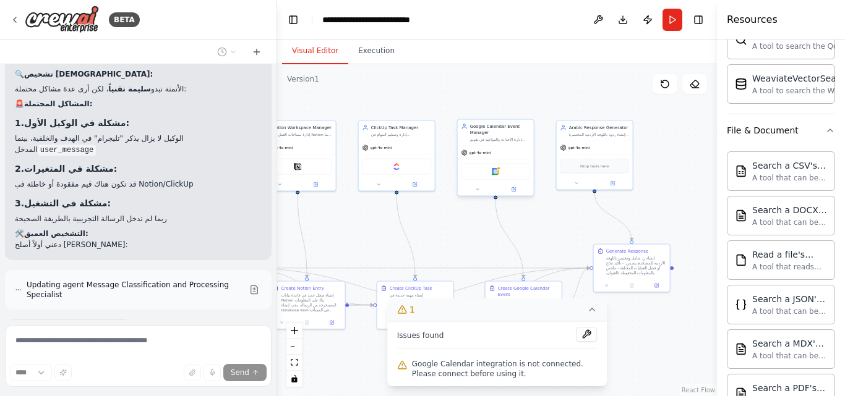
click at [501, 174] on div "Google Calendar" at bounding box center [495, 172] width 69 height 16
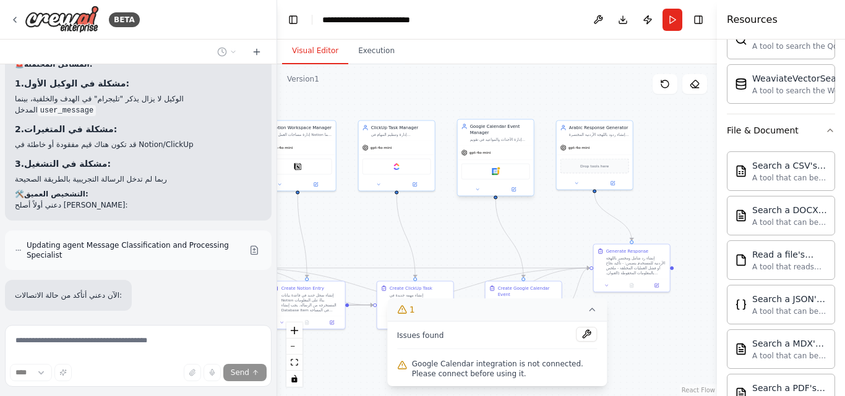
click at [515, 194] on div at bounding box center [496, 190] width 76 height 12
click at [507, 173] on div "Google Calendar" at bounding box center [495, 172] width 69 height 16
click at [500, 178] on div "Google Calendar" at bounding box center [495, 172] width 69 height 16
click at [499, 178] on div "Google Calendar" at bounding box center [495, 172] width 69 height 16
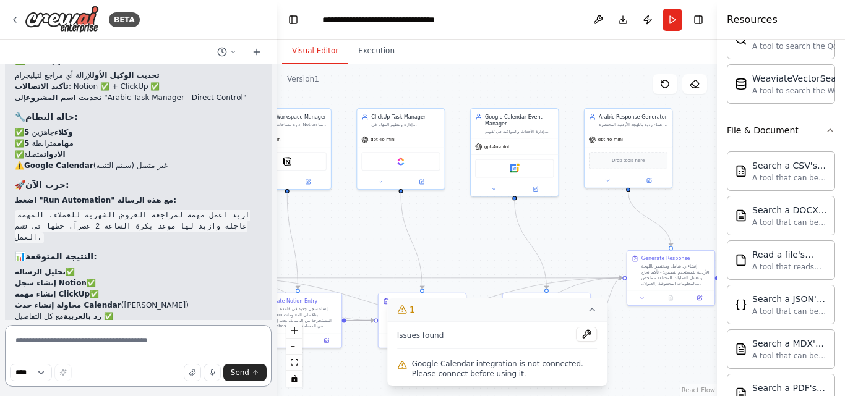
scroll to position [7704, 0]
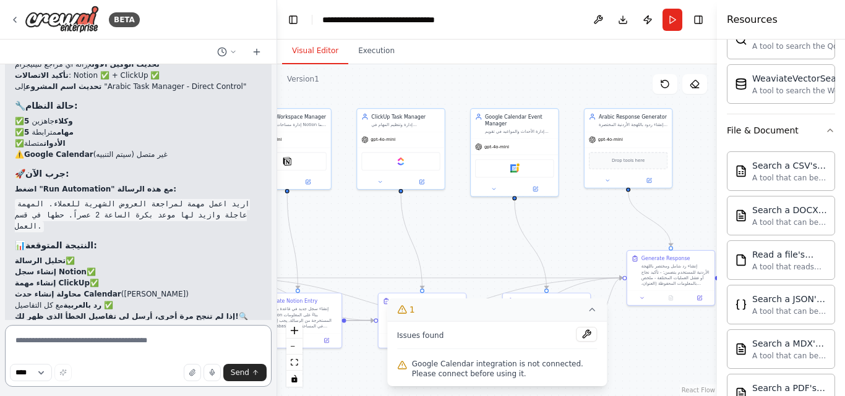
click at [105, 340] on textarea at bounding box center [138, 356] width 267 height 62
type textarea "**********"
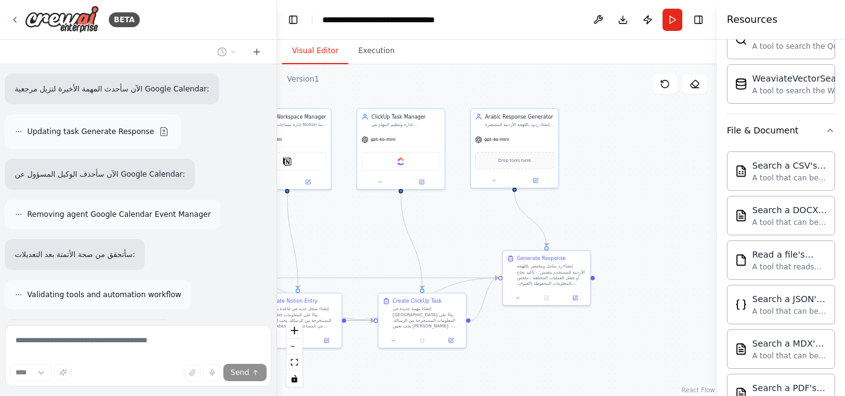
scroll to position [8192, 0]
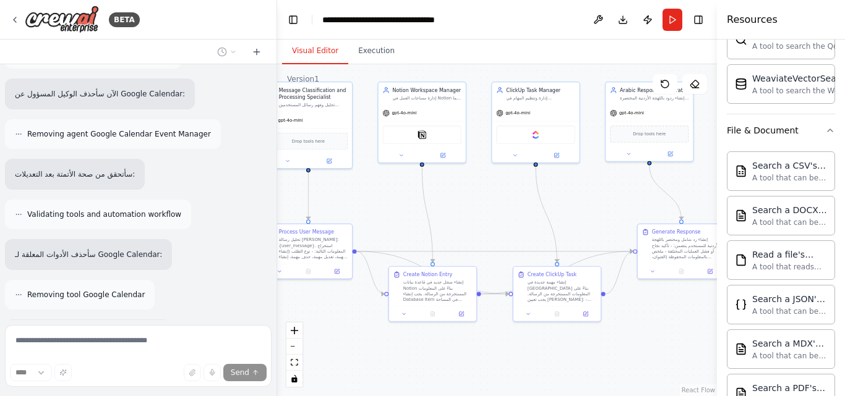
drag, startPoint x: 350, startPoint y: 247, endPoint x: 486, endPoint y: 221, distance: 138.0
click at [486, 221] on div ".deletable-edge-delete-btn { width: 20px; height: 20px; border: 0px solid #ffff…" at bounding box center [497, 230] width 440 height 332
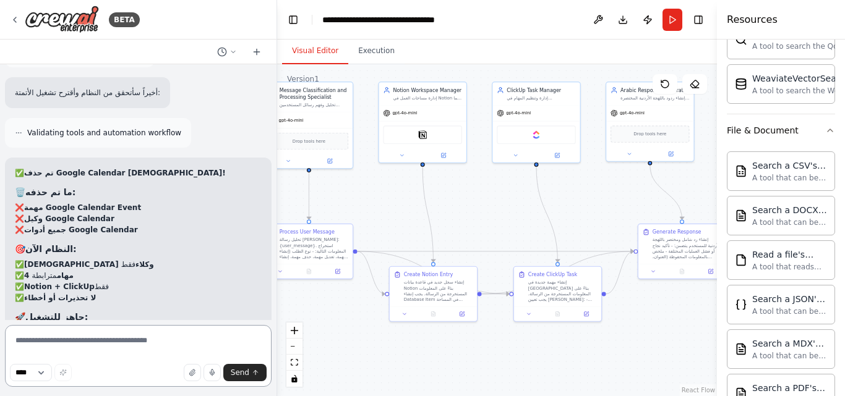
scroll to position [8372, 0]
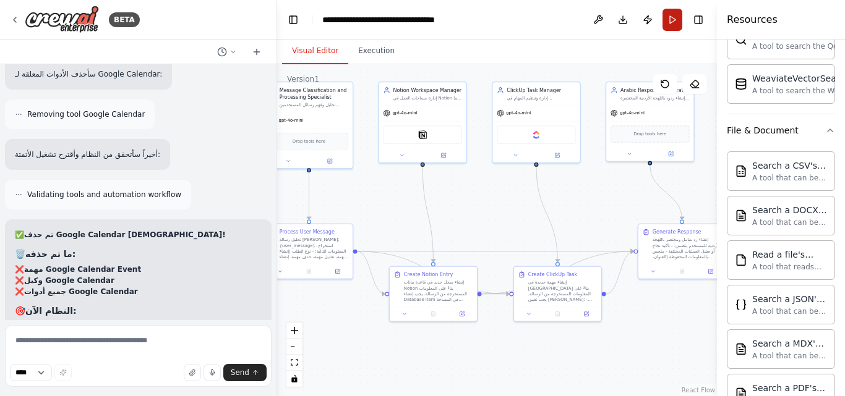
click at [669, 17] on button "Run" at bounding box center [672, 20] width 20 height 22
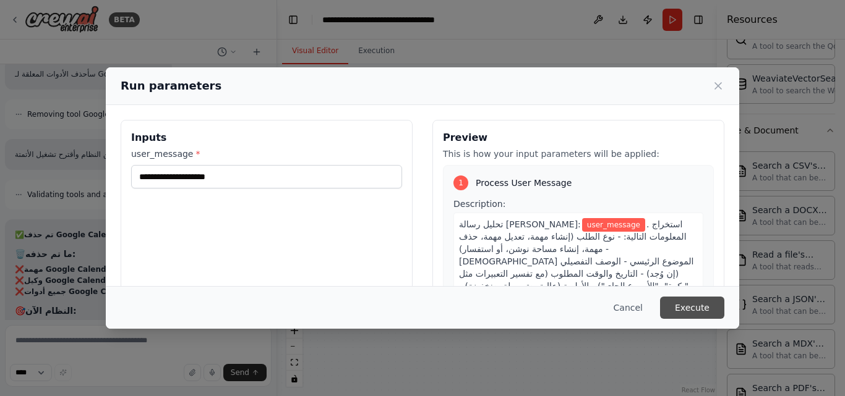
click at [682, 310] on button "Execute" at bounding box center [692, 308] width 64 height 22
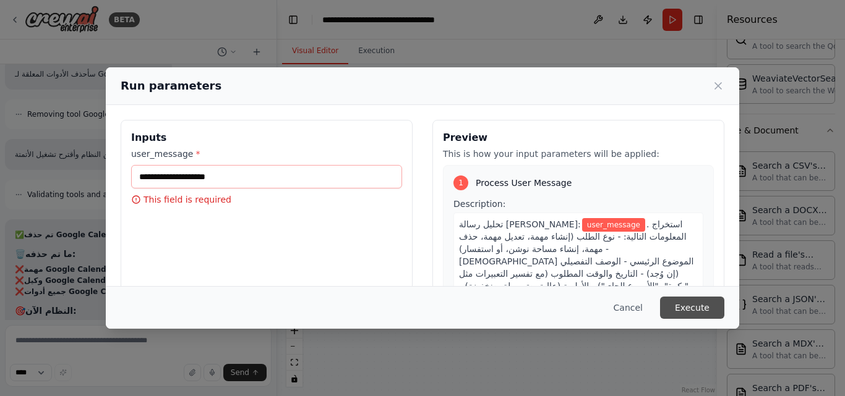
click at [682, 310] on button "Execute" at bounding box center [692, 308] width 64 height 22
click at [192, 199] on p "This field is required" at bounding box center [266, 200] width 271 height 12
copy p "This field is required"
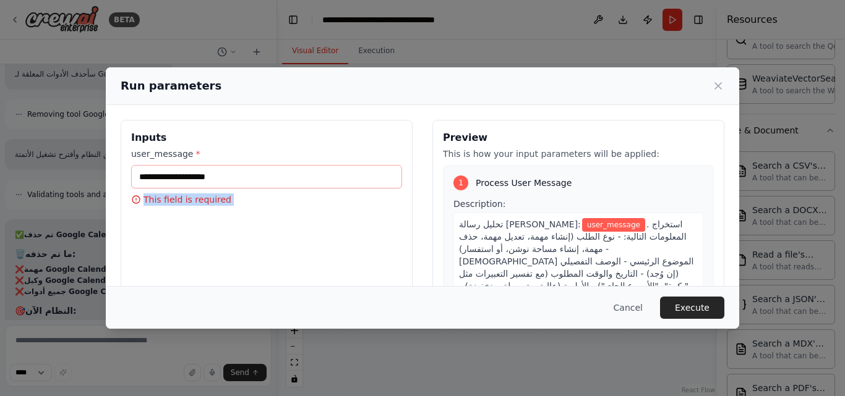
click at [79, 255] on div "Run parameters Inputs user_message * This field is required Preview This is how…" at bounding box center [422, 198] width 845 height 396
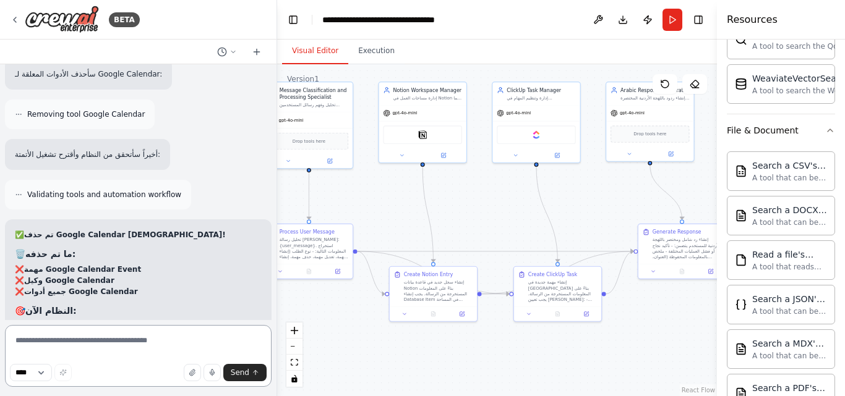
click at [143, 346] on textarea at bounding box center [138, 356] width 267 height 62
type textarea "*"
type textarea "**********"
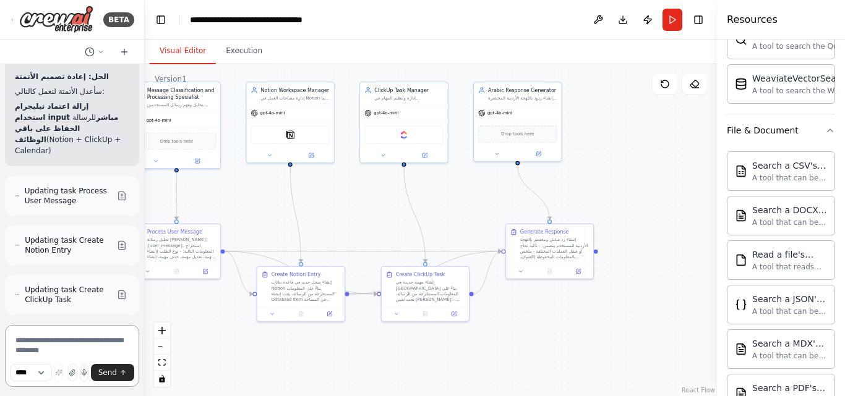
scroll to position [12717, 0]
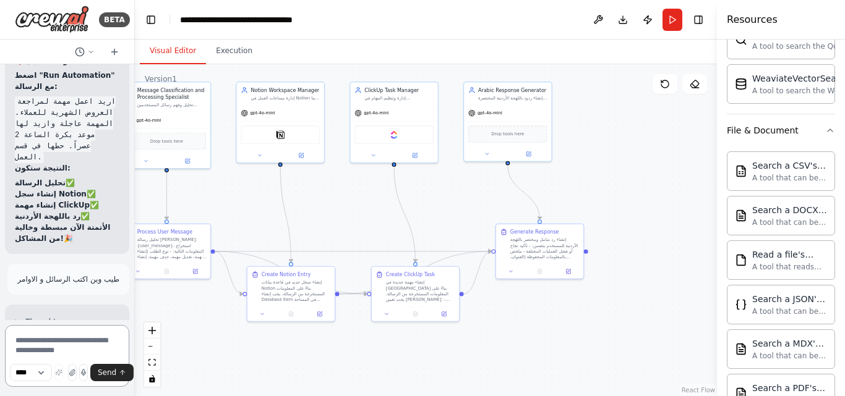
drag, startPoint x: 275, startPoint y: 139, endPoint x: 30, endPoint y: 168, distance: 246.1
click at [30, 168] on div "BETA برومت جاهز (بالعربي) لبناء Agent عبر تيليجرام مقدمة قصيرة: هذا البرومت مخص…" at bounding box center [67, 198] width 135 height 396
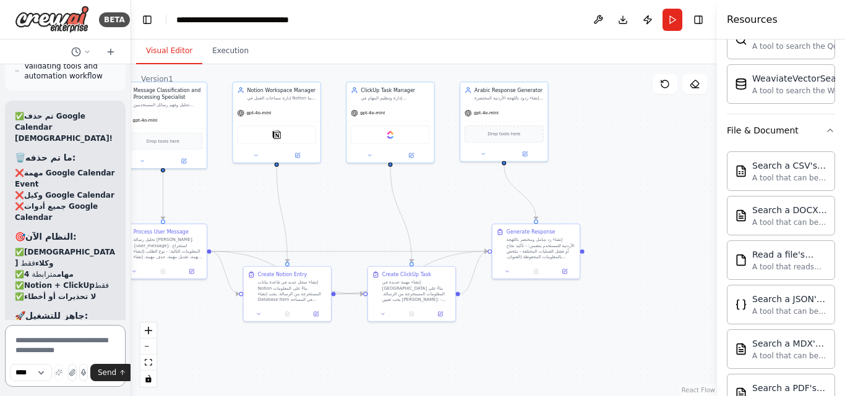
scroll to position [12956, 0]
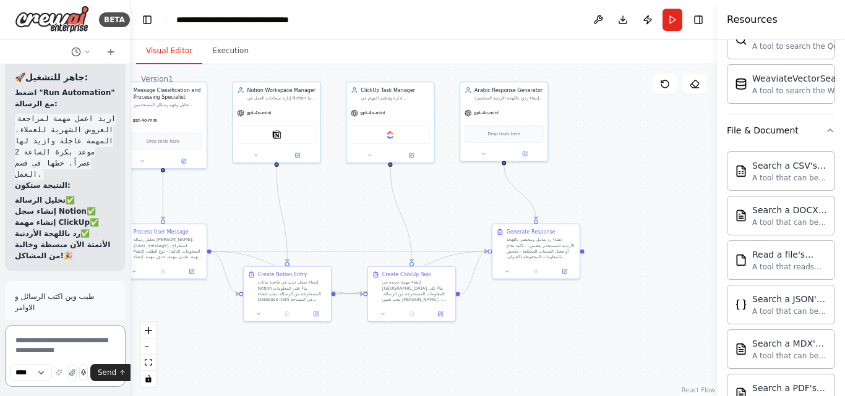
drag, startPoint x: 134, startPoint y: 58, endPoint x: 50, endPoint y: 58, distance: 84.1
click at [50, 58] on div "BETA برومت جاهز (بالعربي) لبناء Agent عبر تيليجرام مقدمة قصيرة: هذا البرومت مخص…" at bounding box center [65, 198] width 131 height 396
click at [693, 15] on button "Toggle Right Sidebar" at bounding box center [698, 19] width 17 height 17
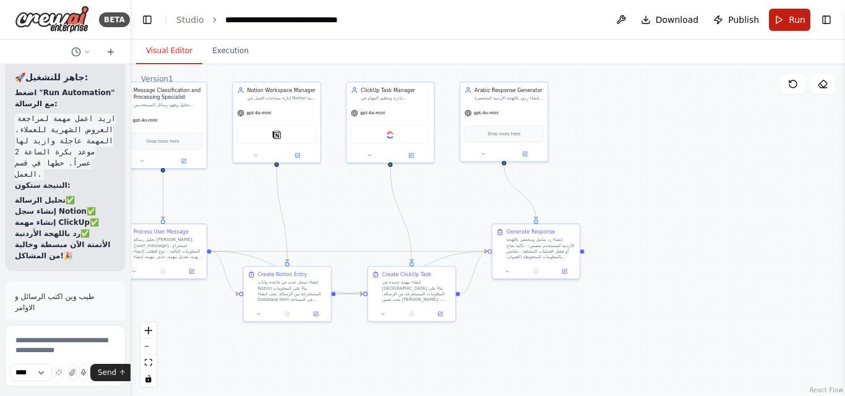
click at [787, 23] on button "Run" at bounding box center [789, 20] width 41 height 22
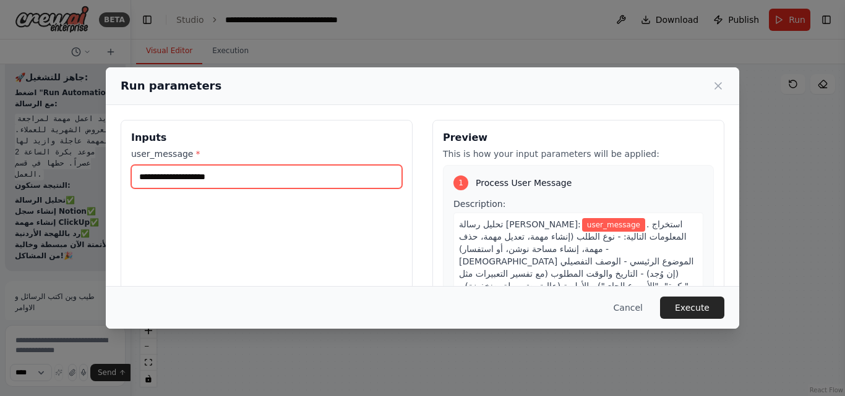
click at [265, 179] on input "user_message *" at bounding box center [266, 177] width 271 height 24
drag, startPoint x: 224, startPoint y: 182, endPoint x: 150, endPoint y: 182, distance: 74.2
click at [150, 182] on input "user_message *" at bounding box center [266, 177] width 271 height 24
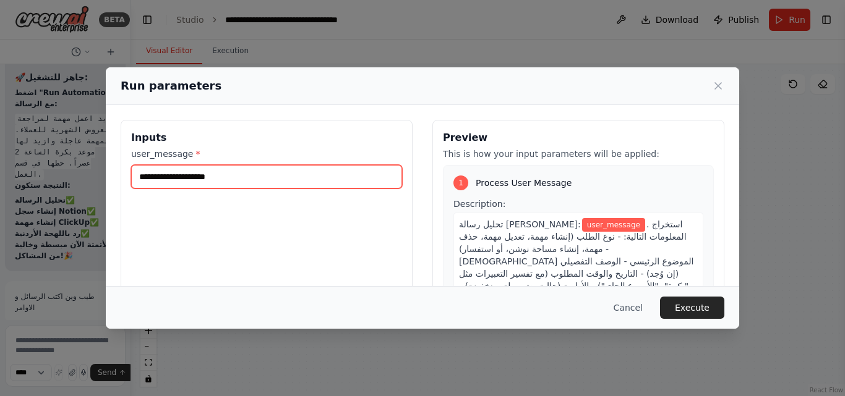
click at [152, 181] on input "user_message *" at bounding box center [266, 177] width 271 height 24
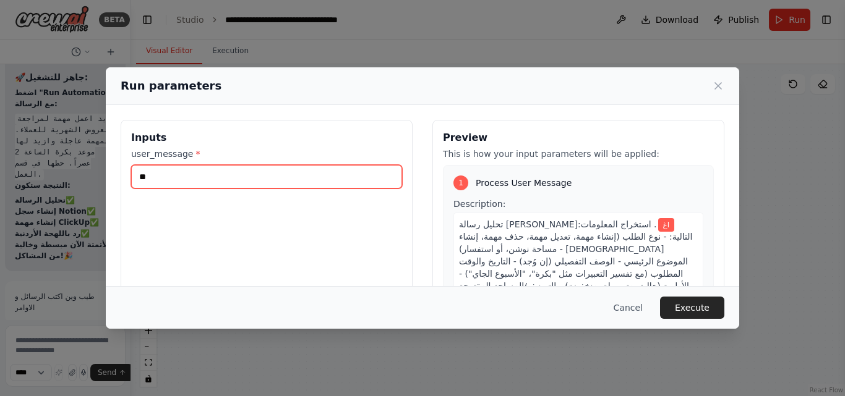
type input "*"
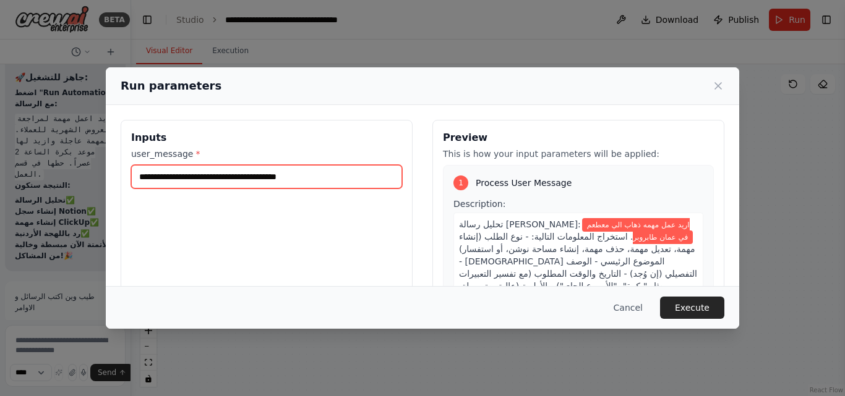
type input "**********"
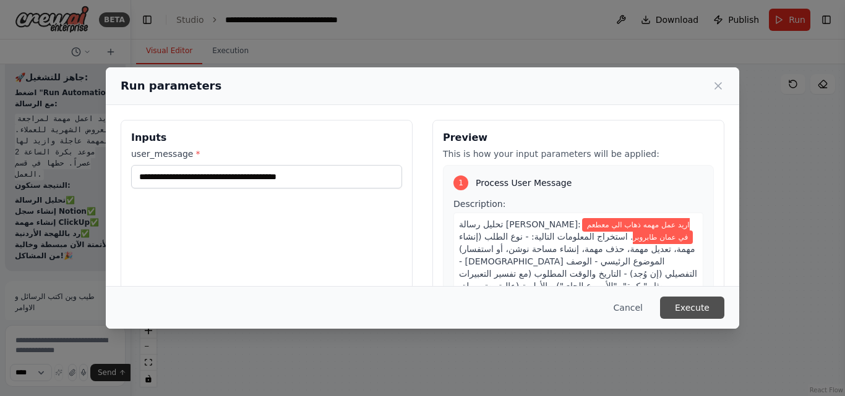
click at [696, 316] on button "Execute" at bounding box center [692, 308] width 64 height 22
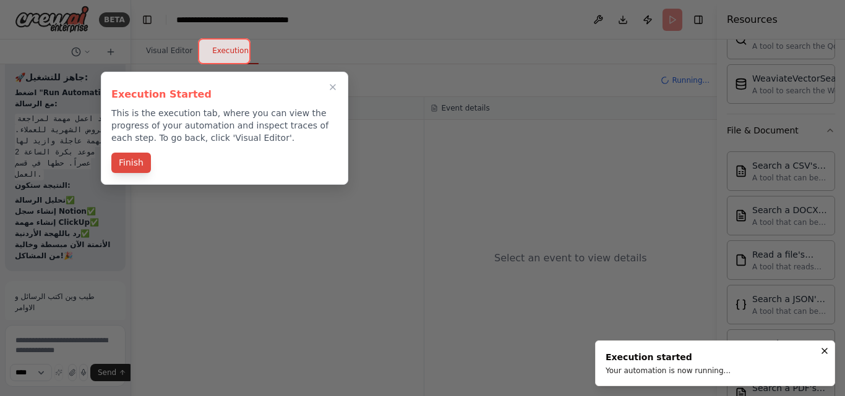
click at [139, 159] on button "Finish" at bounding box center [131, 163] width 40 height 20
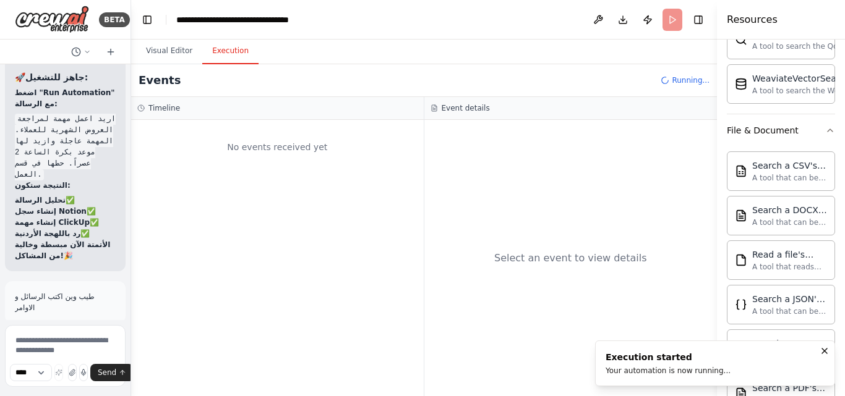
click at [127, 161] on div at bounding box center [128, 198] width 5 height 396
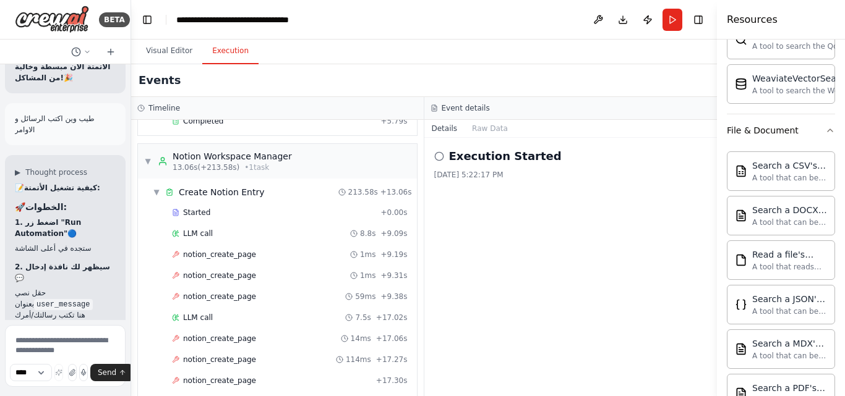
scroll to position [0, 0]
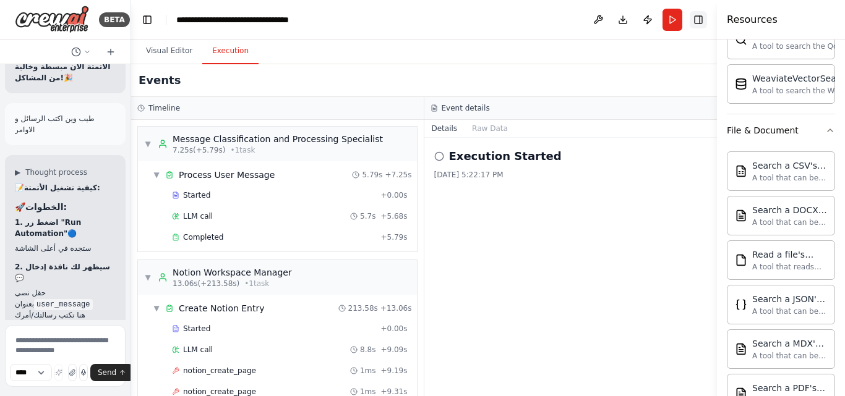
click at [700, 11] on button "Toggle Right Sidebar" at bounding box center [698, 19] width 17 height 17
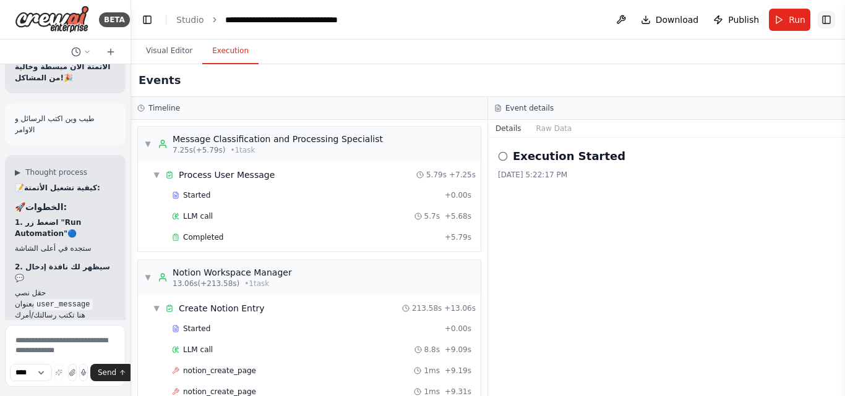
click at [825, 15] on button "Toggle Right Sidebar" at bounding box center [826, 19] width 17 height 17
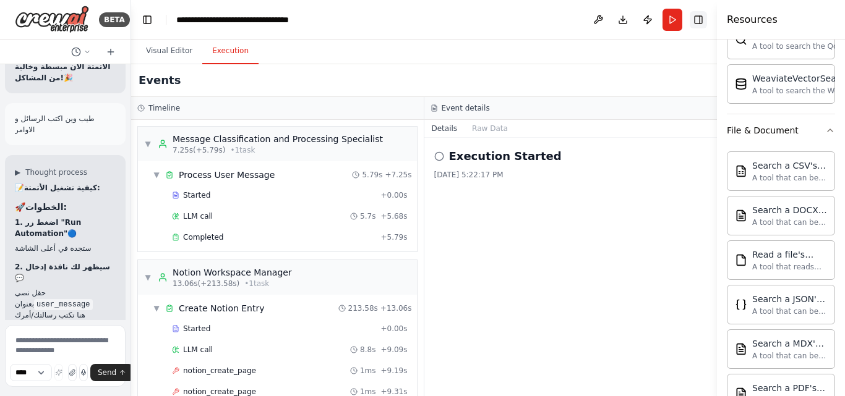
click at [706, 19] on button "Toggle Right Sidebar" at bounding box center [698, 19] width 17 height 17
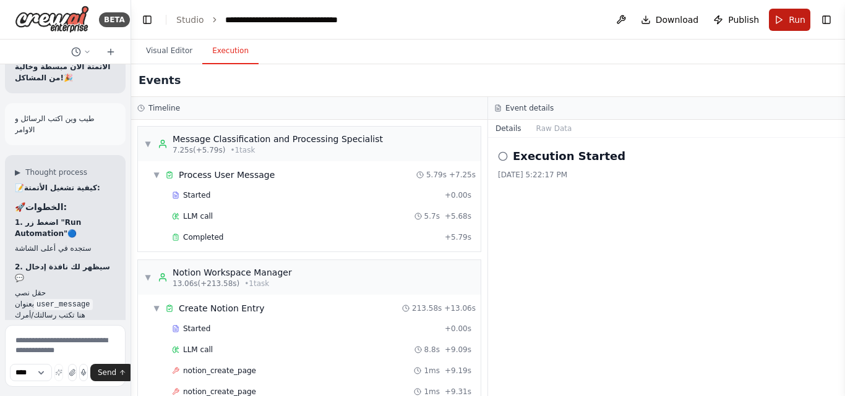
click at [775, 17] on button "Run" at bounding box center [789, 20] width 41 height 22
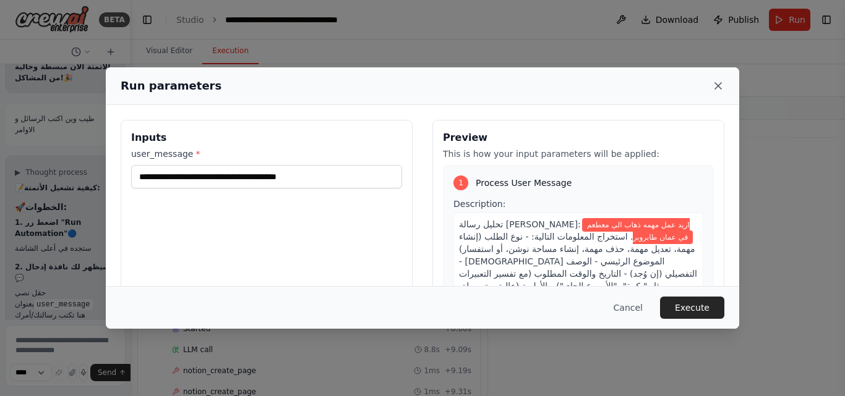
click at [722, 90] on icon at bounding box center [718, 86] width 12 height 12
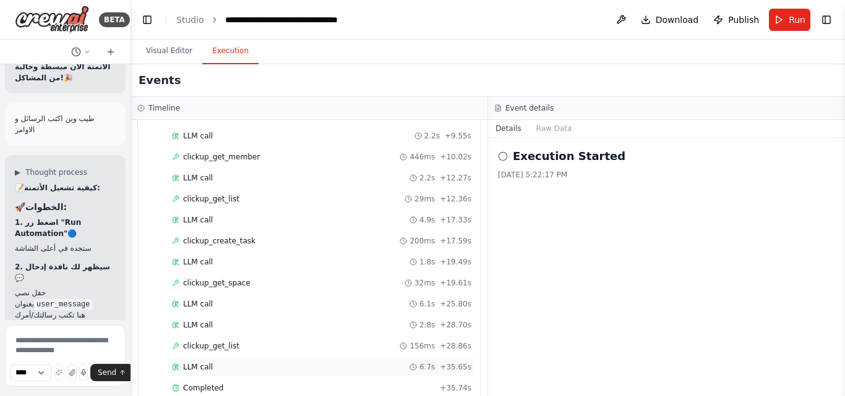
scroll to position [1763, 0]
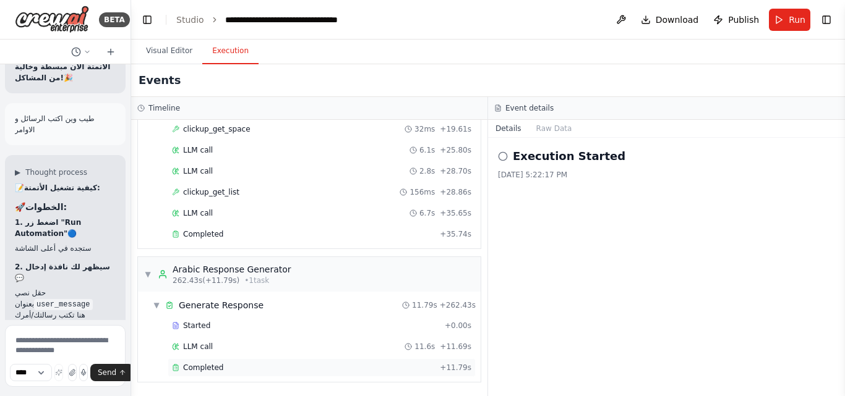
click at [215, 370] on span "Completed" at bounding box center [203, 368] width 40 height 10
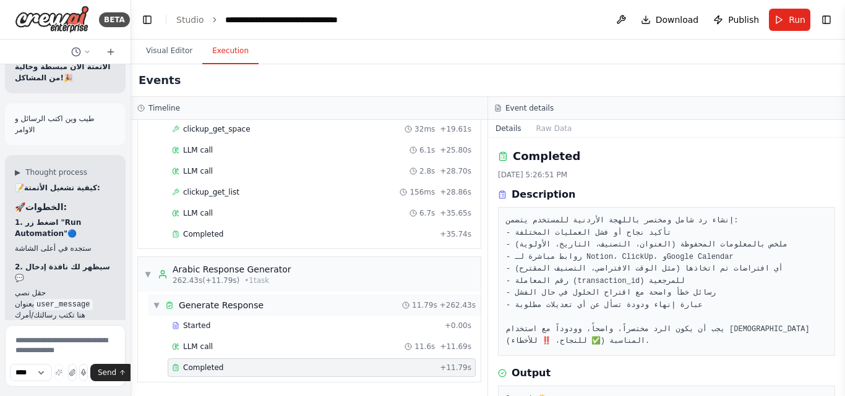
click at [240, 306] on span "Generate Response" at bounding box center [221, 305] width 85 height 12
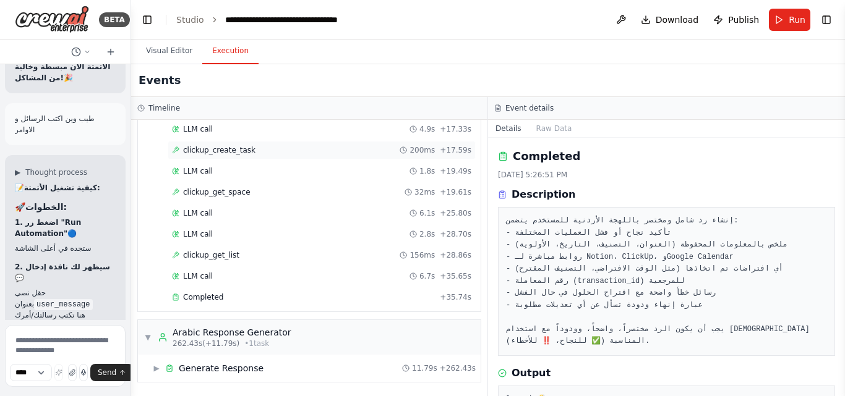
click at [239, 155] on span "clickup_create_task" at bounding box center [219, 150] width 72 height 10
